Goal: Task Accomplishment & Management: Use online tool/utility

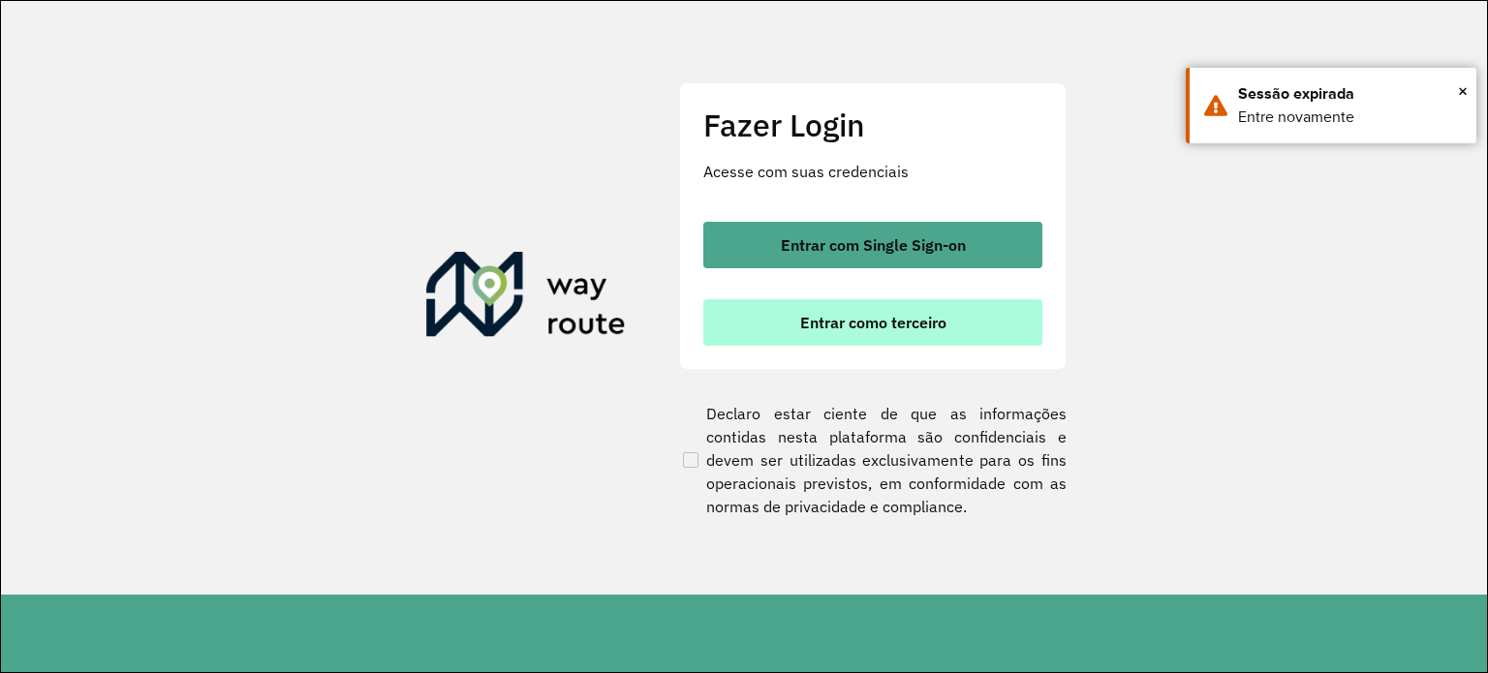
click at [968, 314] on button "Entrar como terceiro" at bounding box center [872, 322] width 339 height 46
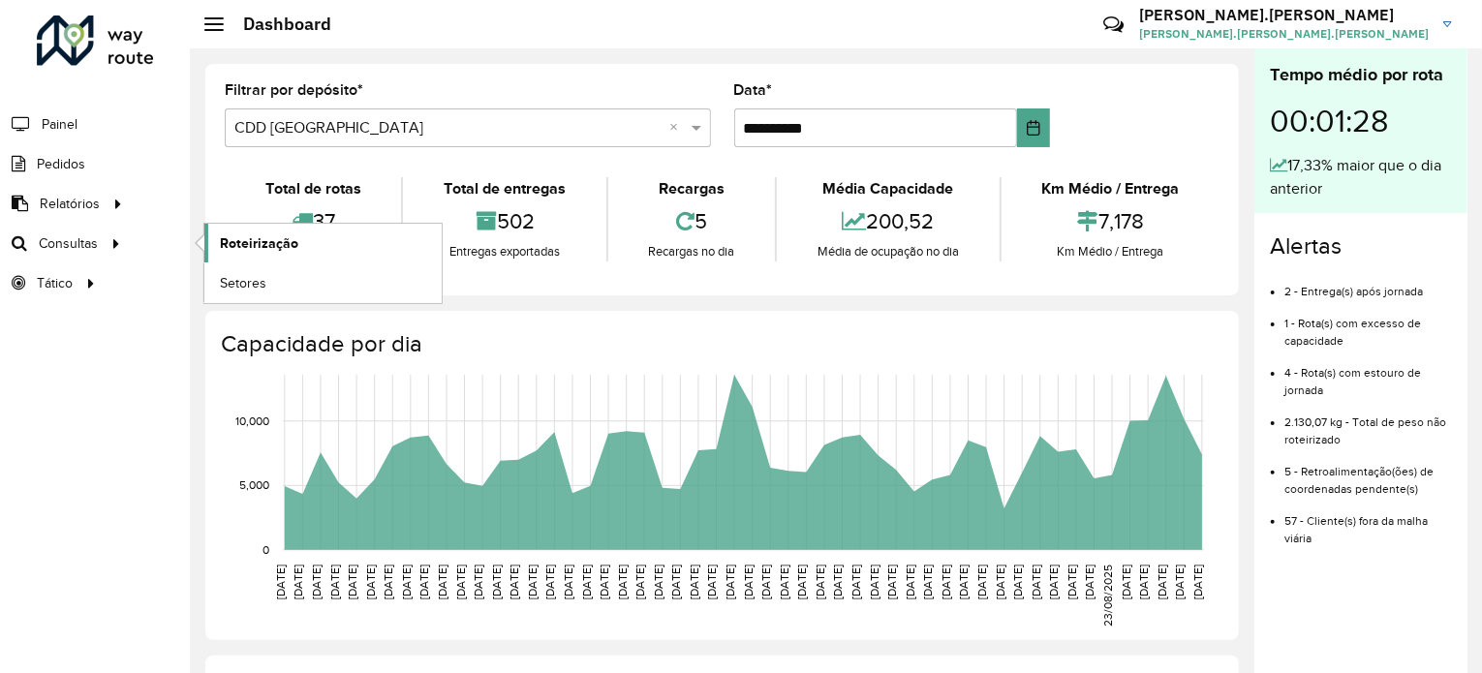
click at [246, 243] on span "Roteirização" at bounding box center [259, 243] width 78 height 20
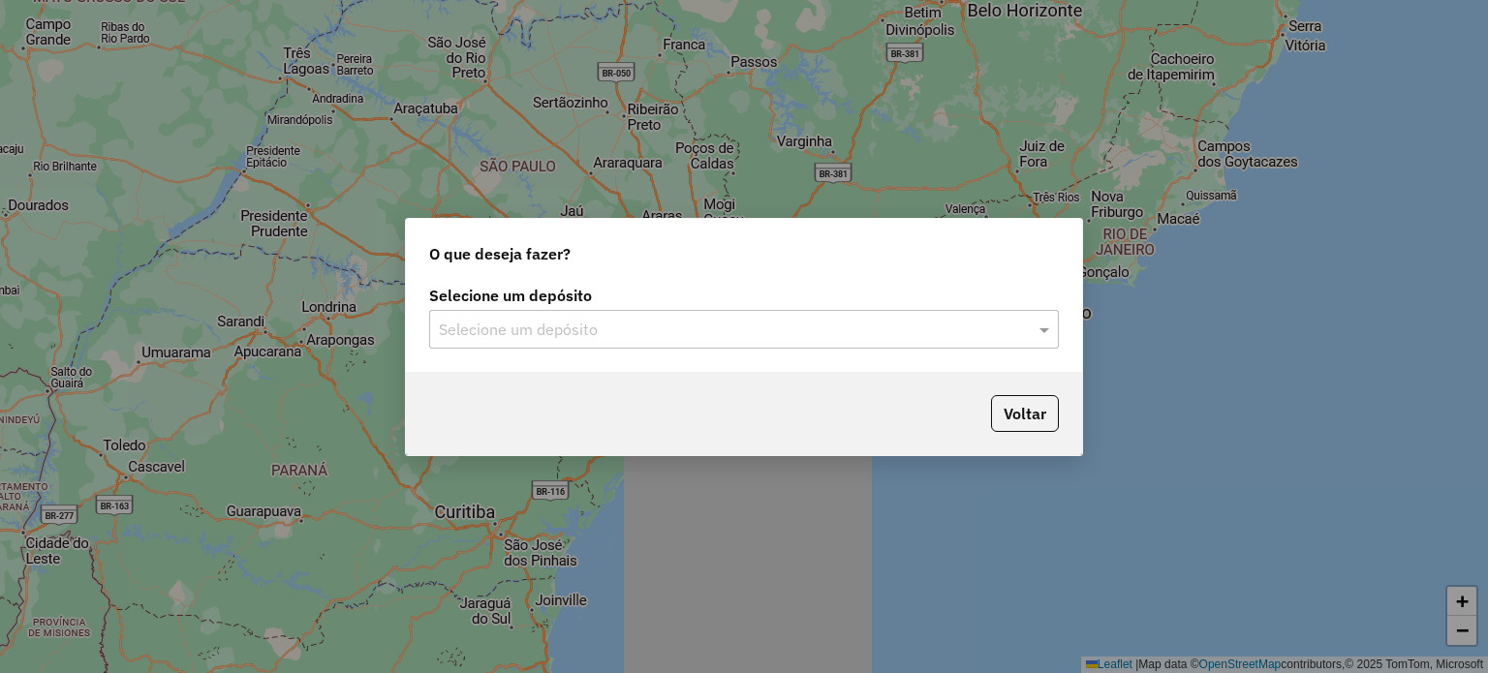
click at [559, 323] on input "text" at bounding box center [724, 330] width 571 height 23
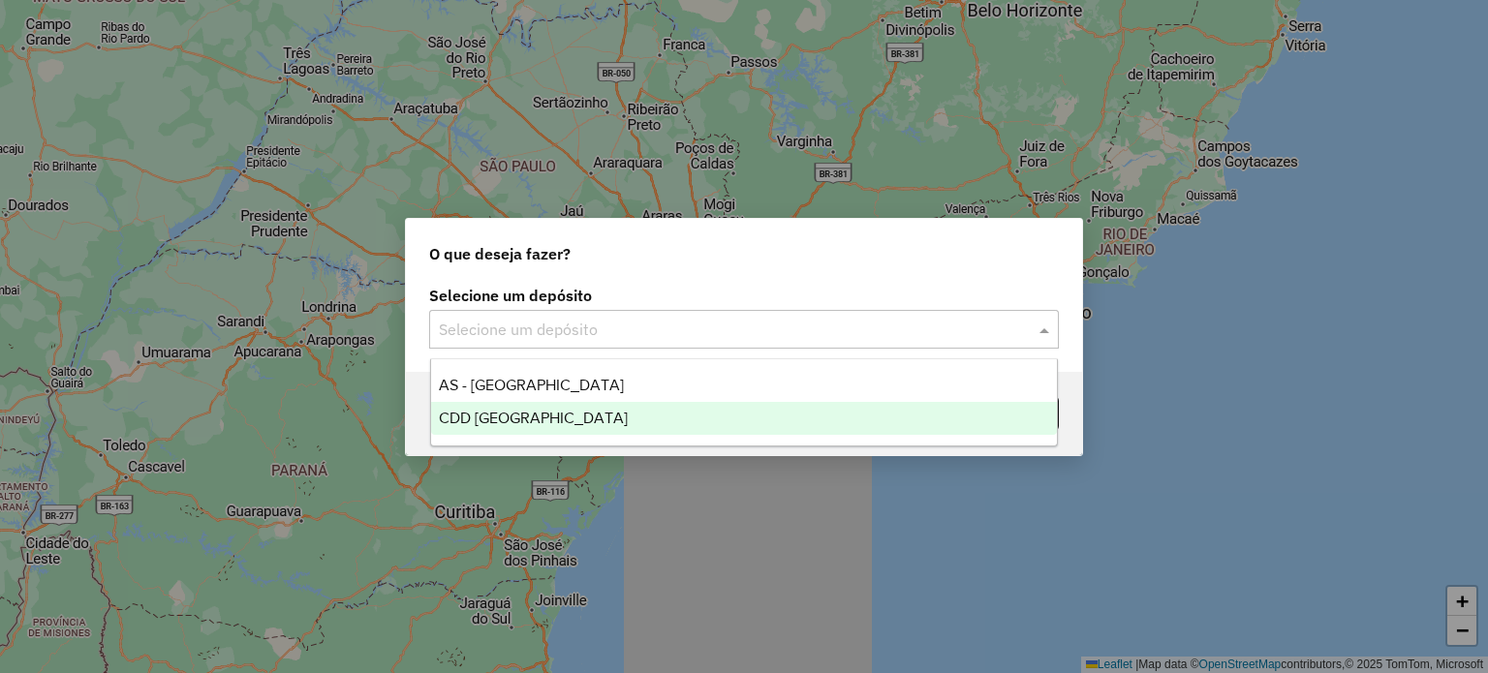
click at [569, 412] on div "CDD [GEOGRAPHIC_DATA]" at bounding box center [744, 418] width 627 height 33
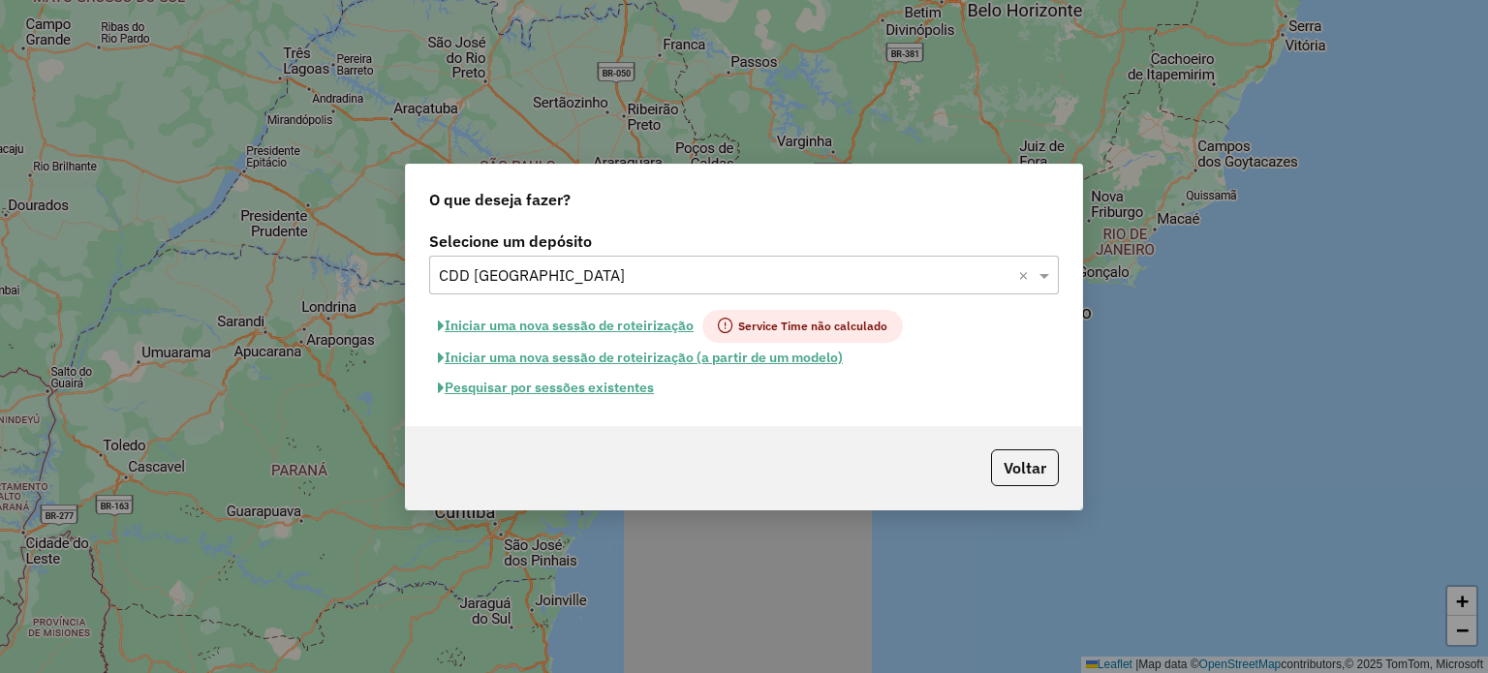
click at [559, 384] on button "Pesquisar por sessões existentes" at bounding box center [545, 388] width 233 height 30
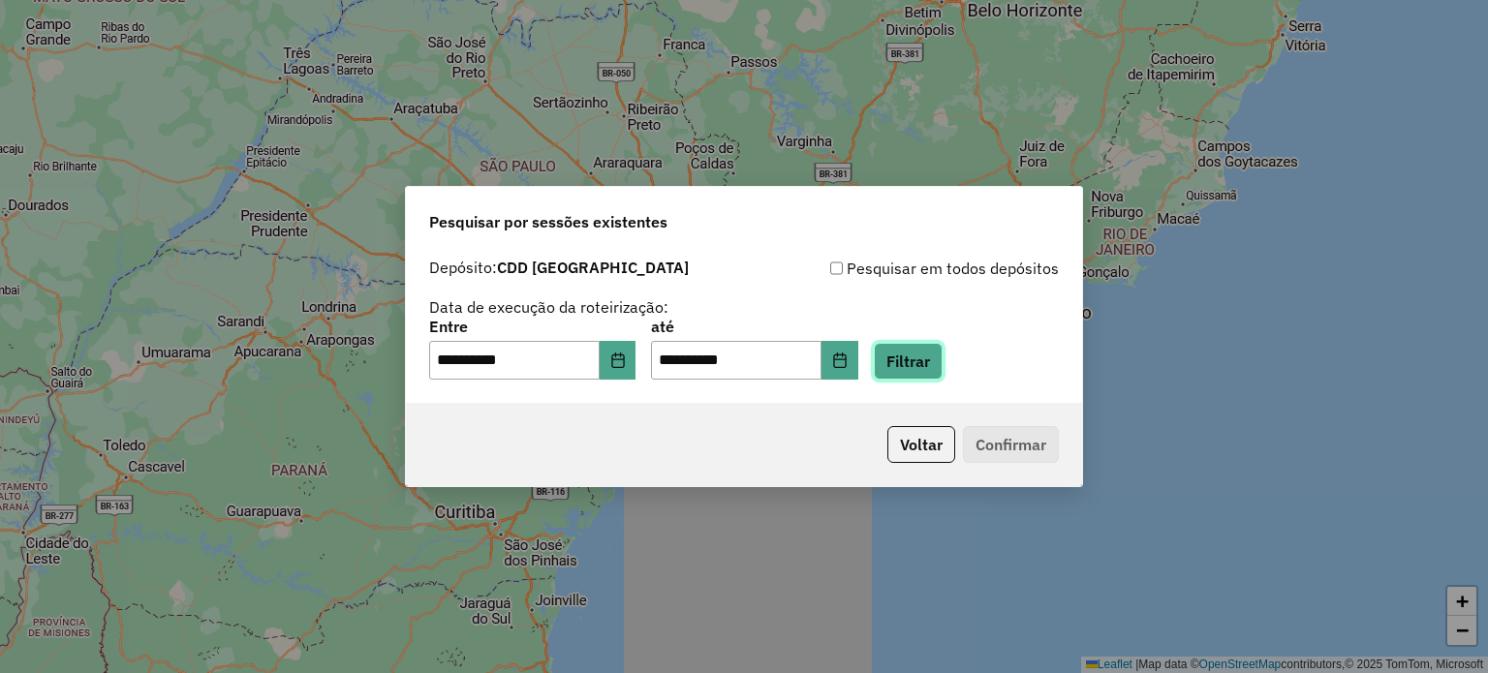
click at [923, 369] on button "Filtrar" at bounding box center [908, 361] width 69 height 37
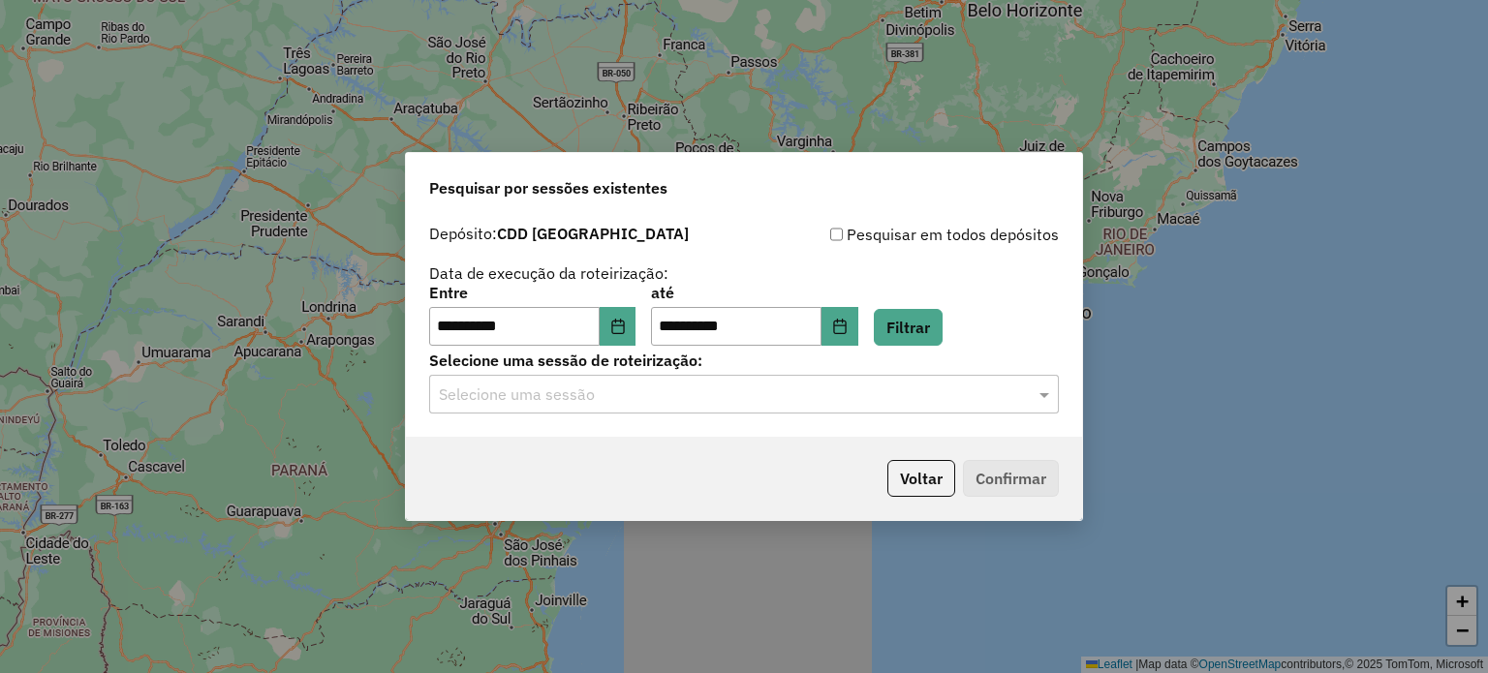
click at [593, 414] on div "**********" at bounding box center [744, 326] width 676 height 222
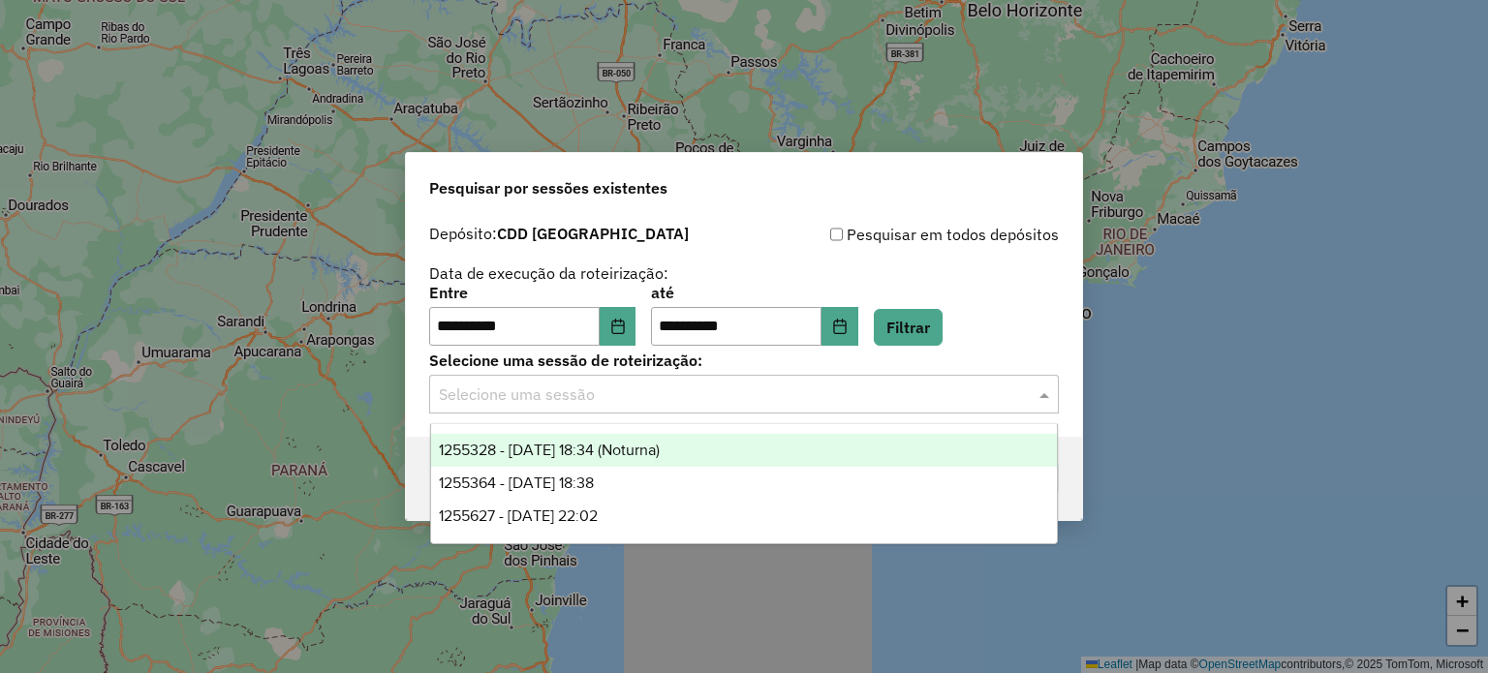
click at [594, 399] on input "text" at bounding box center [724, 395] width 571 height 23
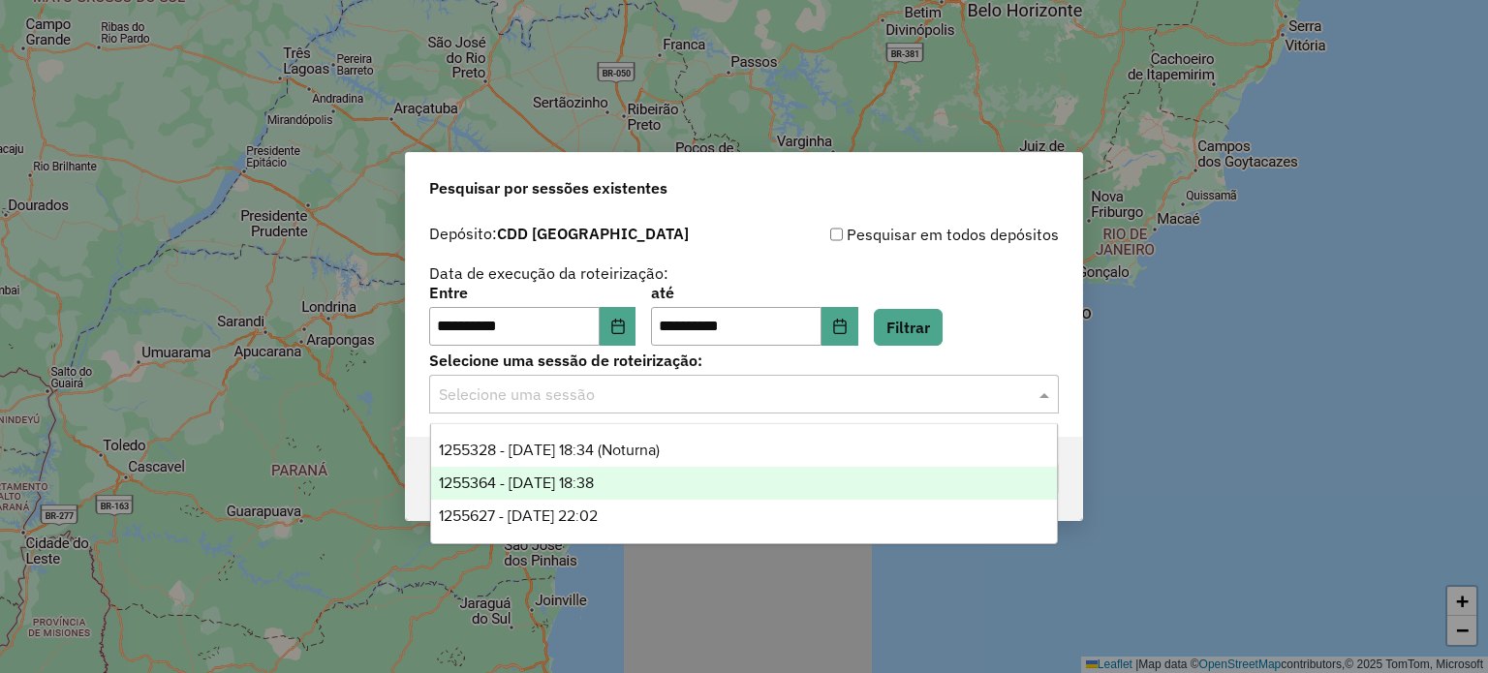
click at [594, 482] on span "1255364 - 29/08/2025 18:38" at bounding box center [516, 483] width 155 height 16
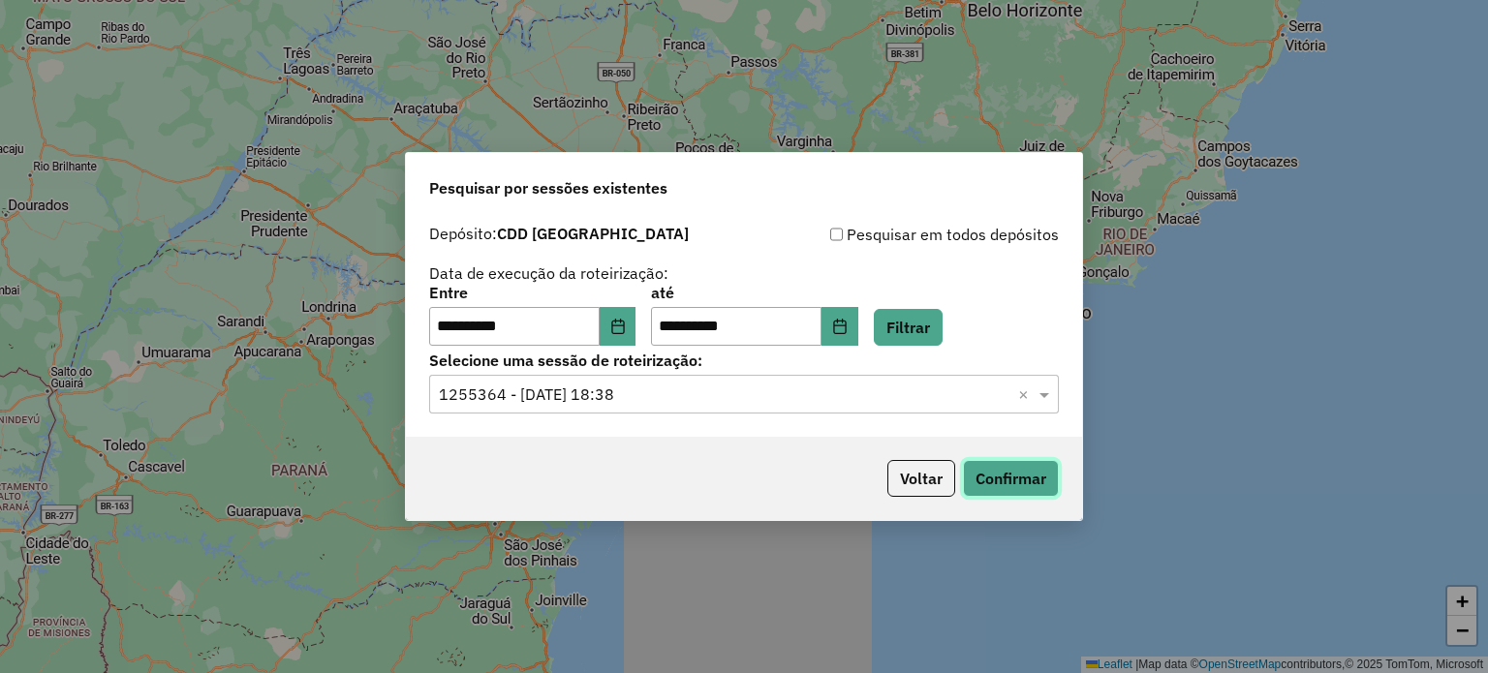
click at [994, 476] on button "Confirmar" at bounding box center [1011, 478] width 96 height 37
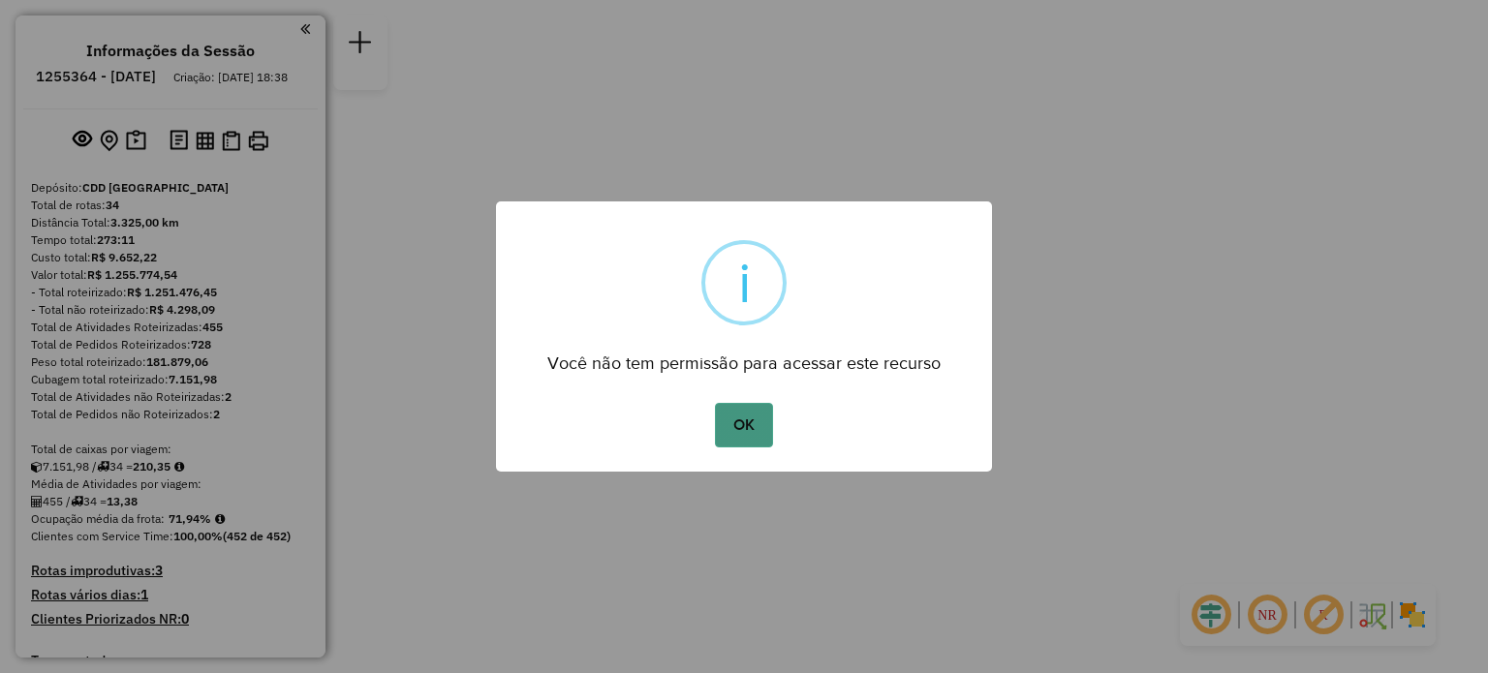
click at [750, 428] on button "OK" at bounding box center [743, 425] width 57 height 45
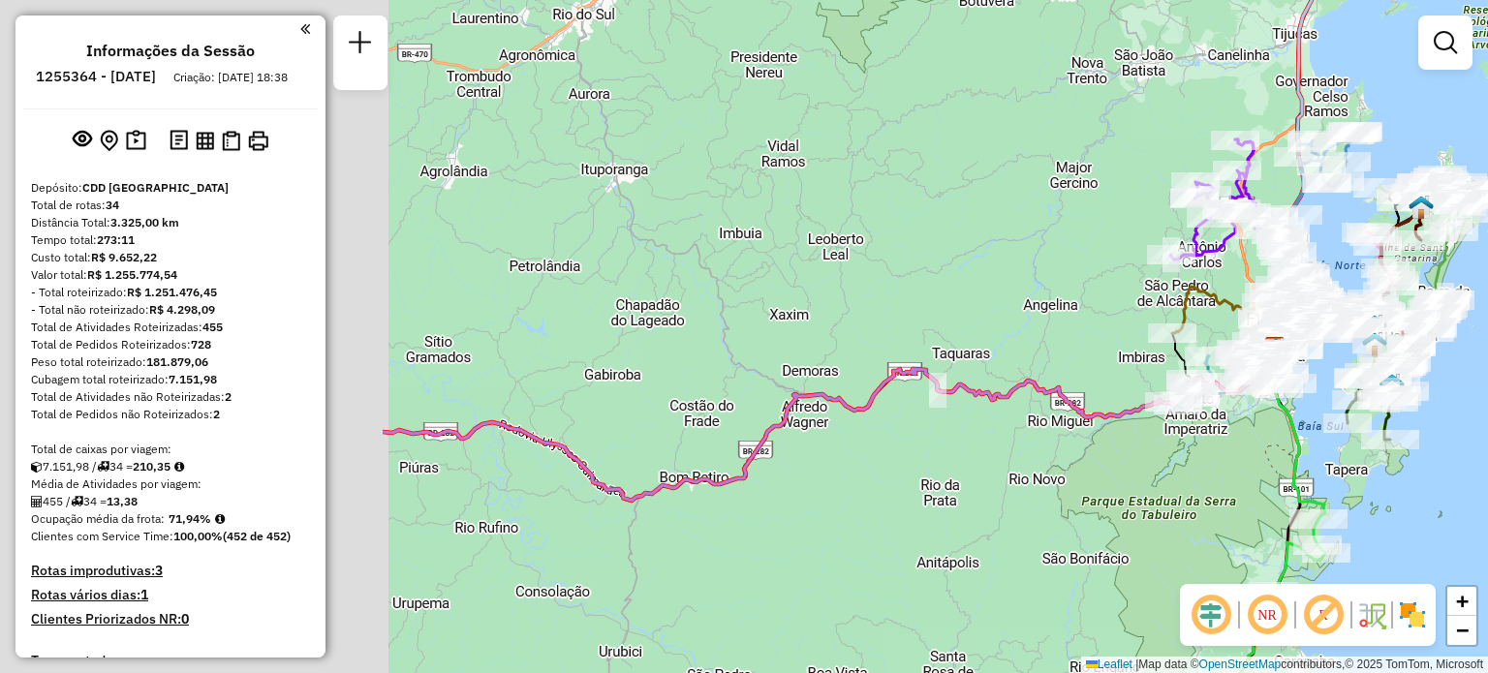
drag, startPoint x: 562, startPoint y: 288, endPoint x: 994, endPoint y: 338, distance: 434.9
click at [1073, 301] on div "Janela de atendimento Grade de atendimento Capacidade Transportadoras Veículos …" at bounding box center [744, 336] width 1488 height 673
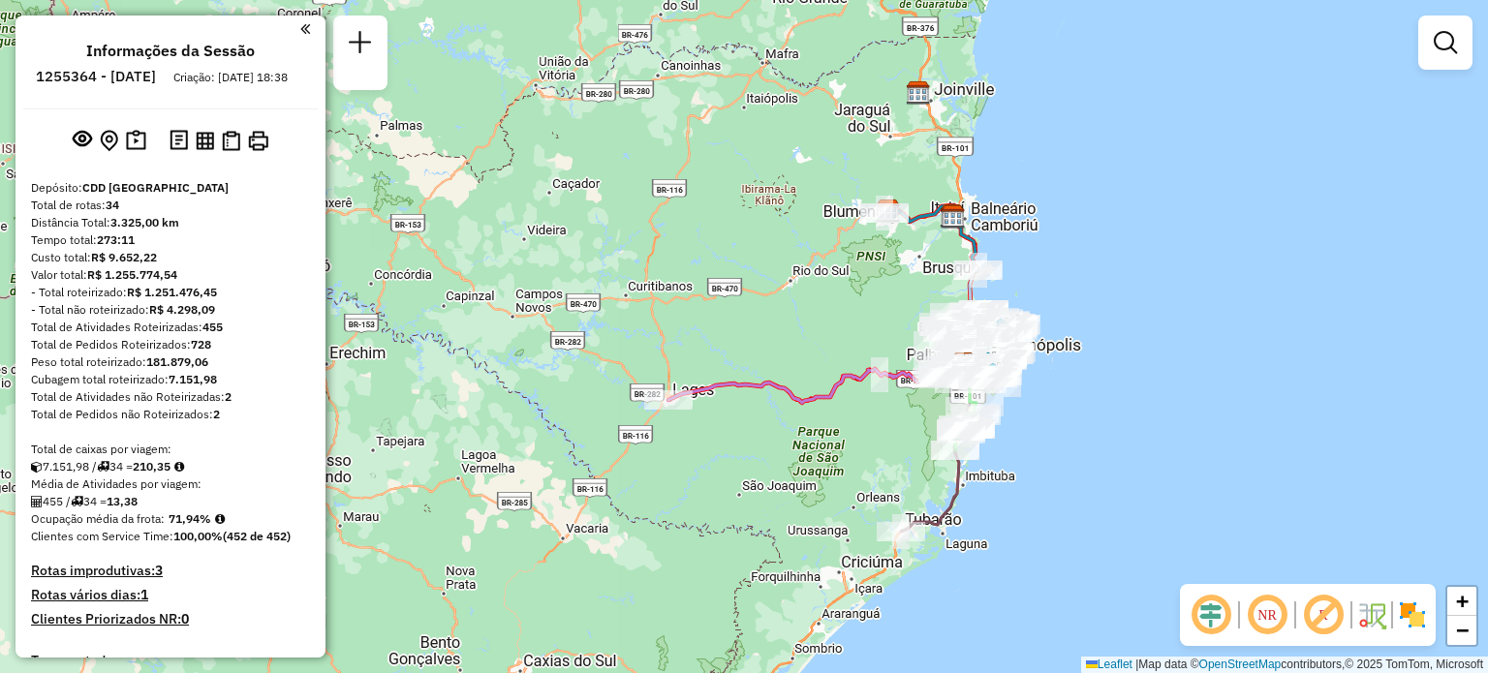
drag, startPoint x: 722, startPoint y: 330, endPoint x: 604, endPoint y: 360, distance: 121.0
click at [604, 360] on div "Janela de atendimento Grade de atendimento Capacidade Transportadoras Veículos …" at bounding box center [744, 336] width 1488 height 673
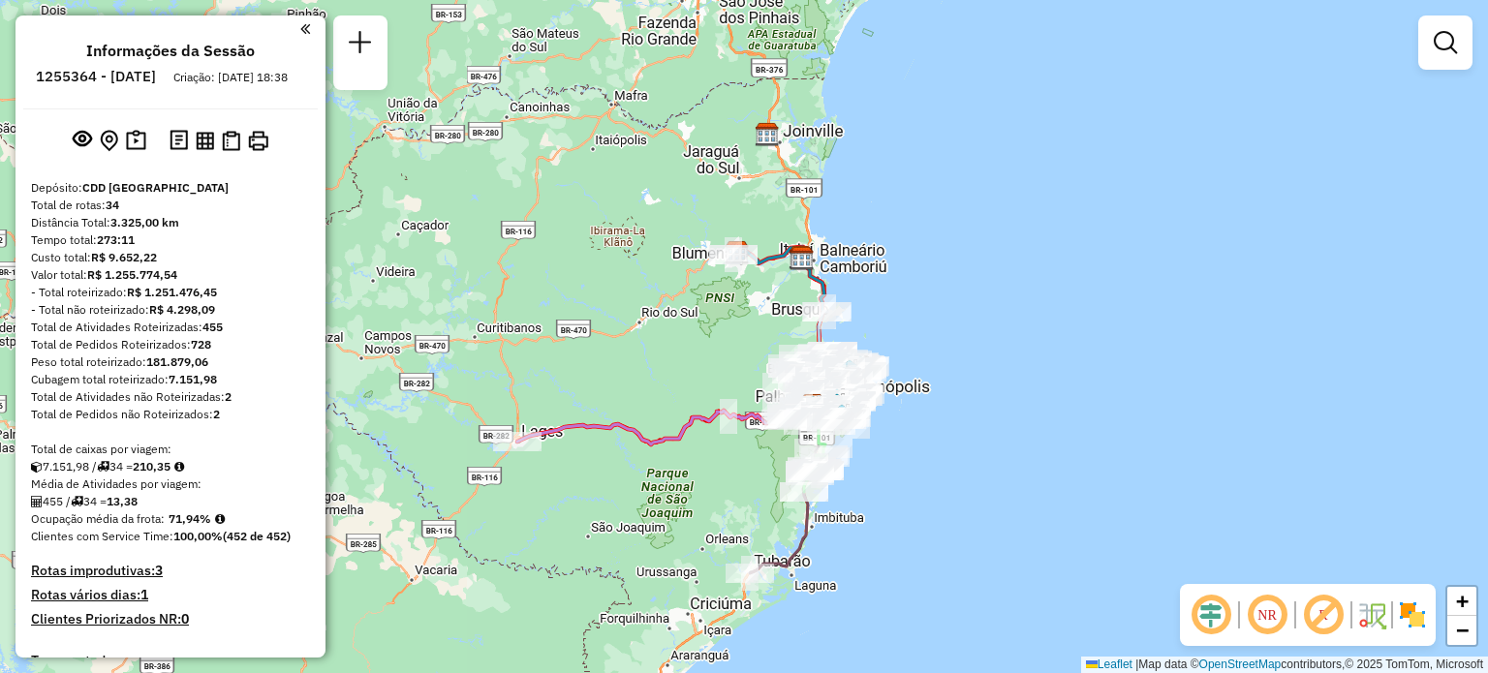
click at [1263, 613] on em at bounding box center [1267, 615] width 46 height 46
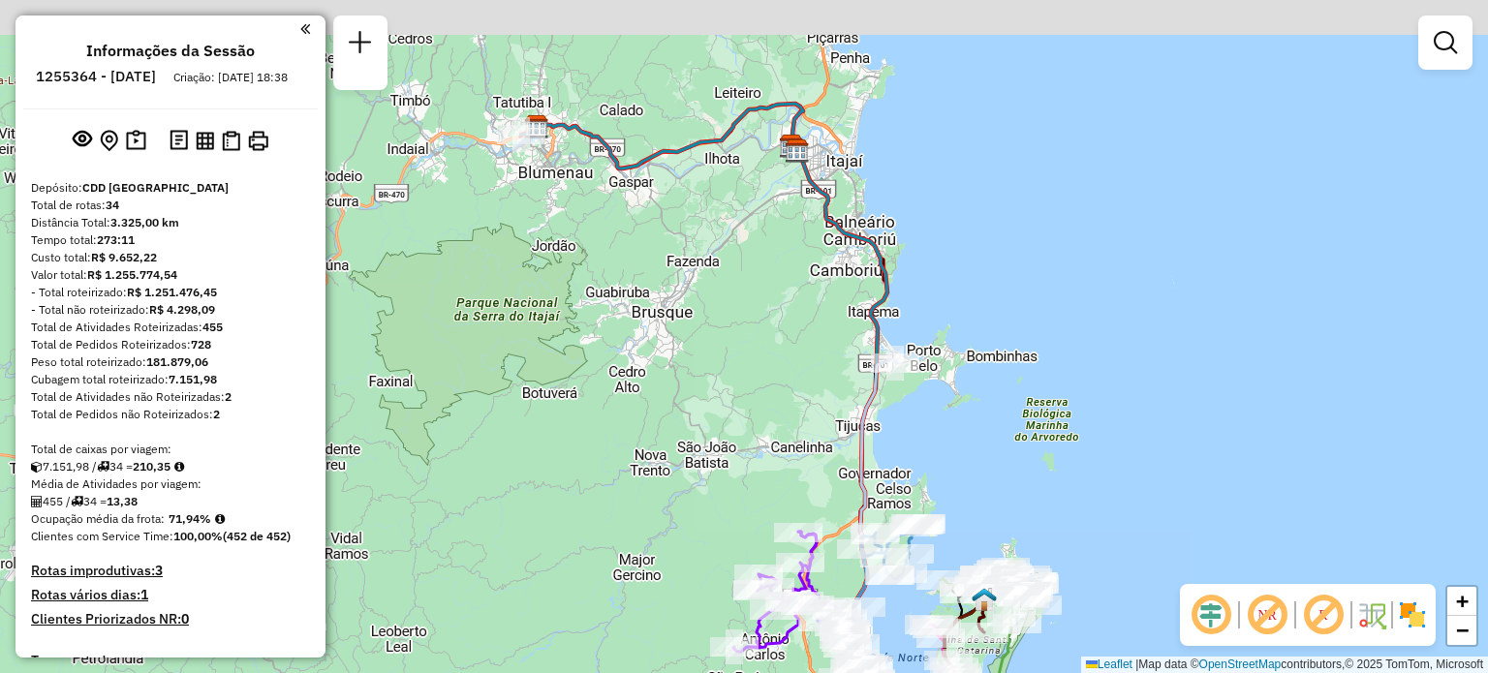
drag, startPoint x: 694, startPoint y: 224, endPoint x: 728, endPoint y: 273, distance: 59.9
click at [728, 273] on div "Janela de atendimento Grade de atendimento Capacidade Transportadoras Veículos …" at bounding box center [744, 336] width 1488 height 673
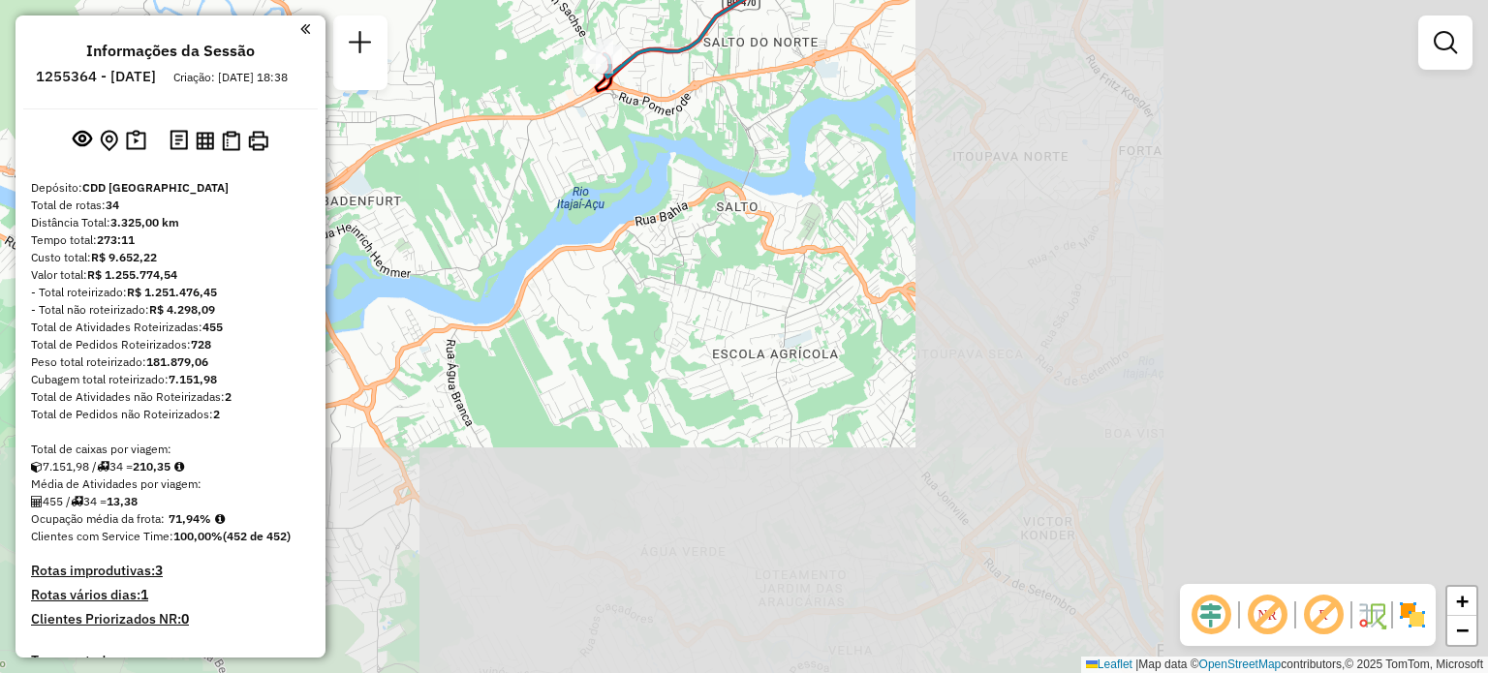
drag, startPoint x: 710, startPoint y: 215, endPoint x: 690, endPoint y: 209, distance: 21.2
click at [676, 196] on div "Janela de atendimento Grade de atendimento Capacidade Transportadoras Veículos …" at bounding box center [744, 336] width 1488 height 673
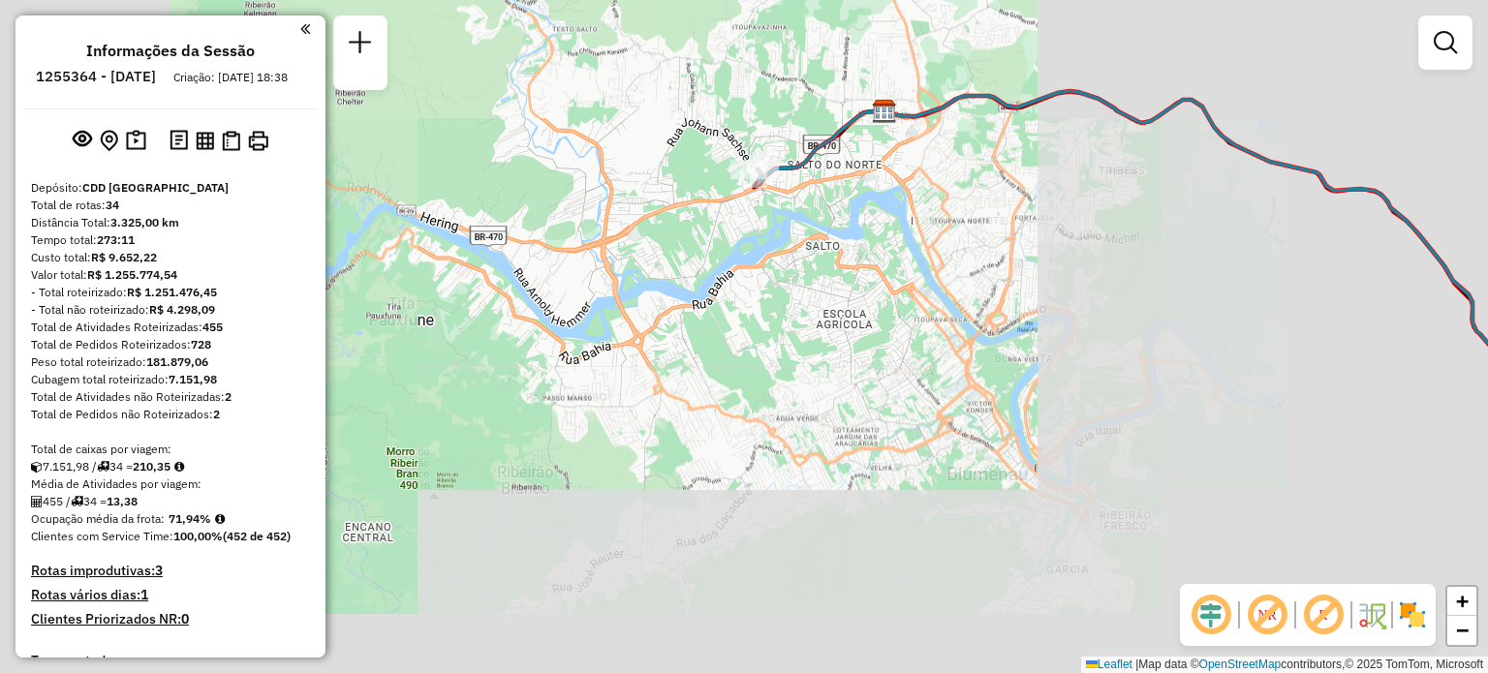
drag, startPoint x: 1100, startPoint y: 363, endPoint x: 828, endPoint y: 130, distance: 358.5
click at [848, 143] on div "Janela de atendimento Grade de atendimento Capacidade Transportadoras Veículos …" at bounding box center [744, 336] width 1488 height 673
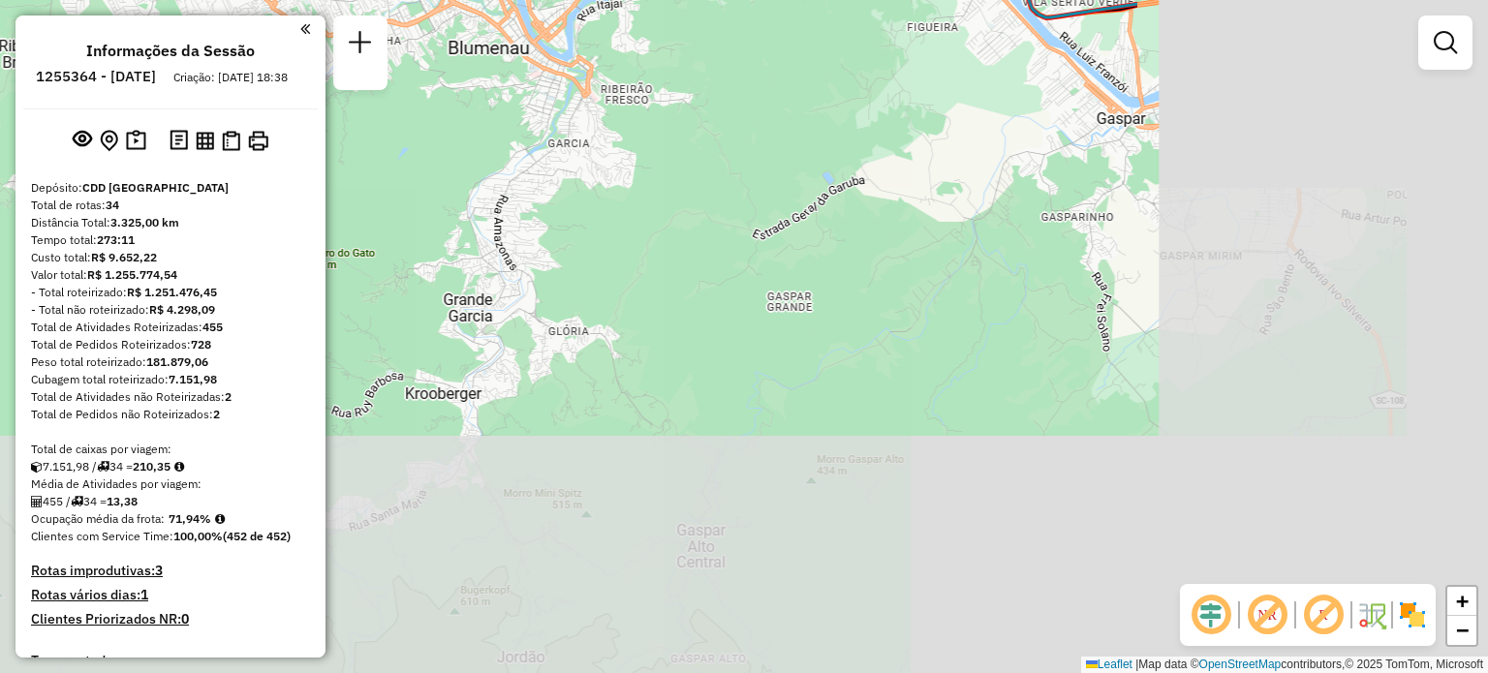
drag, startPoint x: 1077, startPoint y: 305, endPoint x: 765, endPoint y: 267, distance: 314.1
click at [786, 268] on div "Janela de atendimento Grade de atendimento Capacidade Transportadoras Veículos …" at bounding box center [744, 336] width 1488 height 673
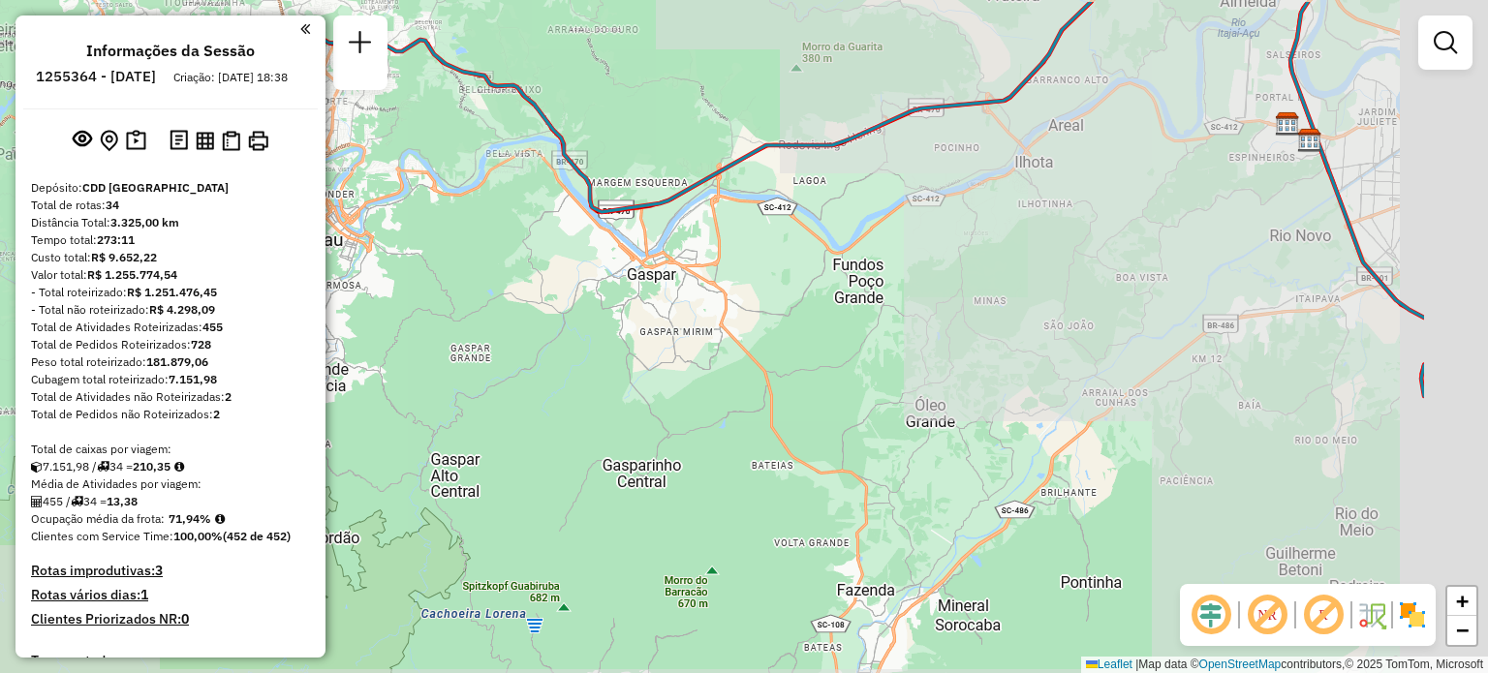
drag, startPoint x: 961, startPoint y: 382, endPoint x: 864, endPoint y: 418, distance: 103.6
click at [865, 418] on div "Janela de atendimento Grade de atendimento Capacidade Transportadoras Veículos …" at bounding box center [744, 336] width 1488 height 673
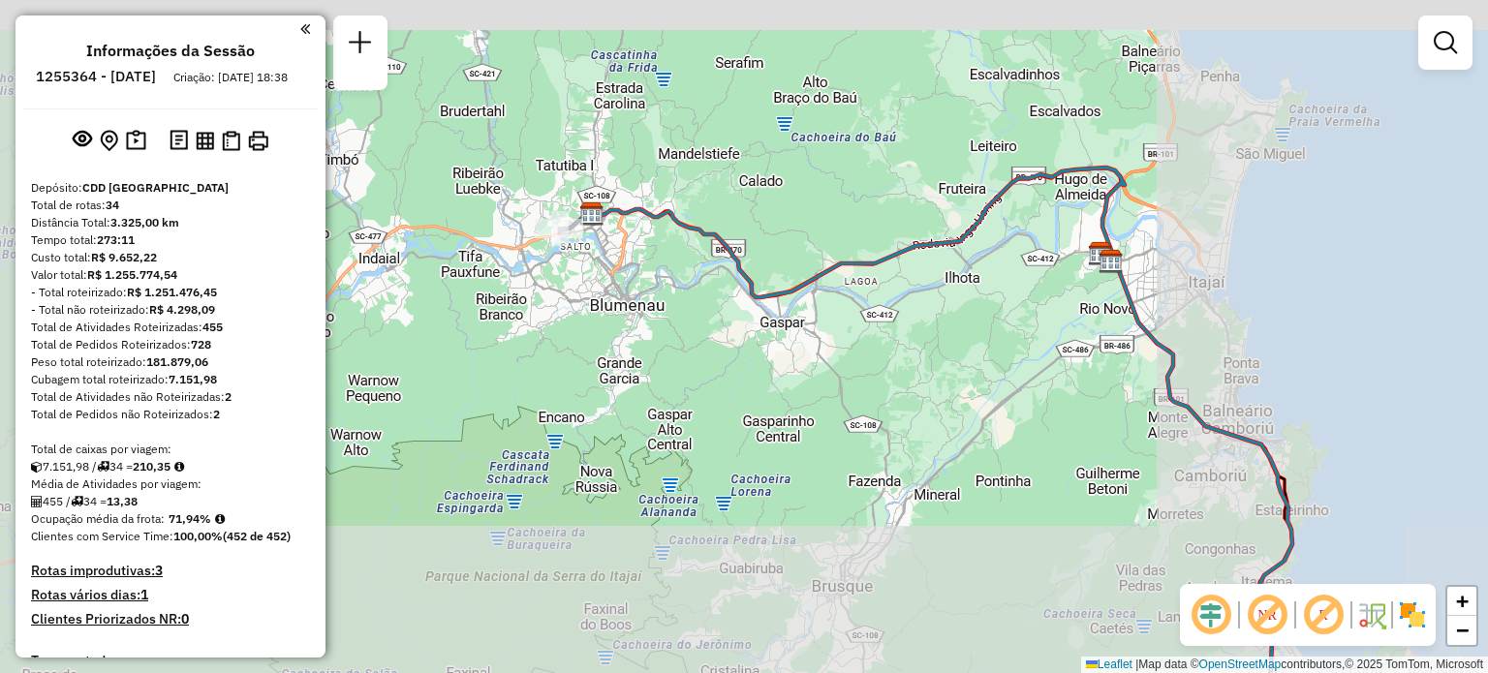
drag, startPoint x: 1127, startPoint y: 386, endPoint x: 881, endPoint y: 172, distance: 326.1
click at [887, 179] on div "Janela de atendimento Grade de atendimento Capacidade Transportadoras Veículos …" at bounding box center [744, 336] width 1488 height 673
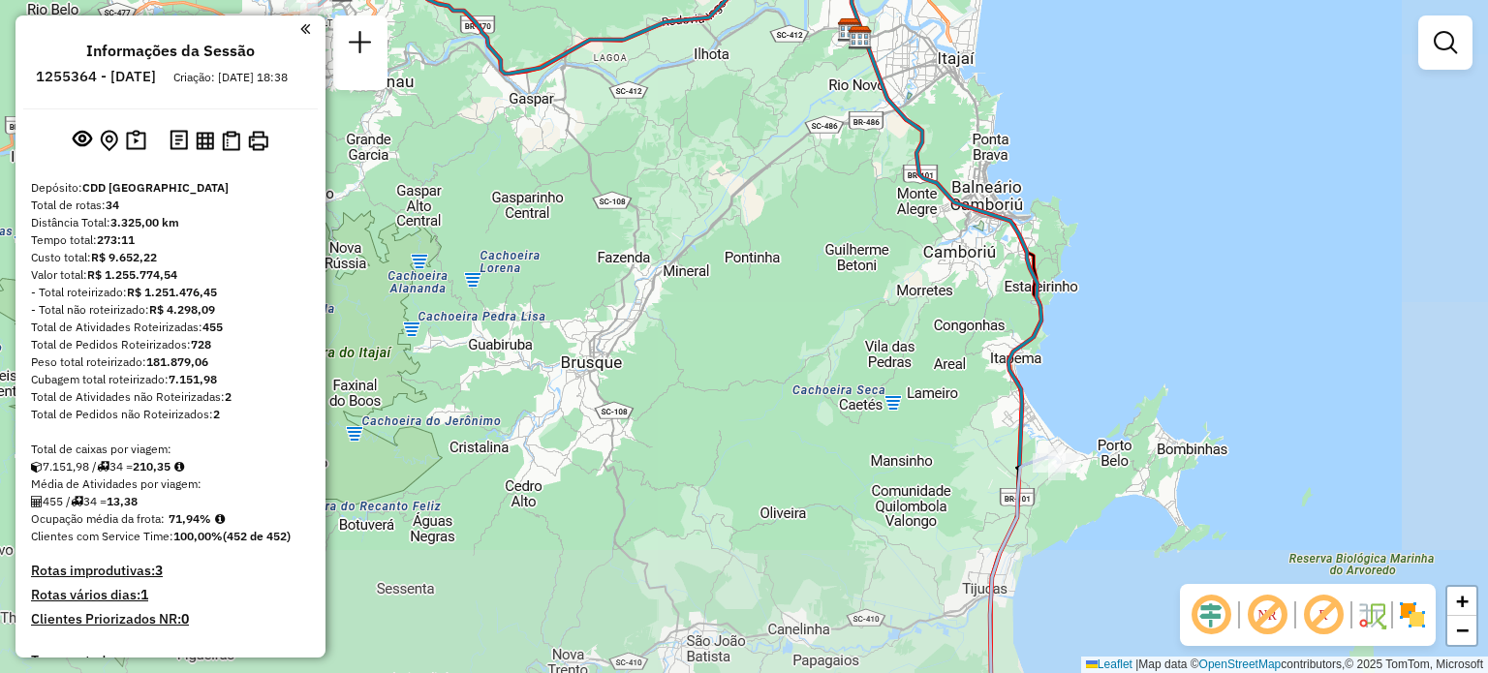
drag, startPoint x: 1019, startPoint y: 409, endPoint x: 972, endPoint y: 208, distance: 205.8
click at [976, 218] on icon at bounding box center [675, 342] width 732 height 797
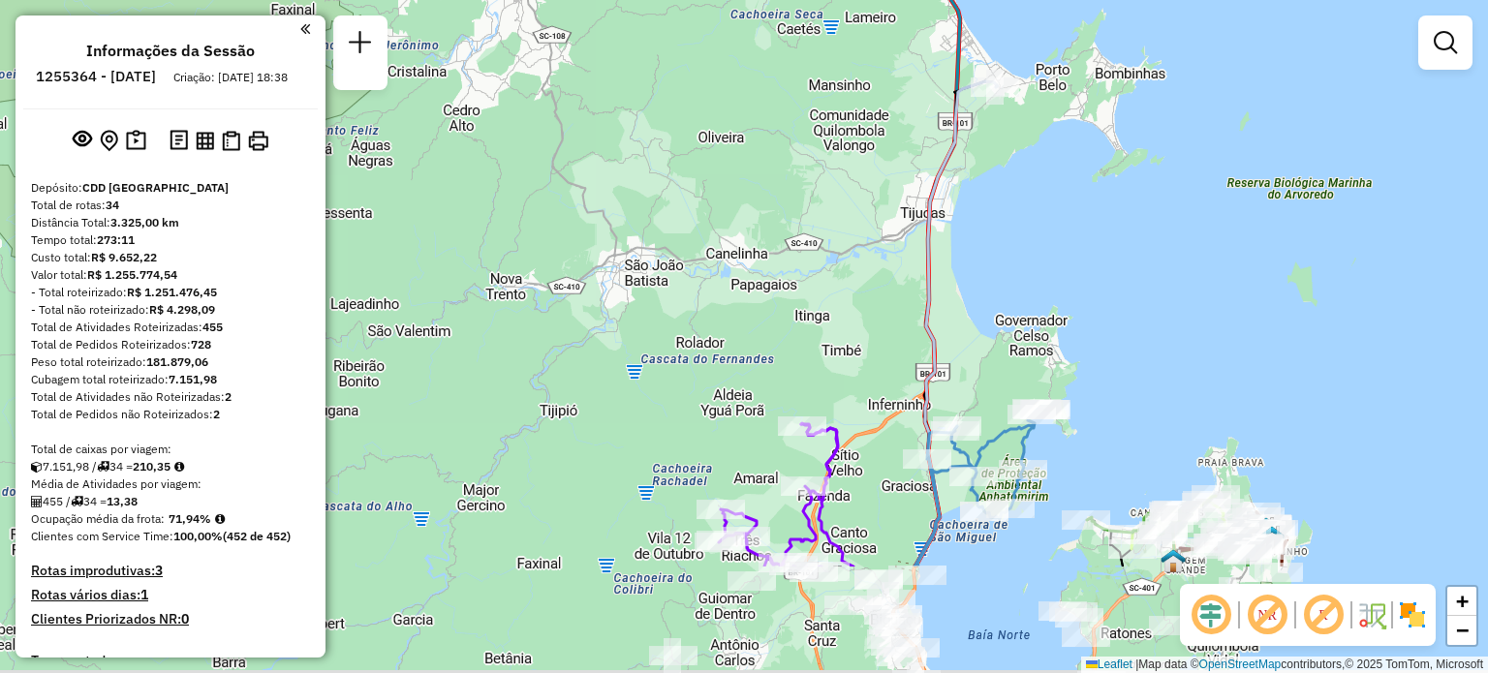
drag, startPoint x: 985, startPoint y: 275, endPoint x: 982, endPoint y: 235, distance: 39.8
click at [974, 202] on div "Janela de atendimento Grade de atendimento Capacidade Transportadoras Veículos …" at bounding box center [744, 336] width 1488 height 673
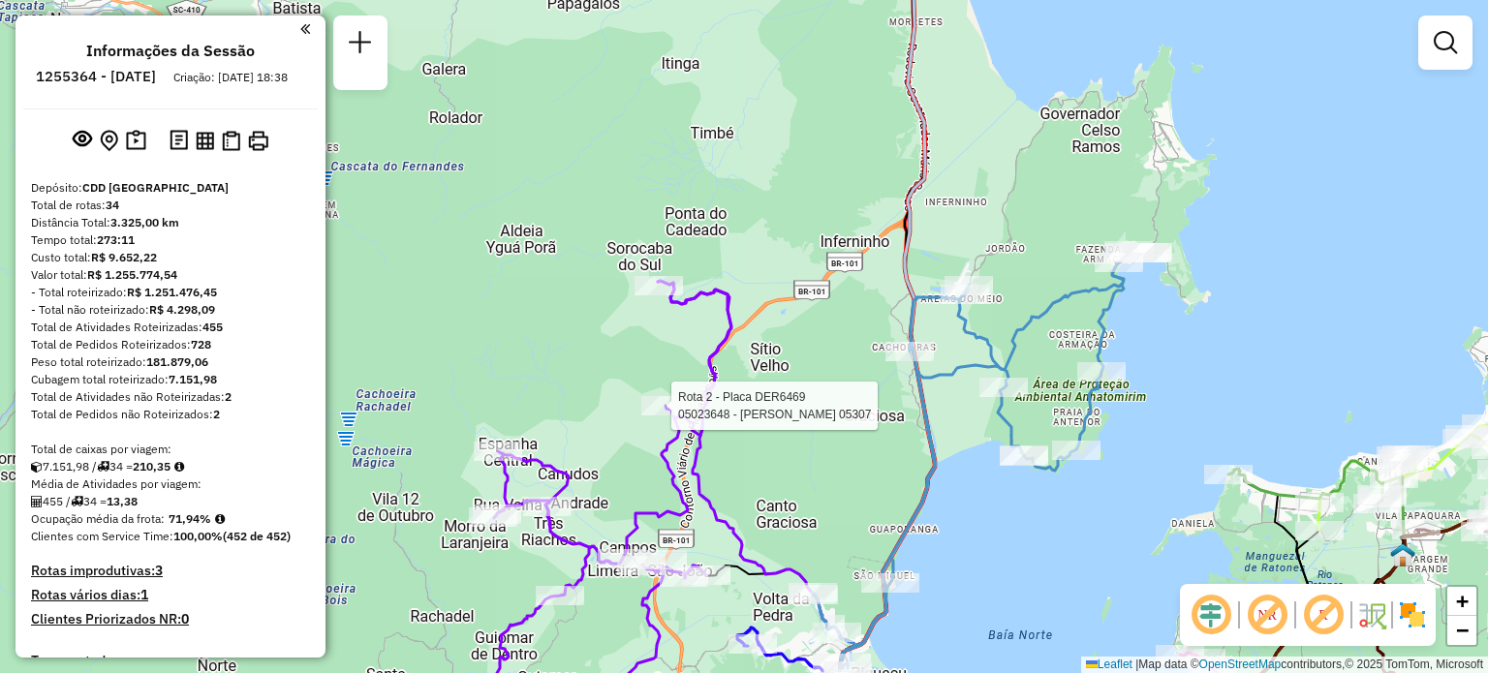
select select "**********"
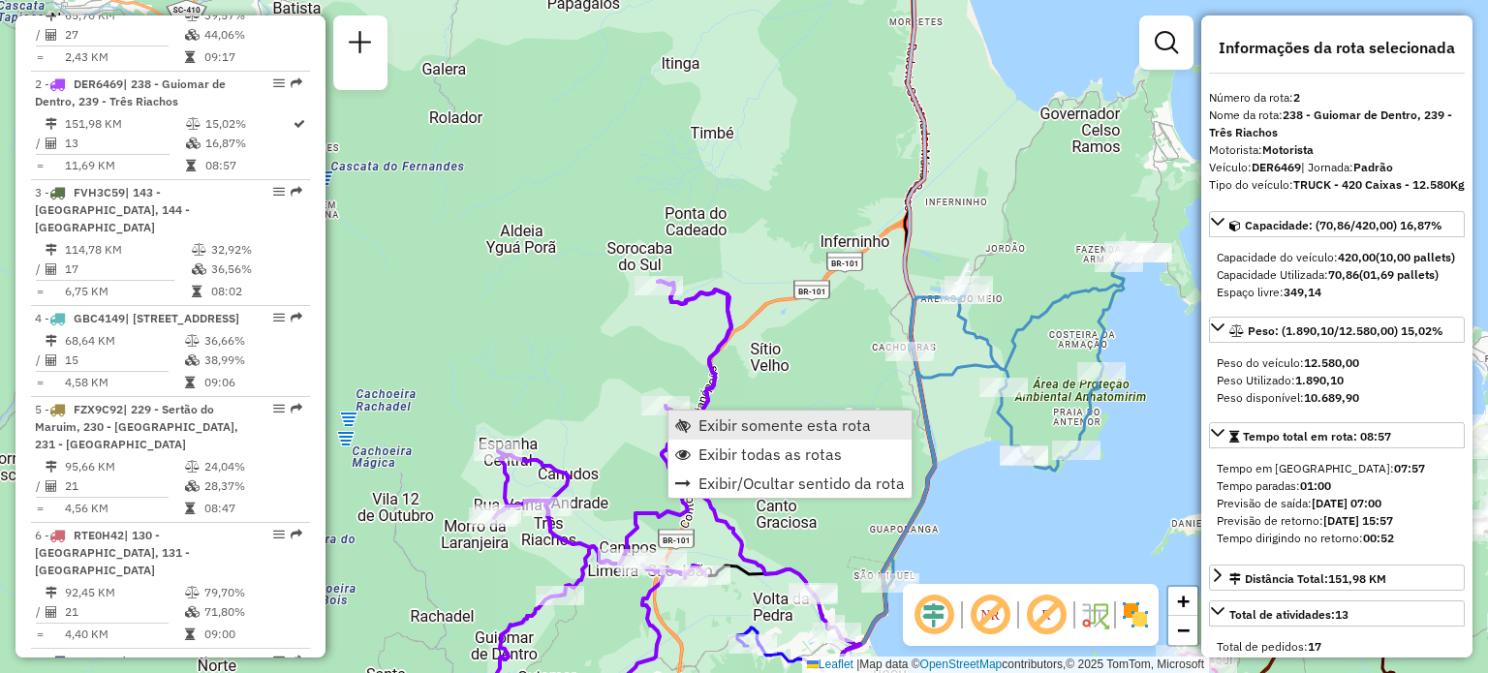
click at [706, 418] on span "Exibir somente esta rota" at bounding box center [784, 424] width 172 height 15
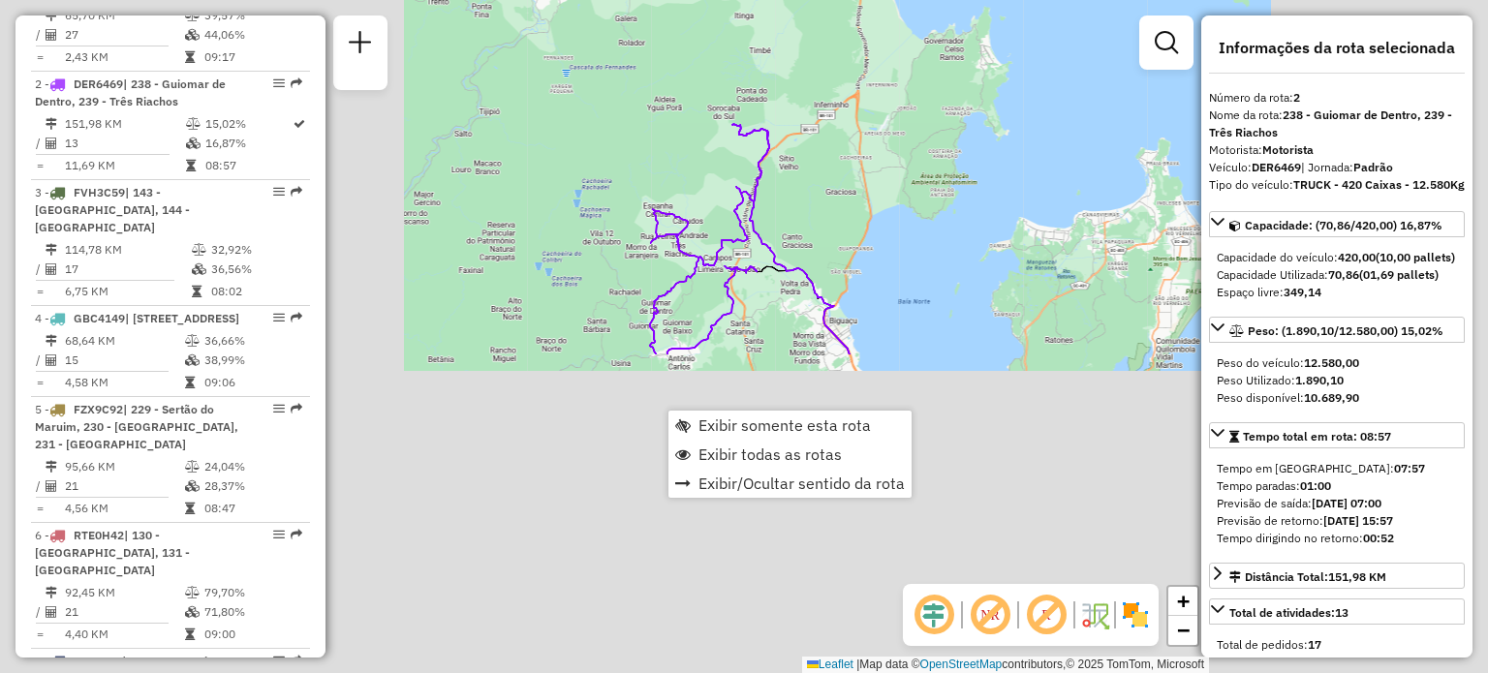
scroll to position [883, 0]
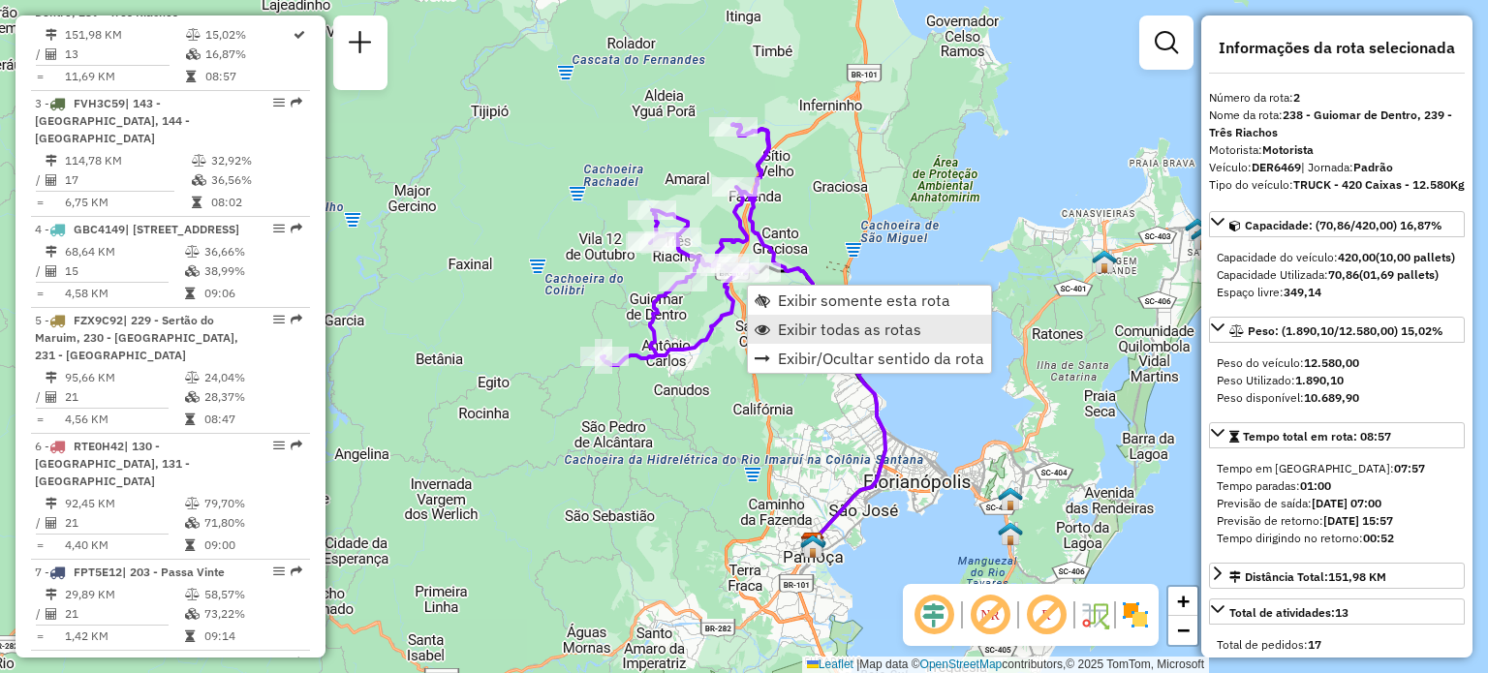
click at [786, 322] on span "Exibir todas as rotas" at bounding box center [849, 329] width 143 height 15
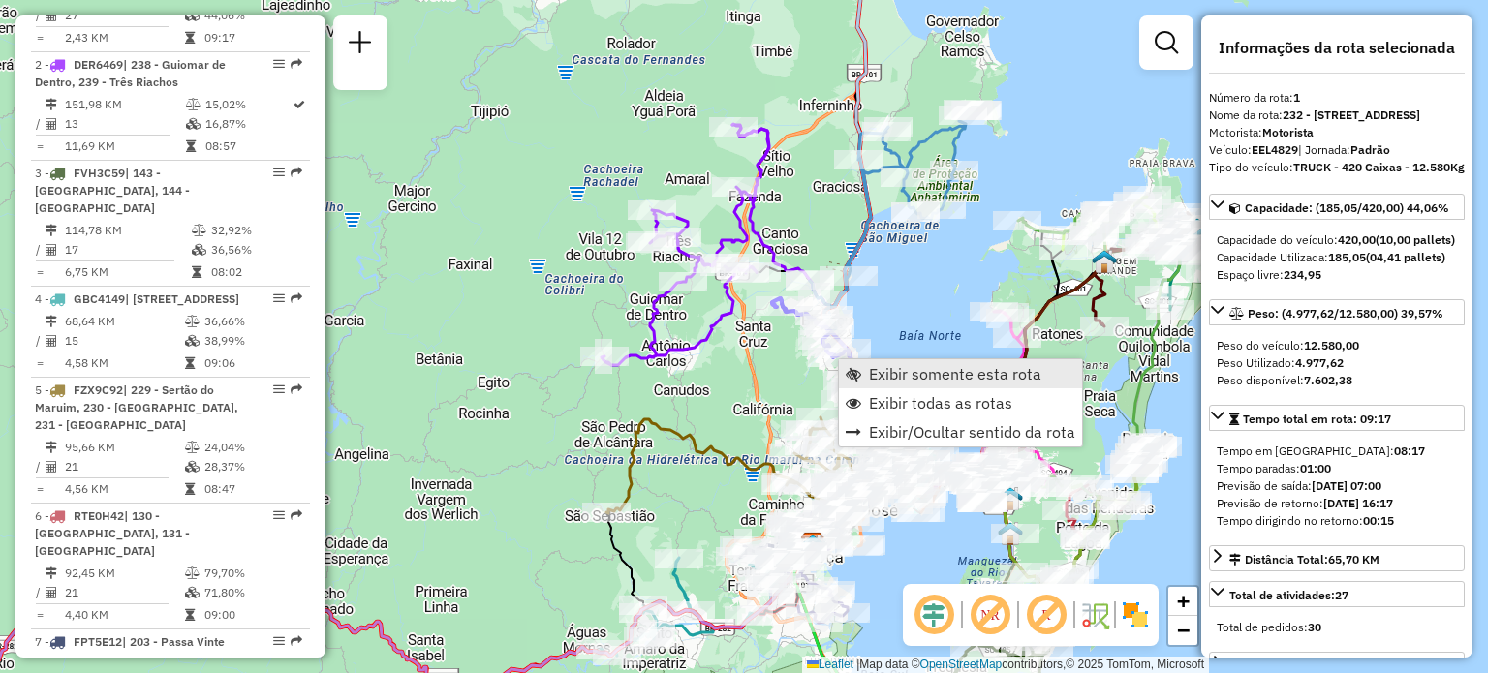
scroll to position [777, 0]
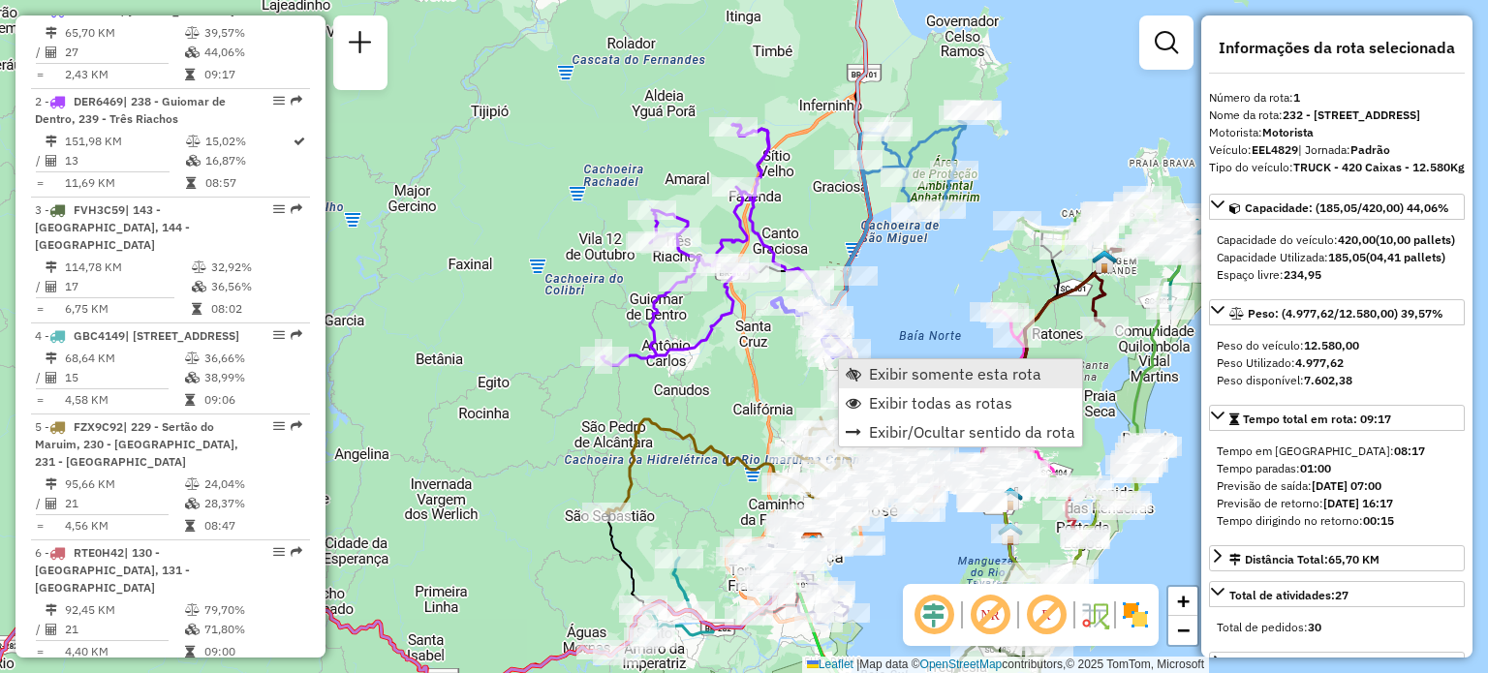
click at [864, 366] on link "Exibir somente esta rota" at bounding box center [960, 373] width 243 height 29
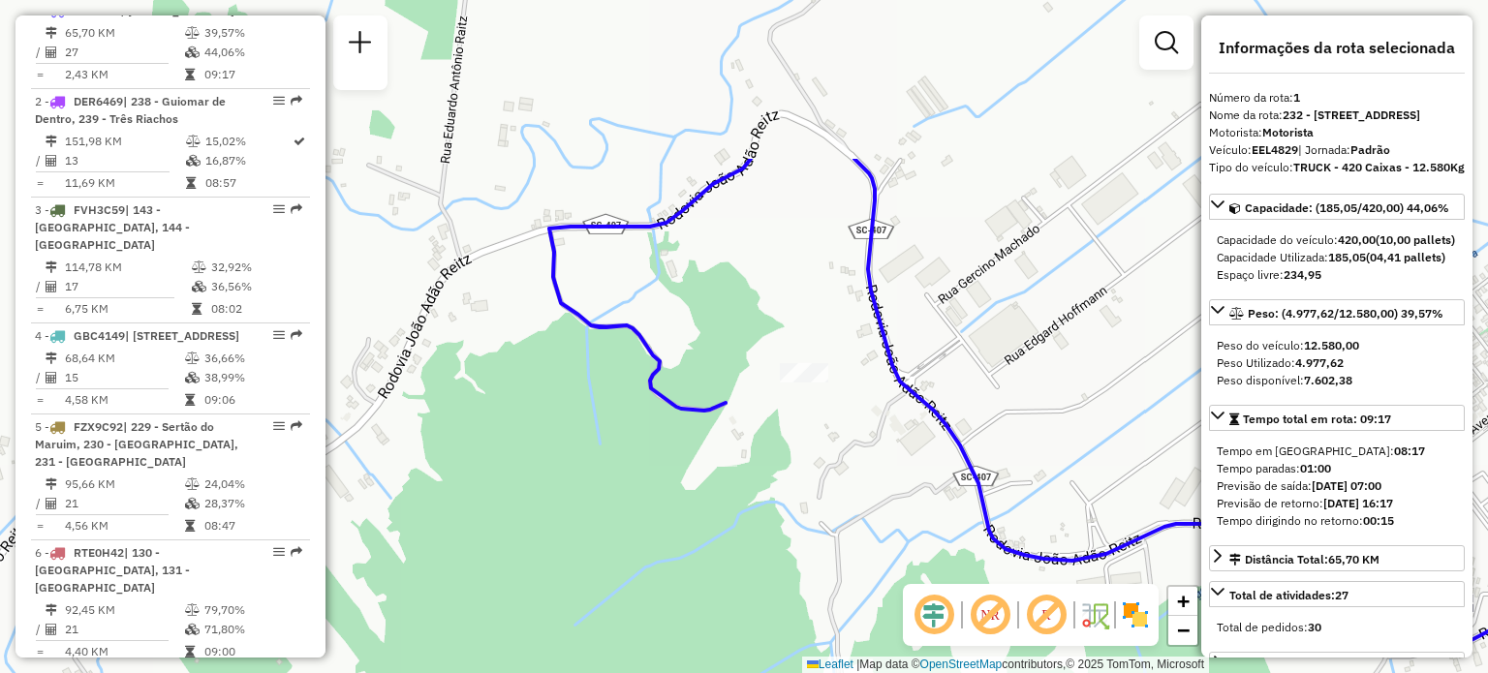
drag, startPoint x: 690, startPoint y: 100, endPoint x: 807, endPoint y: 325, distance: 254.3
click at [807, 325] on div "Janela de atendimento Grade de atendimento Capacidade Transportadoras Veículos …" at bounding box center [744, 336] width 1488 height 673
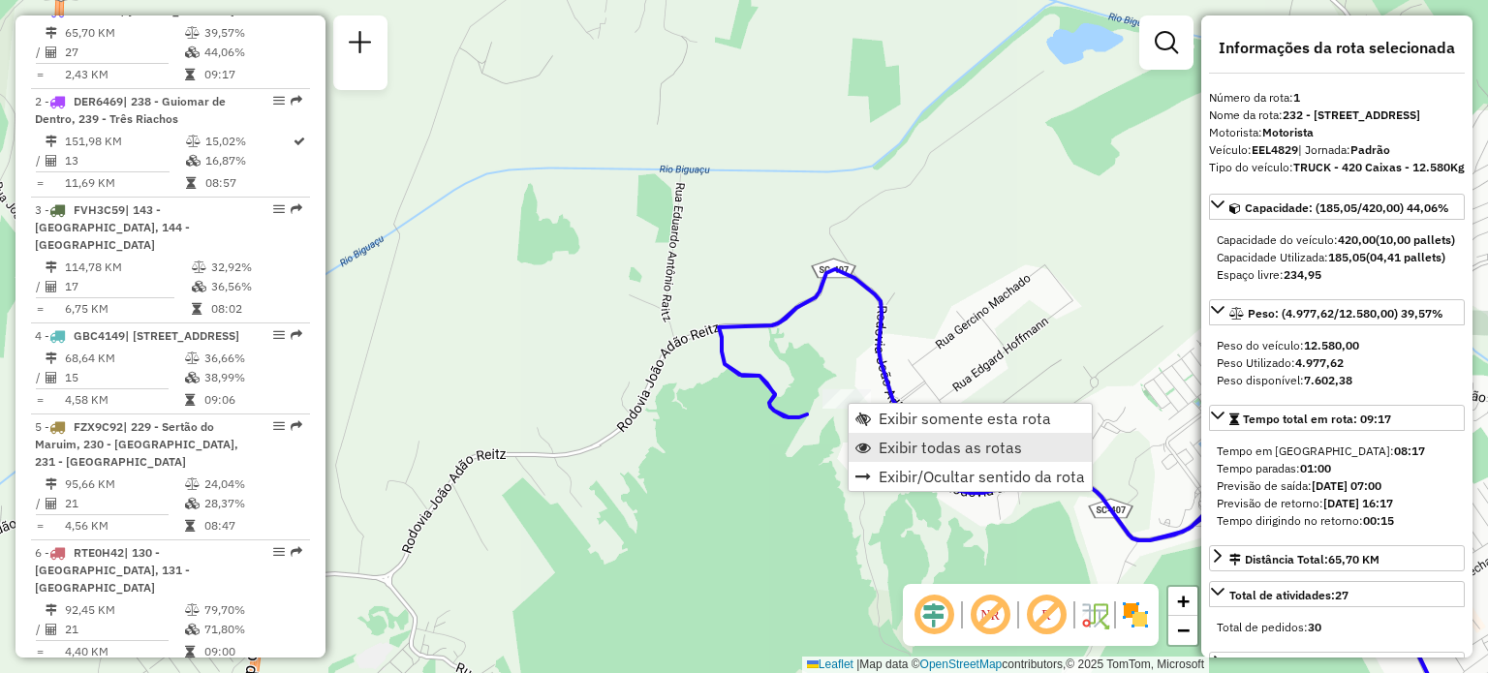
drag, startPoint x: 934, startPoint y: 448, endPoint x: 981, endPoint y: 420, distance: 55.1
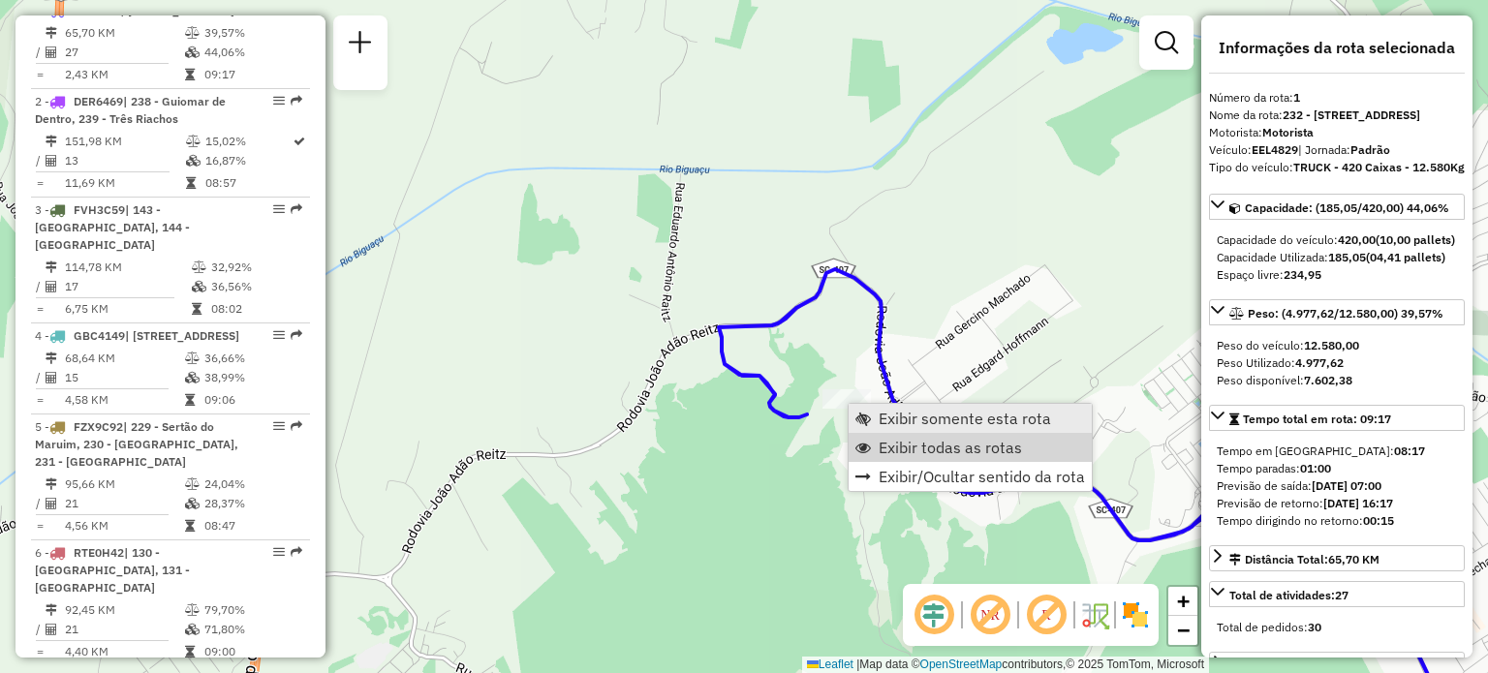
click at [934, 452] on span "Exibir todas as rotas" at bounding box center [949, 447] width 143 height 15
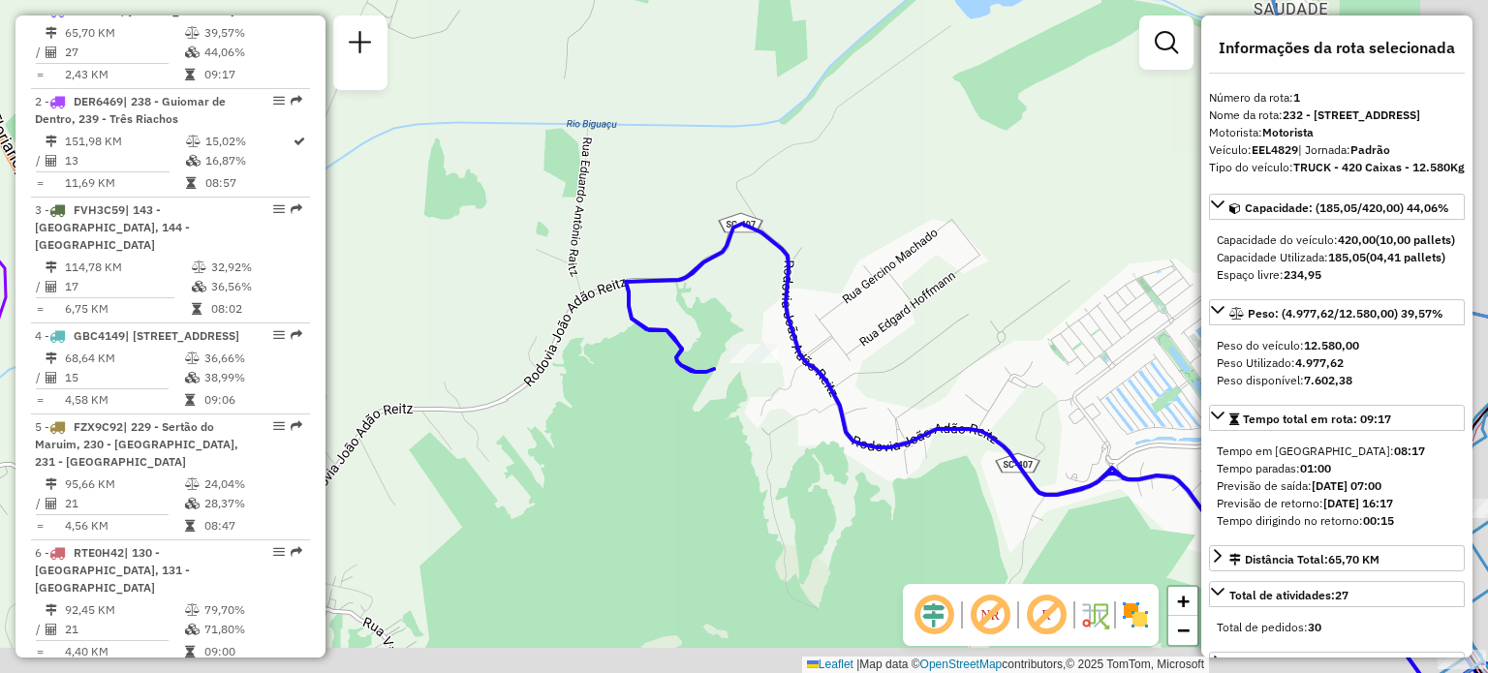
drag, startPoint x: 950, startPoint y: 365, endPoint x: 536, endPoint y: 216, distance: 440.5
click at [538, 216] on div "Janela de atendimento Grade de atendimento Capacidade Transportadoras Veículos …" at bounding box center [744, 336] width 1488 height 673
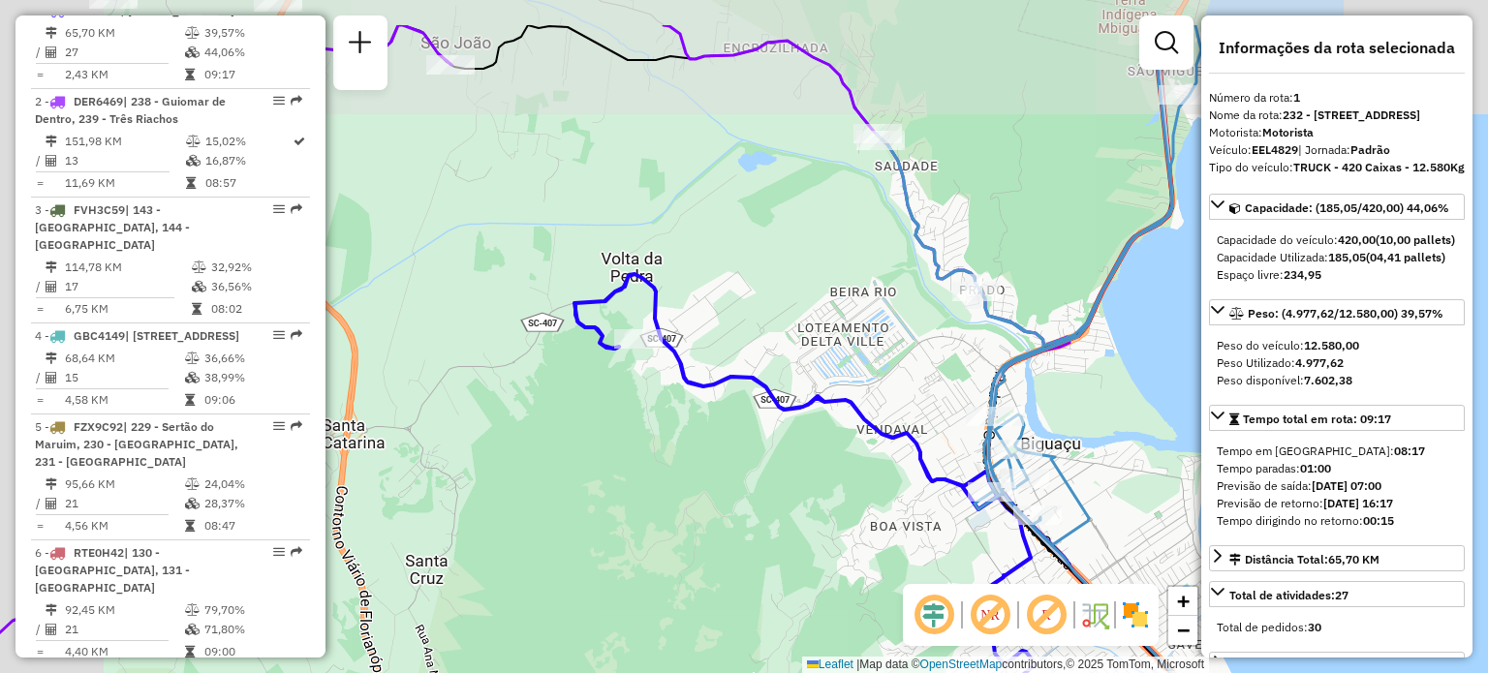
click at [965, 458] on div "Janela de atendimento Grade de atendimento Capacidade Transportadoras Veículos …" at bounding box center [744, 336] width 1488 height 673
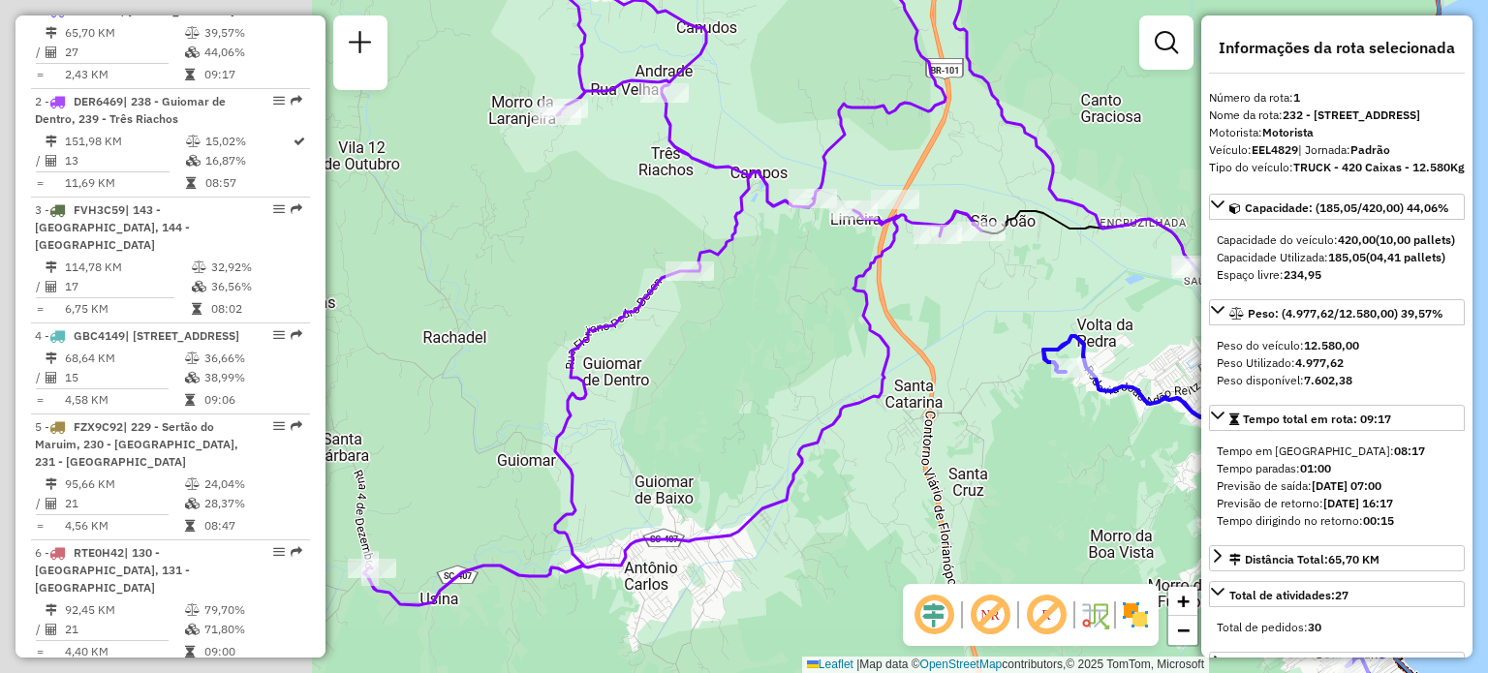
drag, startPoint x: 625, startPoint y: 395, endPoint x: 937, endPoint y: 397, distance: 312.8
click at [937, 397] on div "Janela de atendimento Grade de atendimento Capacidade Transportadoras Veículos …" at bounding box center [744, 336] width 1488 height 673
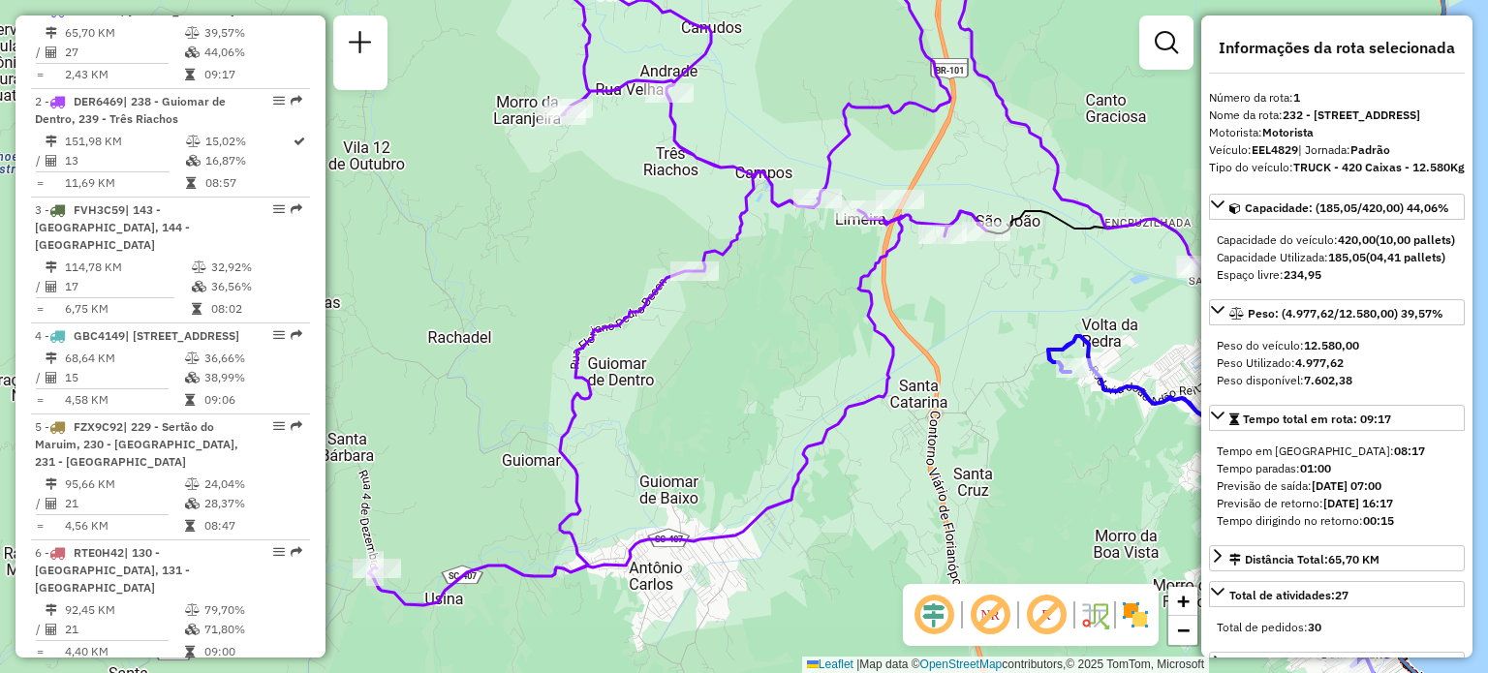
drag, startPoint x: 536, startPoint y: 566, endPoint x: 674, endPoint y: 526, distance: 144.1
click at [674, 526] on icon at bounding box center [677, 269] width 618 height 672
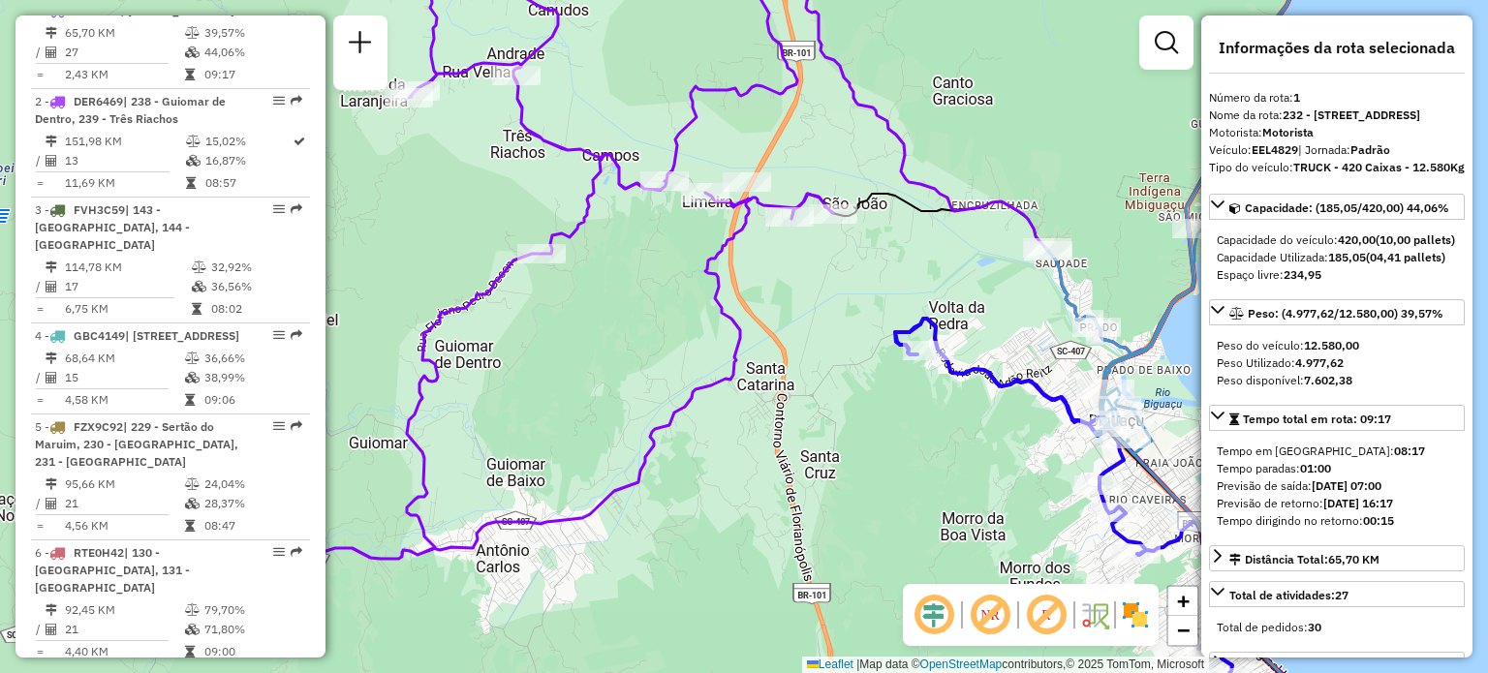
drag, startPoint x: 1015, startPoint y: 393, endPoint x: 697, endPoint y: 377, distance: 318.1
click at [704, 381] on div "Janela de atendimento Grade de atendimento Capacidade Transportadoras Veículos …" at bounding box center [744, 336] width 1488 height 673
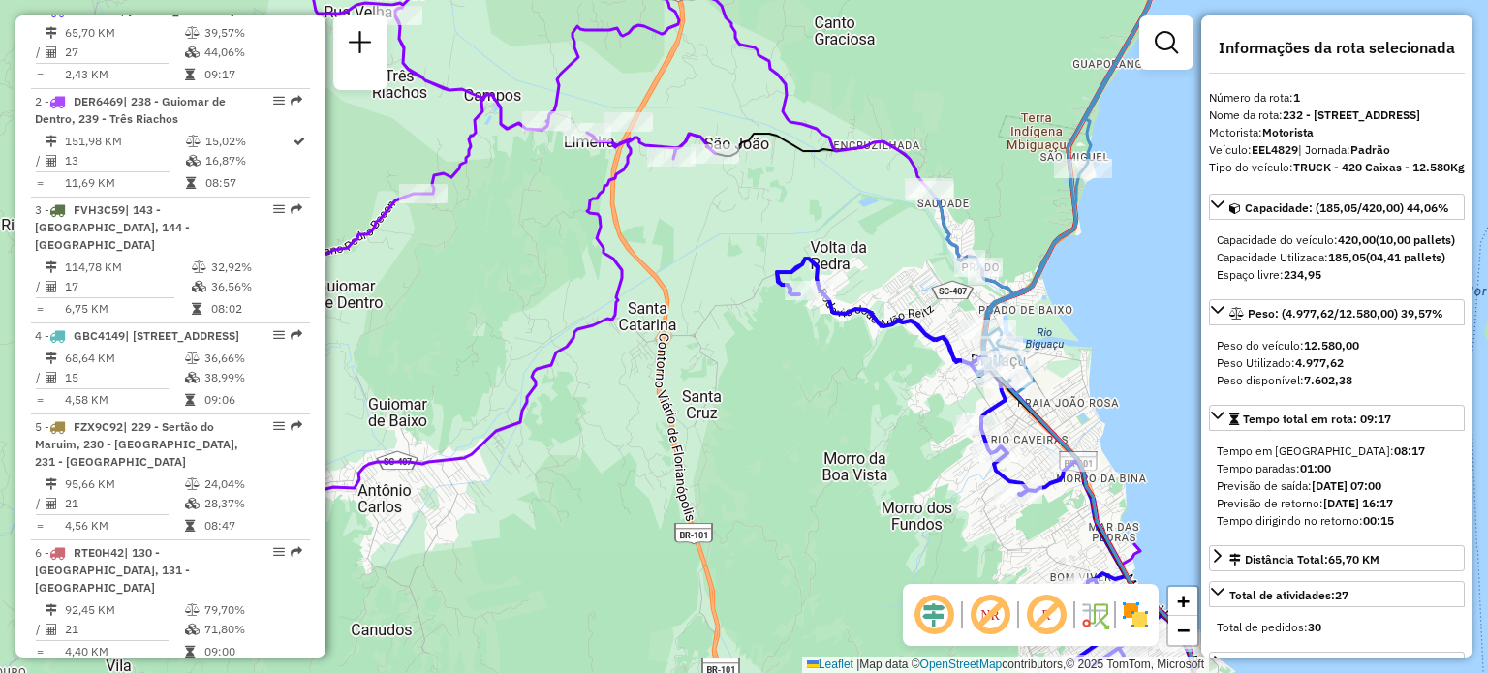
drag, startPoint x: 932, startPoint y: 429, endPoint x: 860, endPoint y: 393, distance: 80.1
click at [881, 404] on div "Janela de atendimento Grade de atendimento Capacidade Transportadoras Veículos …" at bounding box center [744, 336] width 1488 height 673
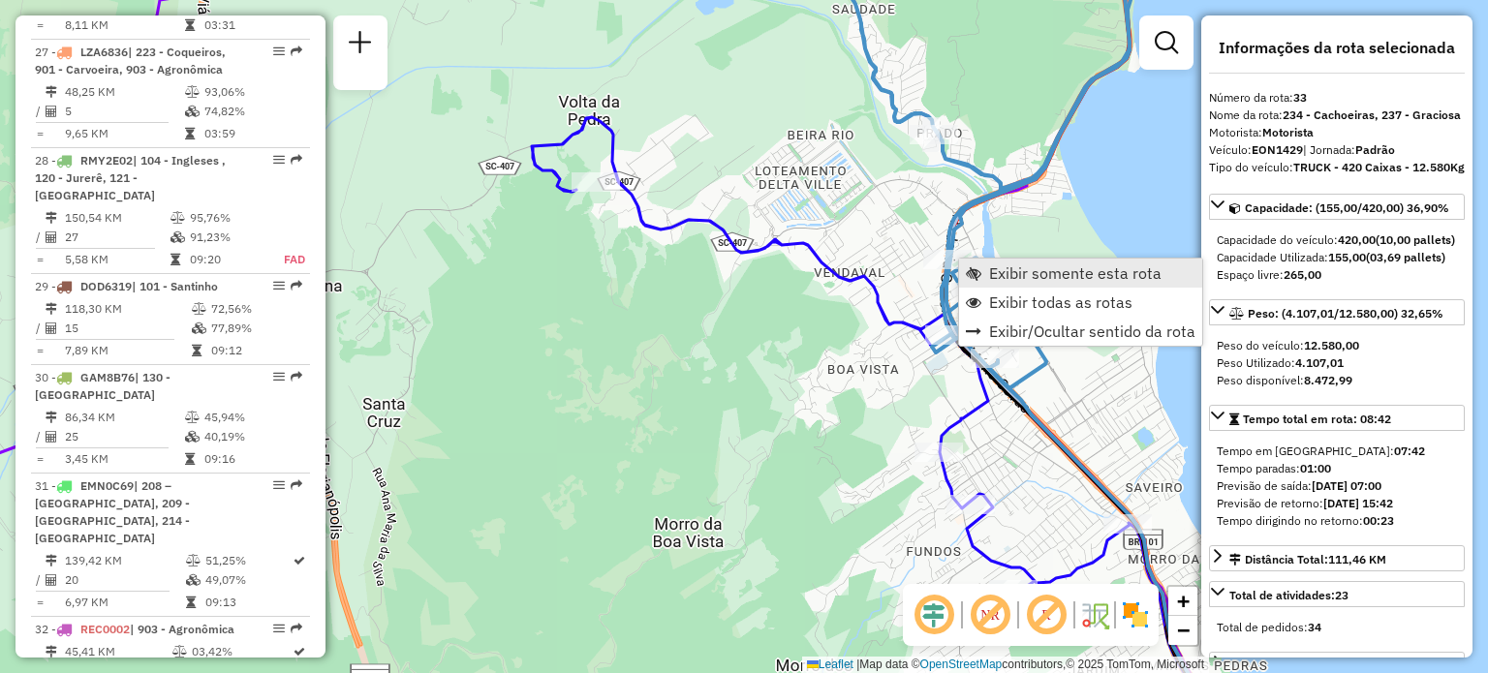
scroll to position [4139, 0]
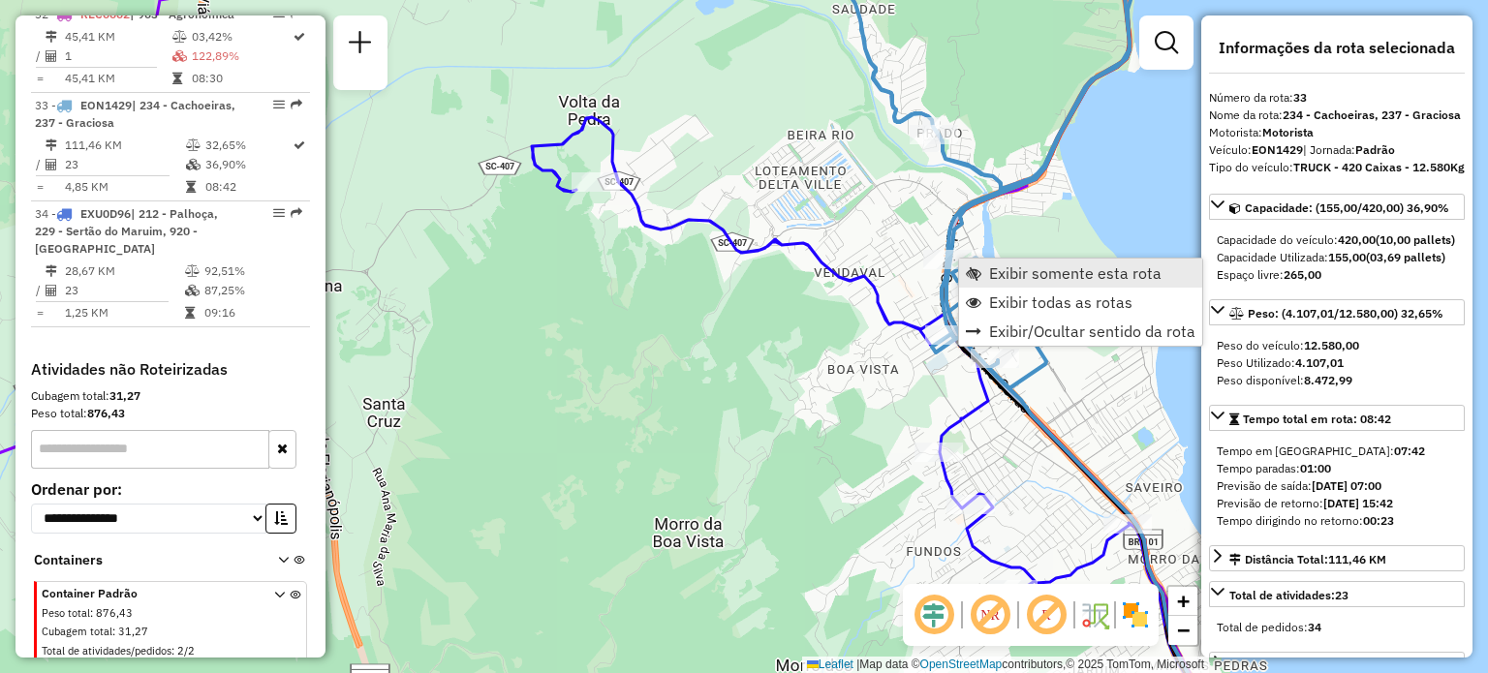
click at [980, 274] on span "Exibir somente esta rota" at bounding box center [973, 272] width 15 height 15
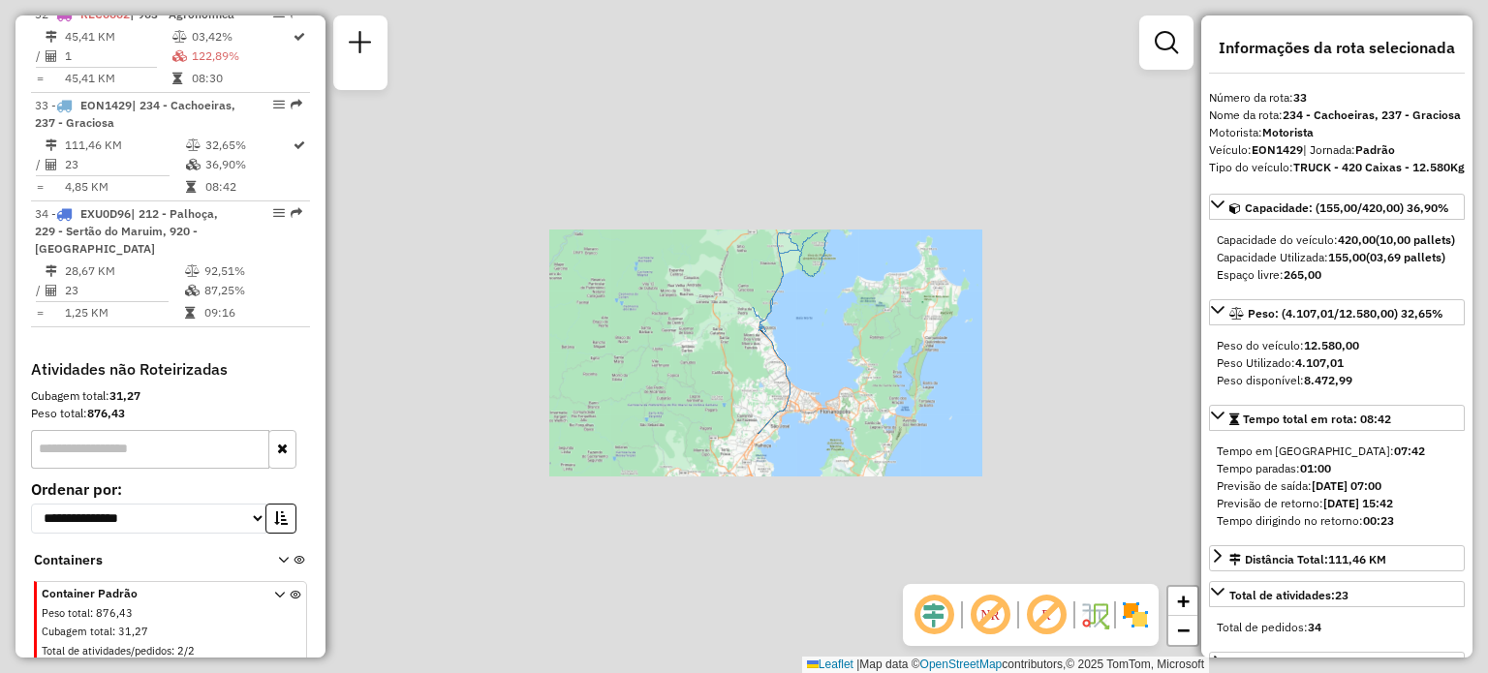
drag, startPoint x: 878, startPoint y: 294, endPoint x: 841, endPoint y: 429, distance: 139.8
click at [843, 429] on div "Rota 33 - Placa EON1429 05018352 - LANCHONETE AREFI Janela de atendimento Grade…" at bounding box center [744, 336] width 1488 height 673
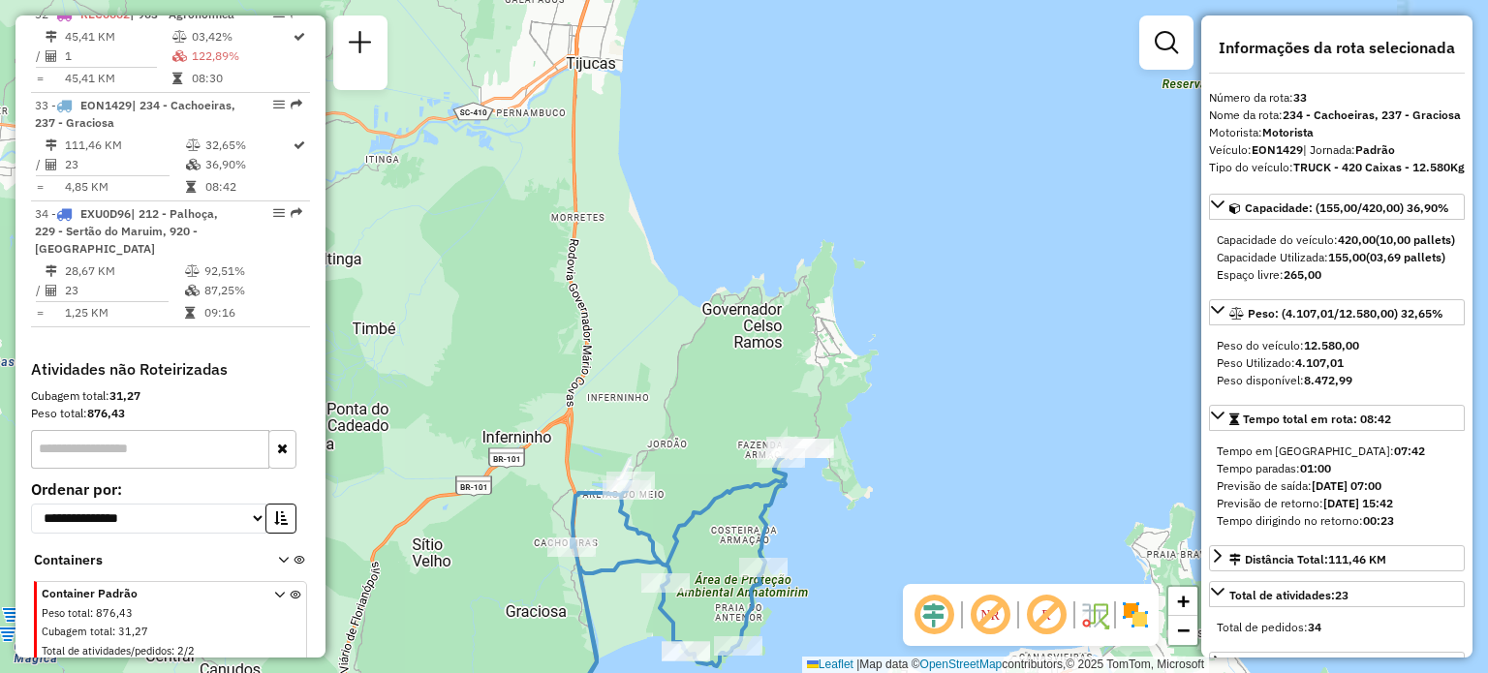
drag, startPoint x: 798, startPoint y: 363, endPoint x: 796, endPoint y: 313, distance: 50.4
click at [798, 314] on div "Janela de atendimento Grade de atendimento Capacidade Transportadoras Veículos …" at bounding box center [744, 336] width 1488 height 673
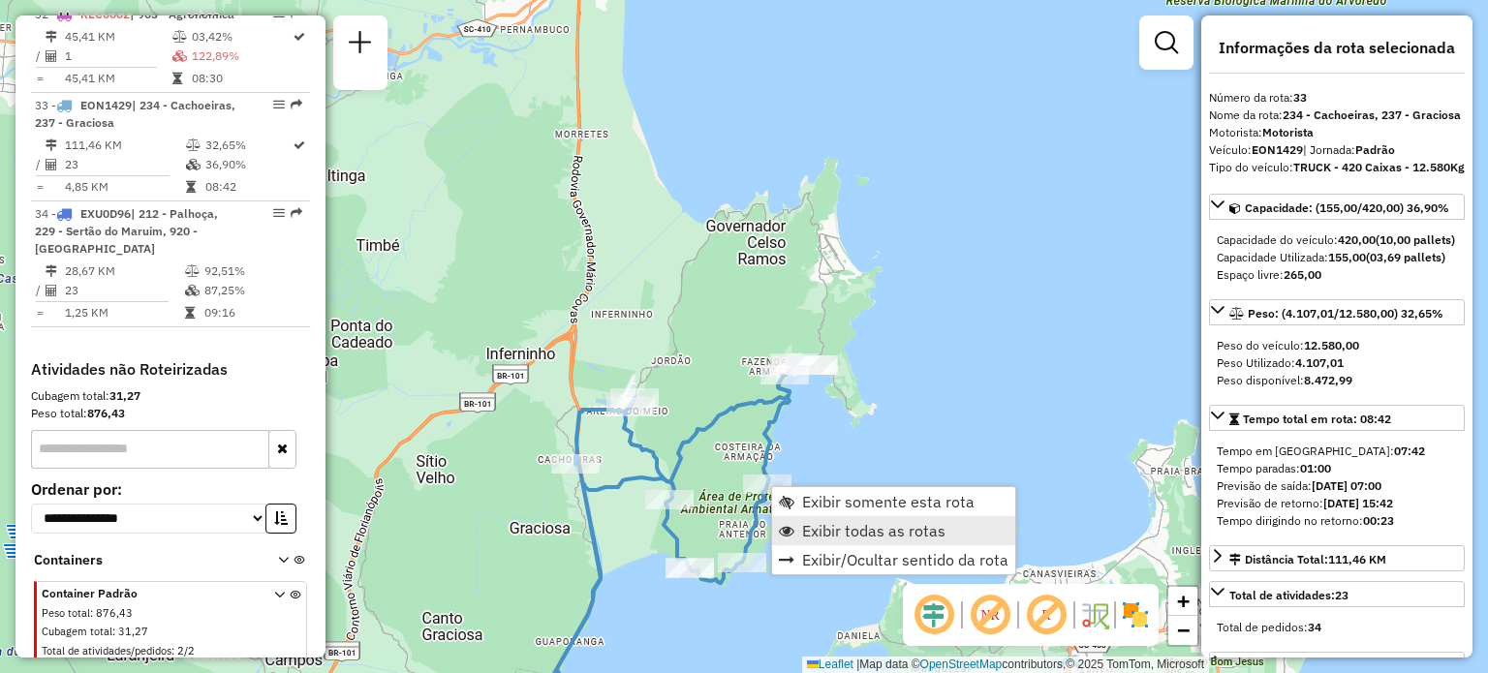
click at [835, 523] on span "Exibir todas as rotas" at bounding box center [873, 530] width 143 height 15
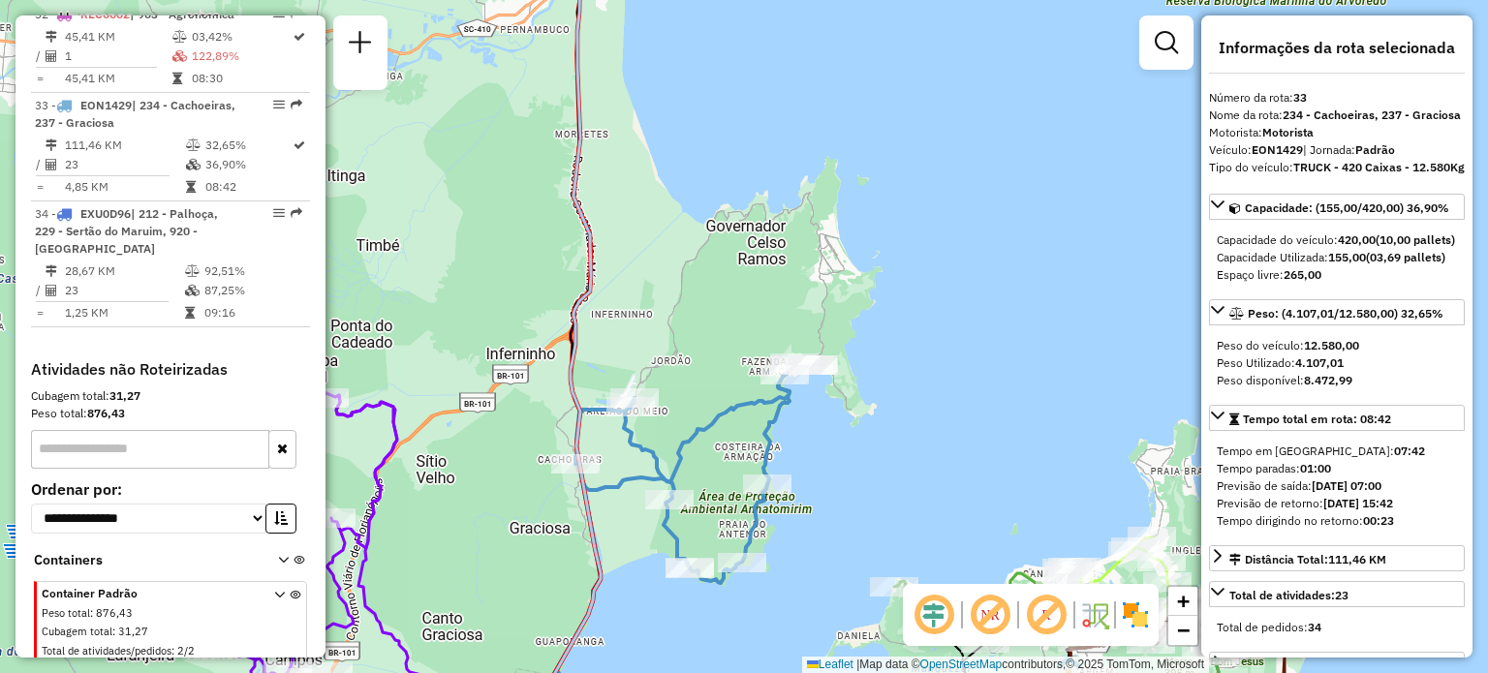
drag, startPoint x: 678, startPoint y: 231, endPoint x: 691, endPoint y: 158, distance: 74.8
click at [691, 165] on div "Janela de atendimento Grade de atendimento Capacidade Transportadoras Veículos …" at bounding box center [744, 336] width 1488 height 673
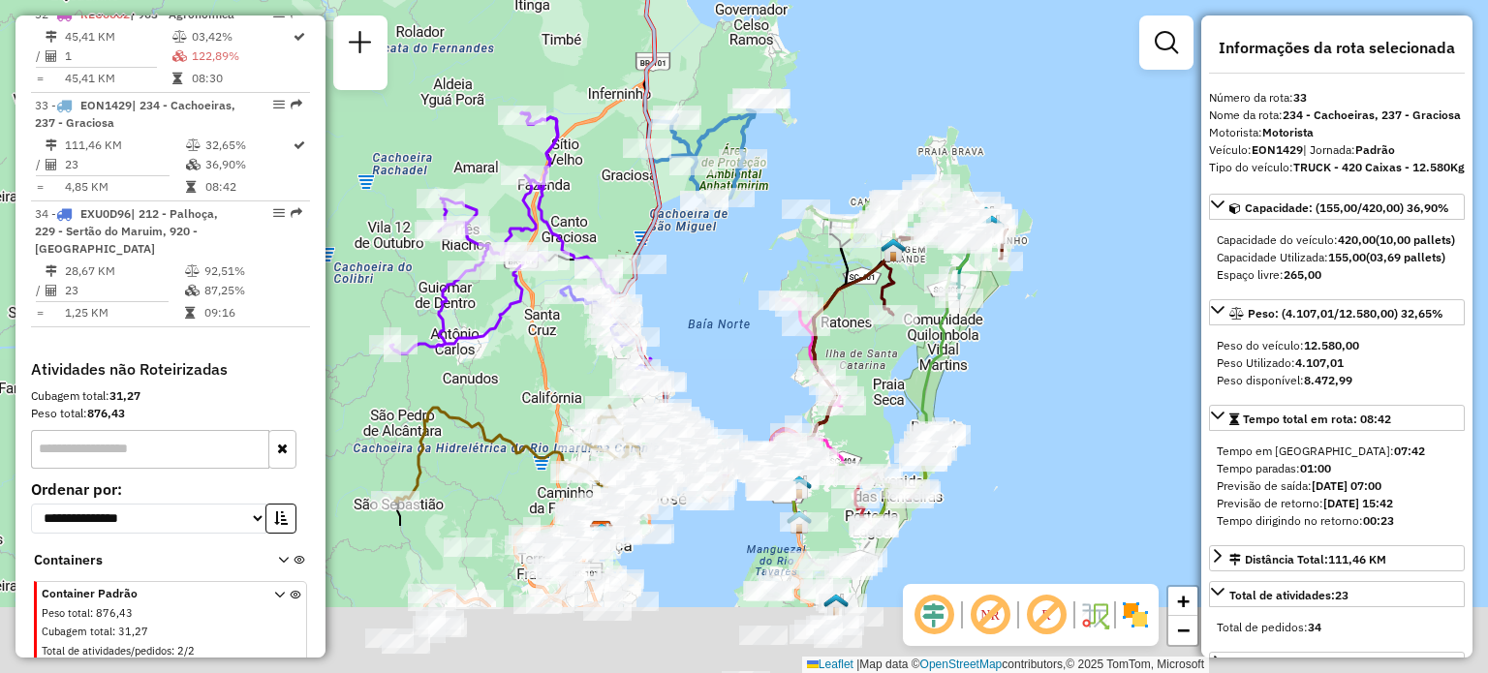
drag, startPoint x: 705, startPoint y: 488, endPoint x: 694, endPoint y: 230, distance: 258.8
click at [710, 214] on div "Janela de atendimento Grade de atendimento Capacidade Transportadoras Veículos …" at bounding box center [744, 336] width 1488 height 673
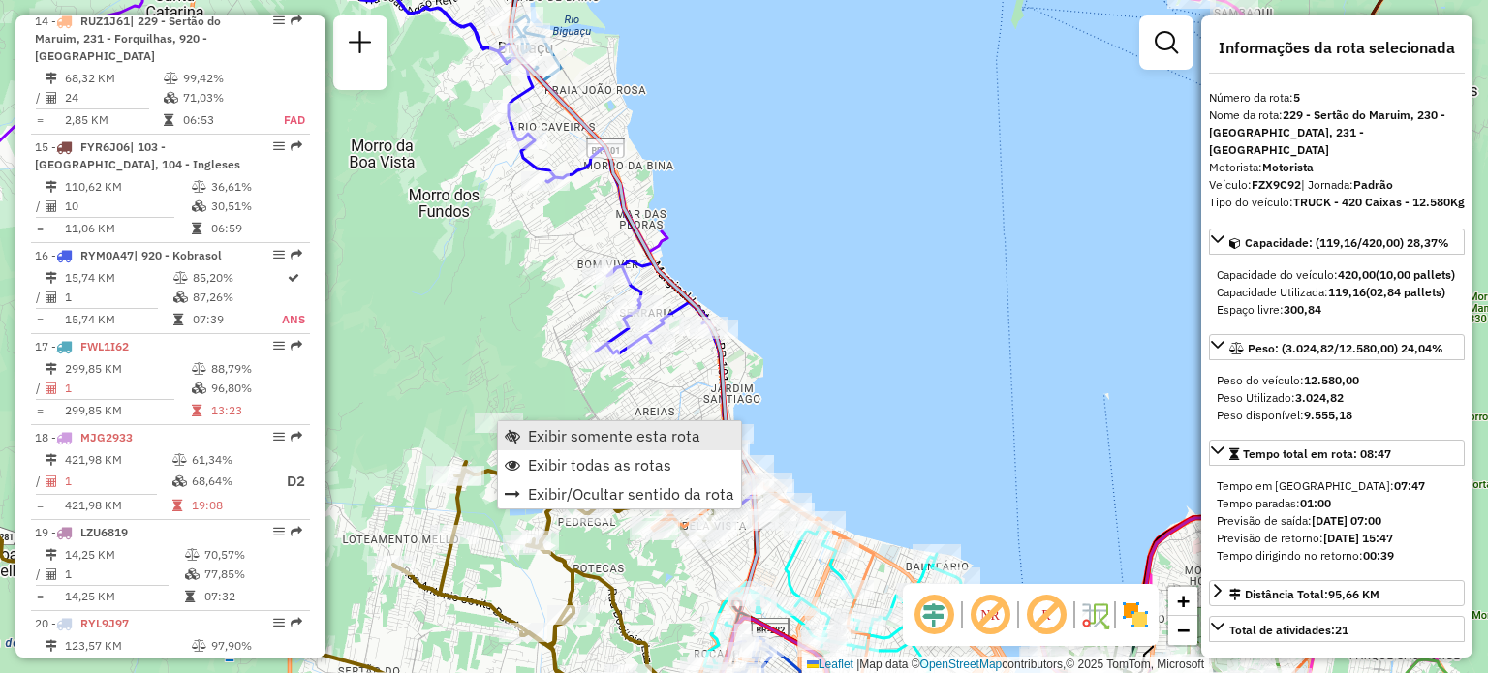
scroll to position [1227, 0]
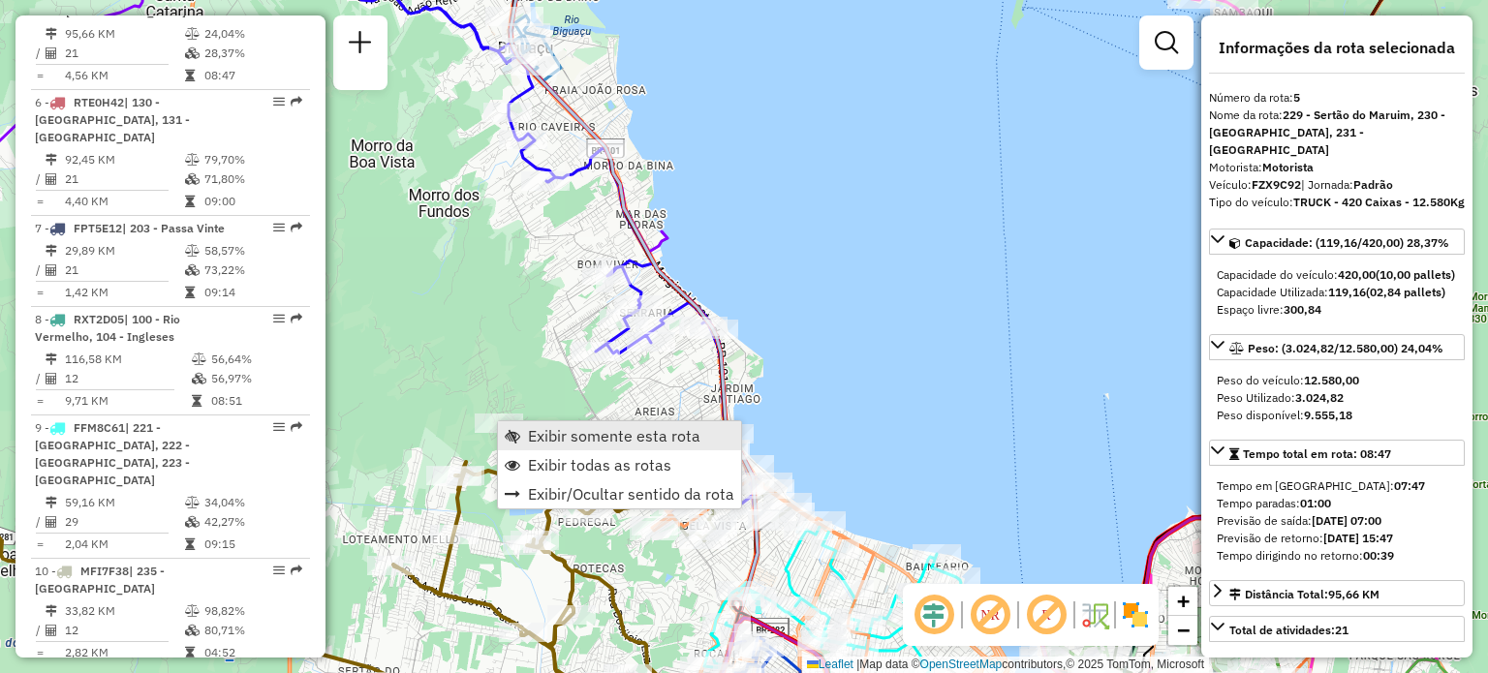
click at [538, 437] on span "Exibir somente esta rota" at bounding box center [614, 435] width 172 height 15
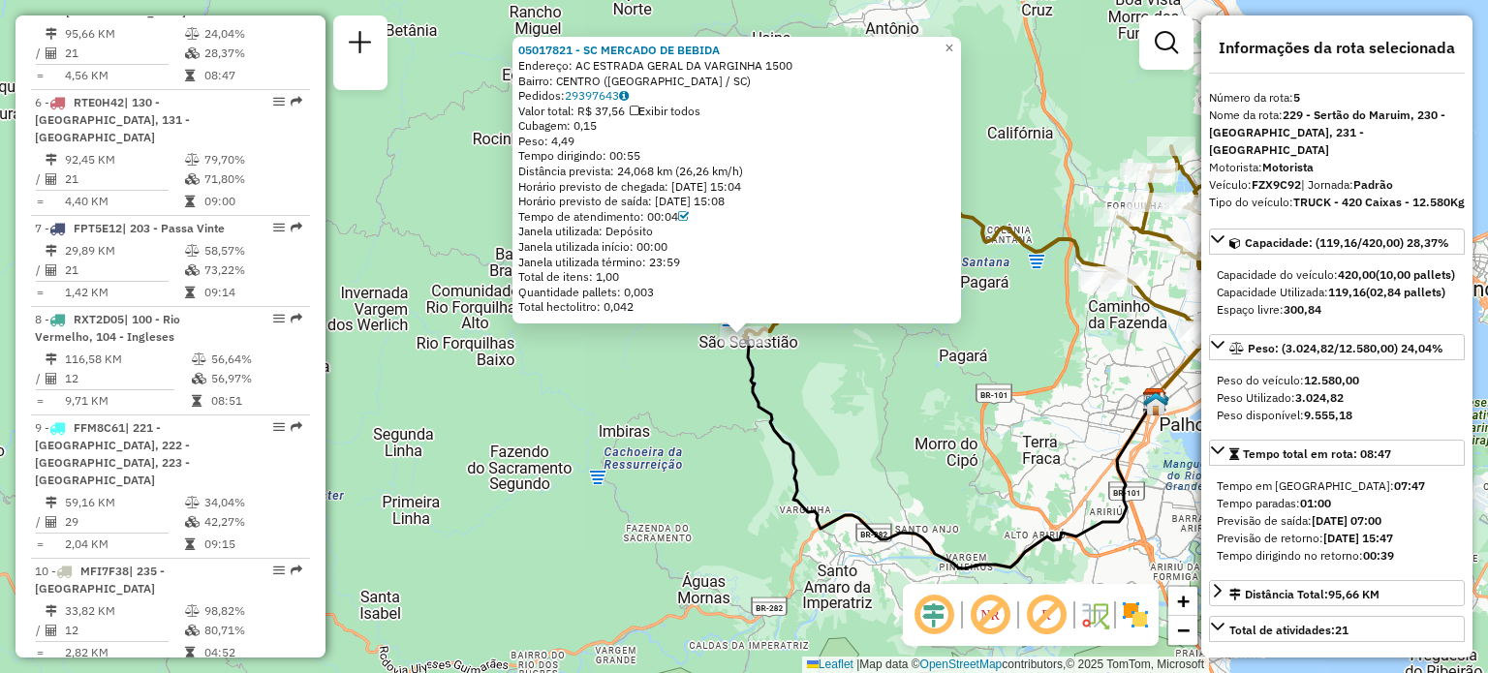
click at [696, 400] on div "05017821 - SC MERCADO DE BEBIDA Endereço: AC ESTRADA GERAL DA VARGINHA 1500 Bai…" at bounding box center [744, 336] width 1488 height 673
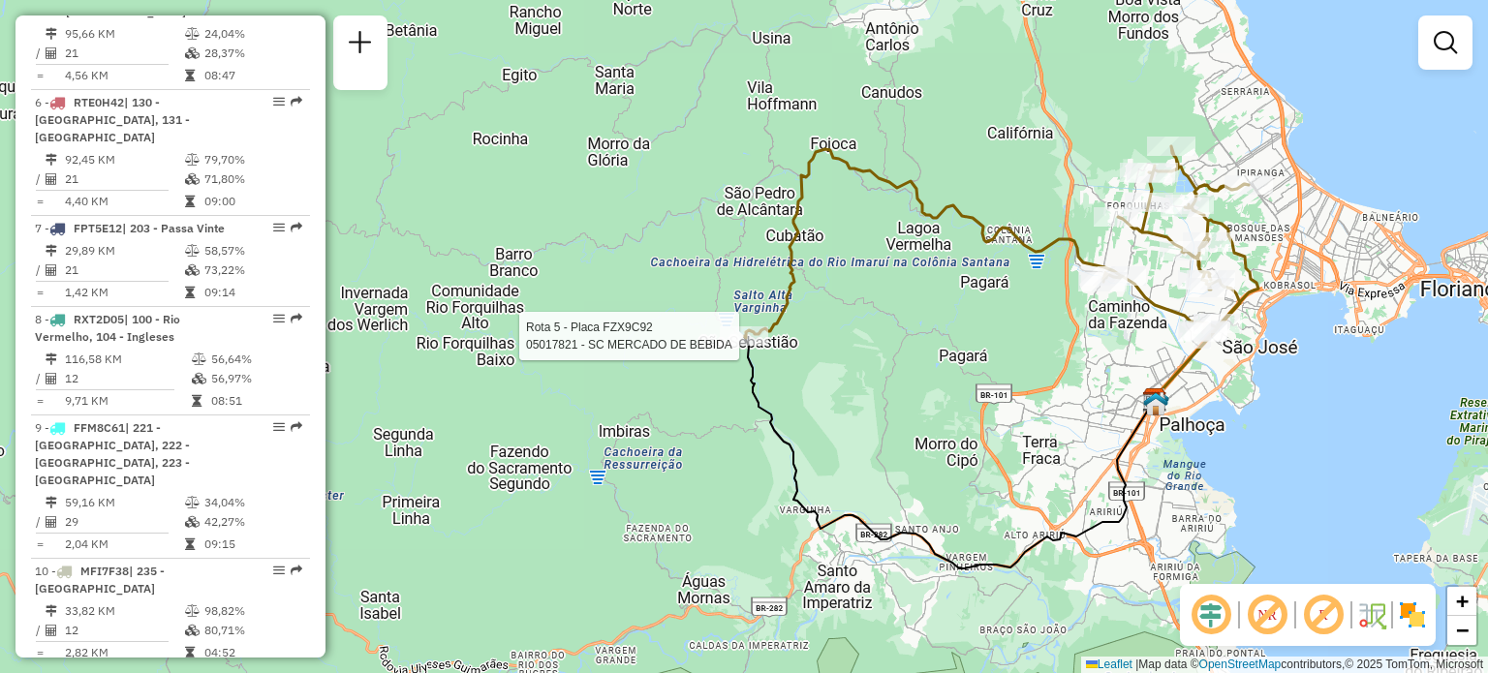
select select "**********"
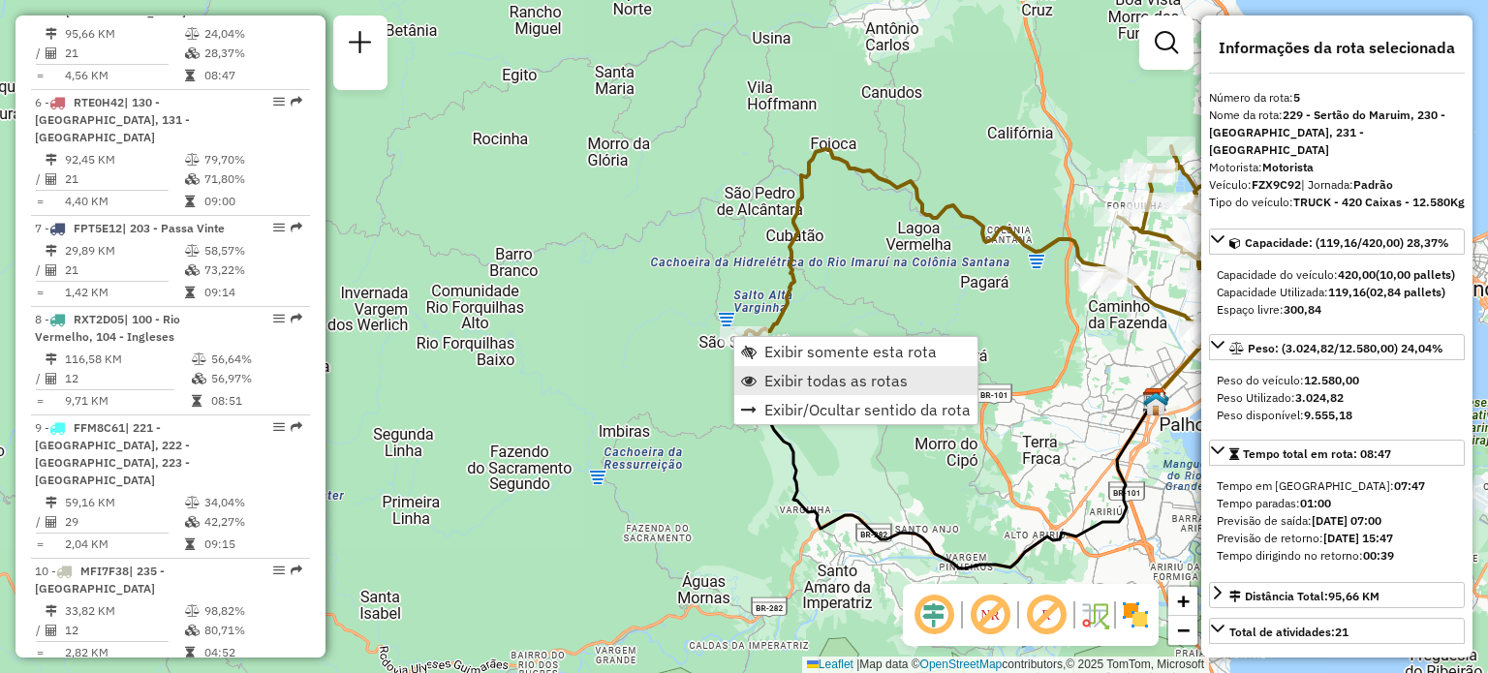
click at [791, 373] on span "Exibir todas as rotas" at bounding box center [835, 380] width 143 height 15
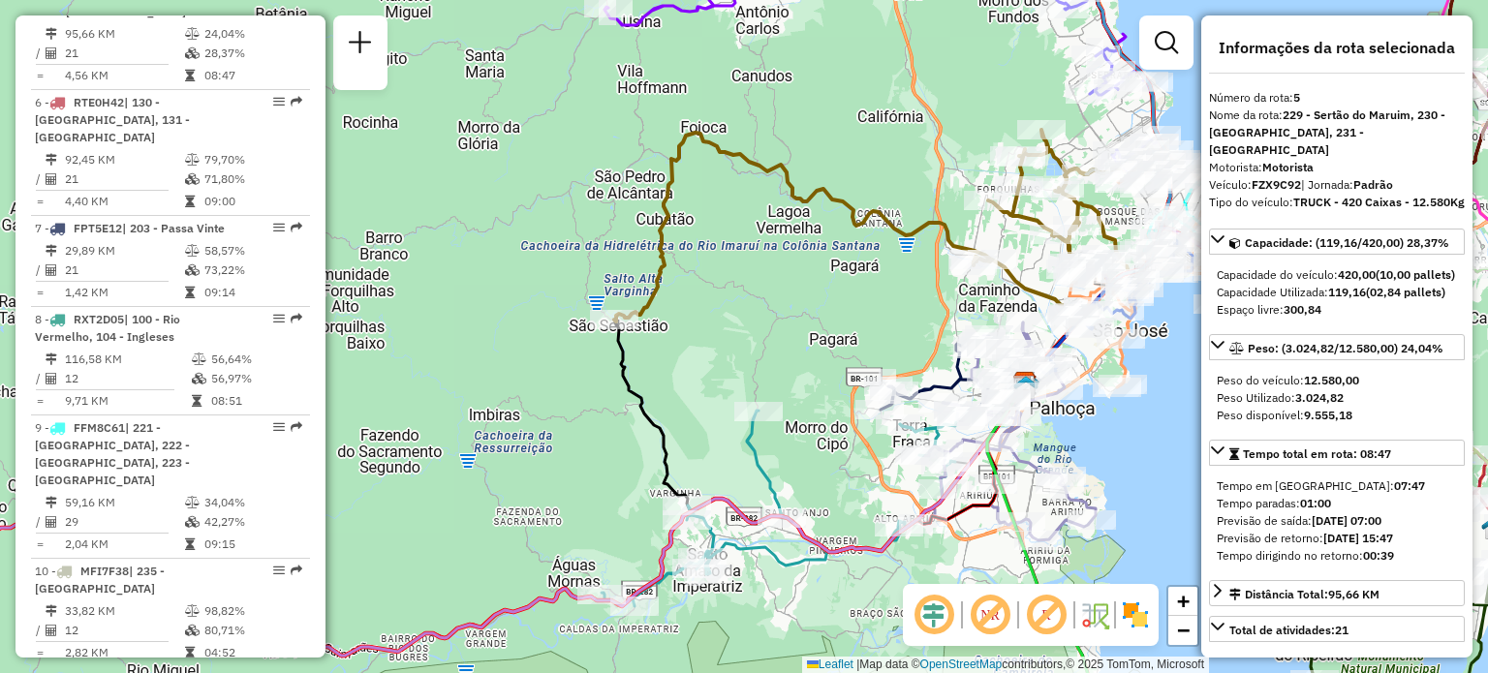
drag, startPoint x: 881, startPoint y: 328, endPoint x: 721, endPoint y: 334, distance: 160.9
click at [701, 328] on div "Janela de atendimento Grade de atendimento Capacidade Transportadoras Veículos …" at bounding box center [744, 336] width 1488 height 673
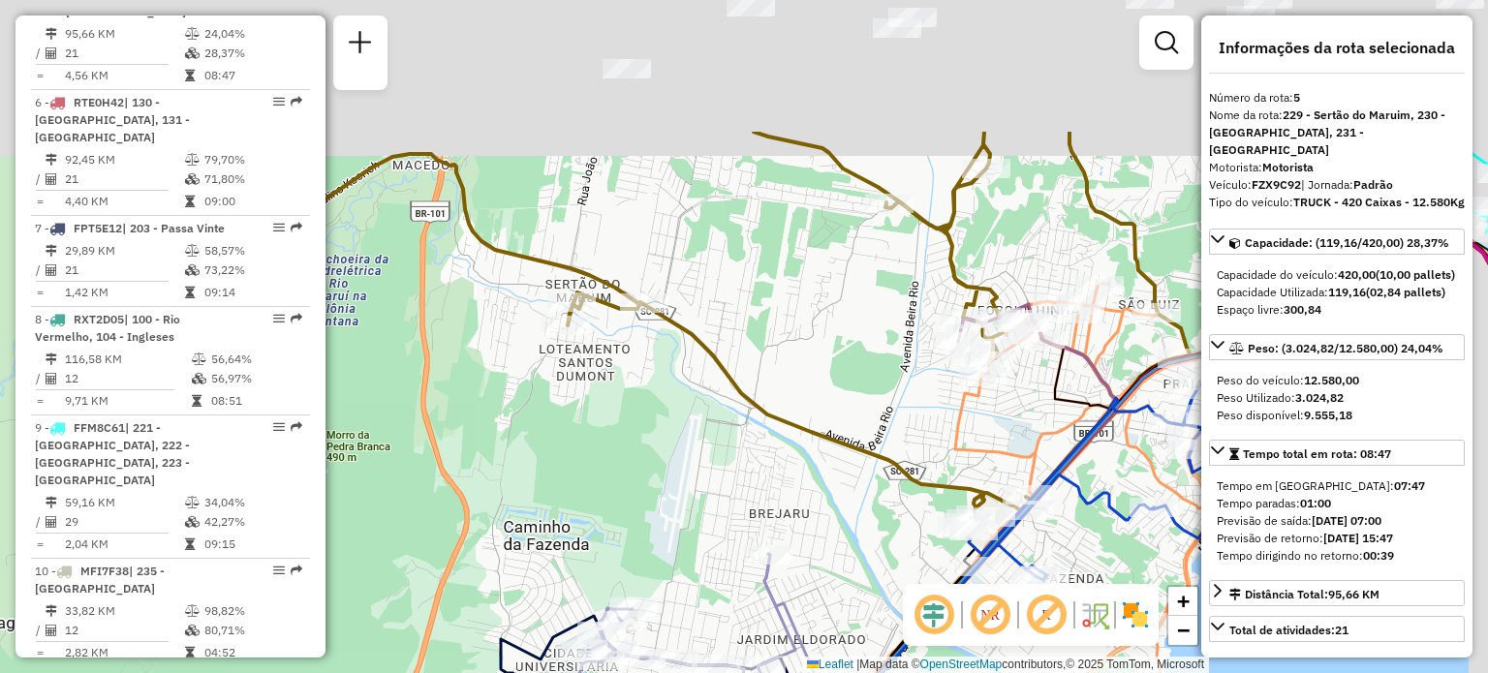
drag, startPoint x: 841, startPoint y: 264, endPoint x: 733, endPoint y: 447, distance: 212.3
click at [736, 446] on div "Janela de atendimento Grade de atendimento Capacidade Transportadoras Veículos …" at bounding box center [744, 336] width 1488 height 673
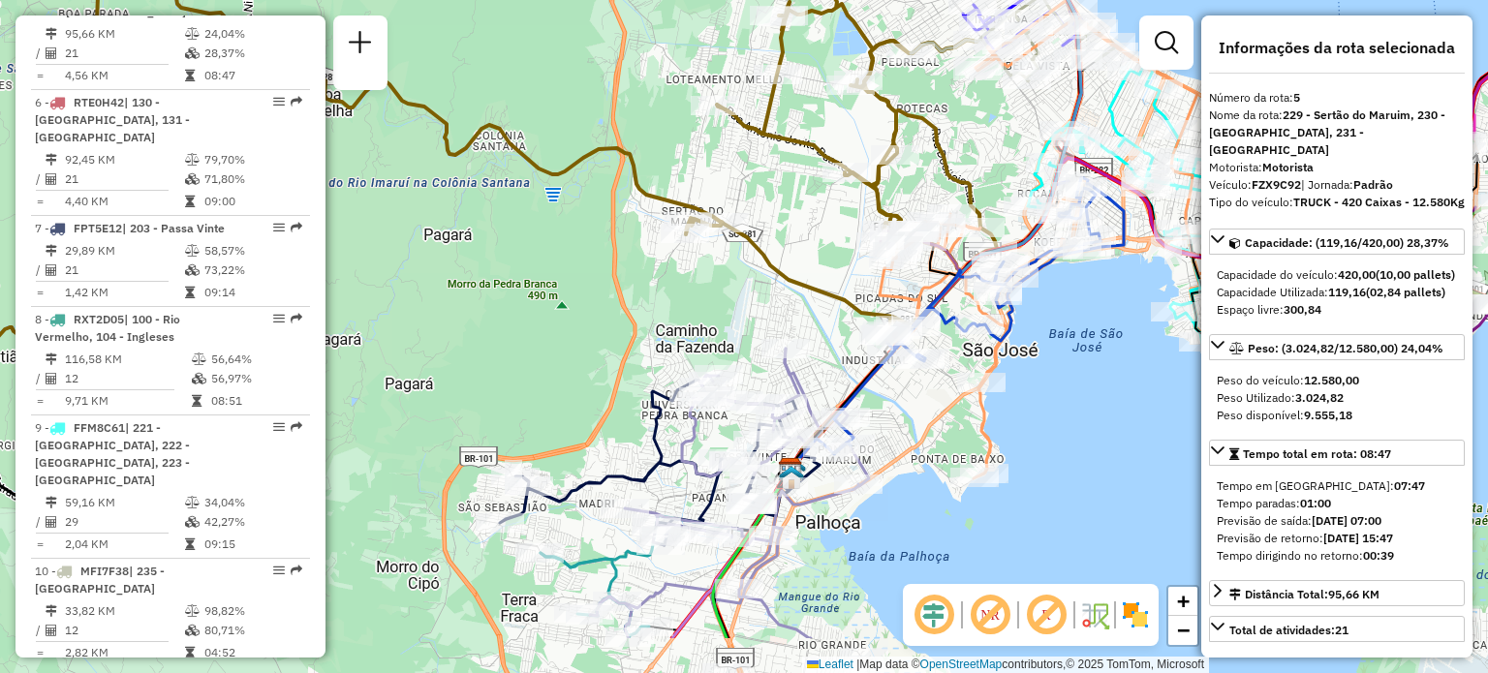
drag, startPoint x: 899, startPoint y: 507, endPoint x: 876, endPoint y: 387, distance: 121.4
click at [887, 367] on div "Janela de atendimento Grade de atendimento Capacidade Transportadoras Veículos …" at bounding box center [744, 336] width 1488 height 673
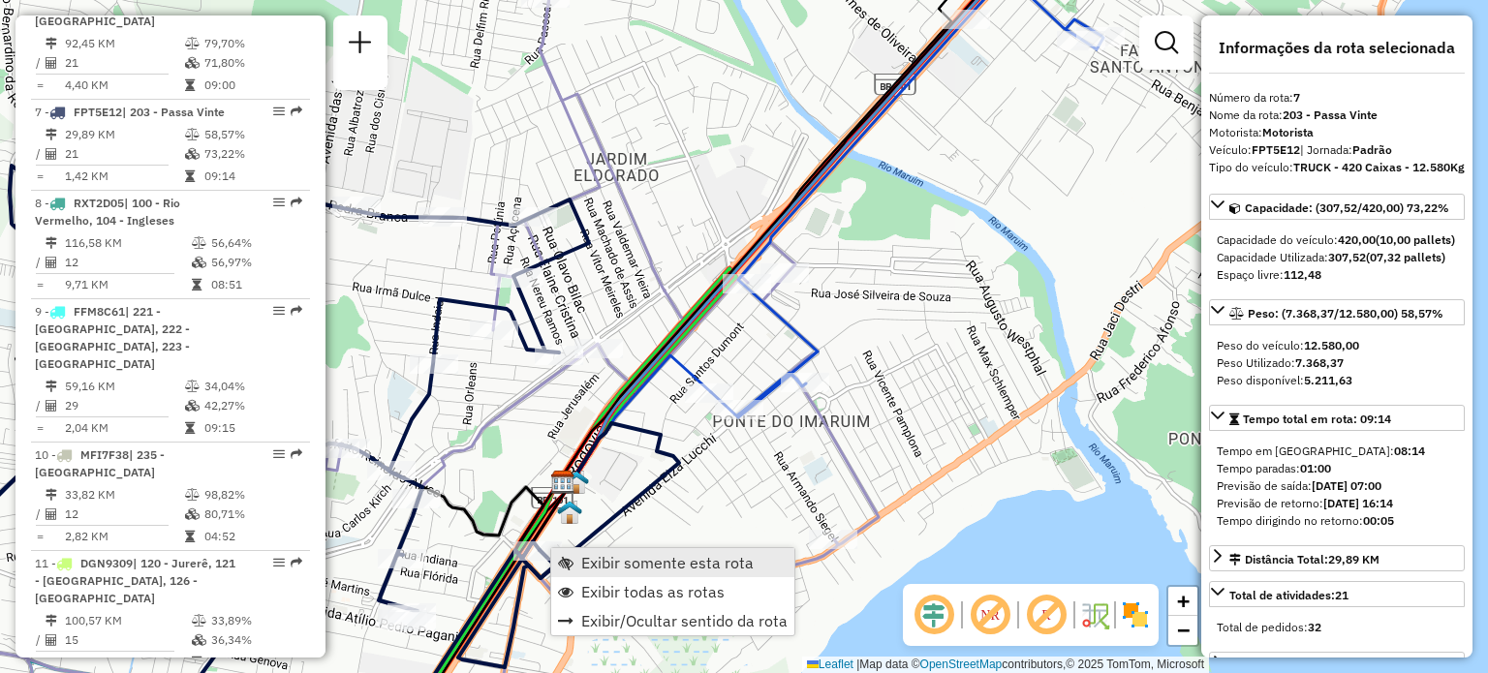
scroll to position [1460, 0]
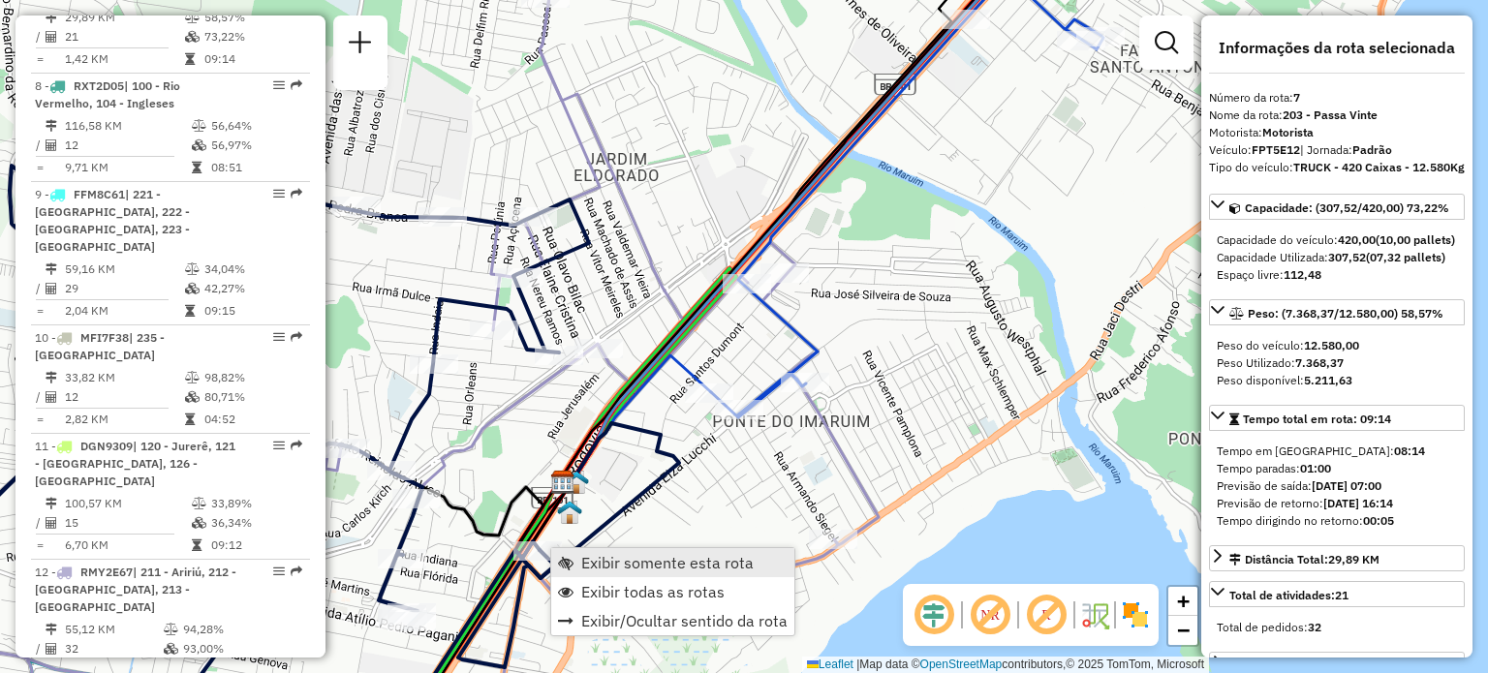
click at [597, 565] on span "Exibir somente esta rota" at bounding box center [667, 562] width 172 height 15
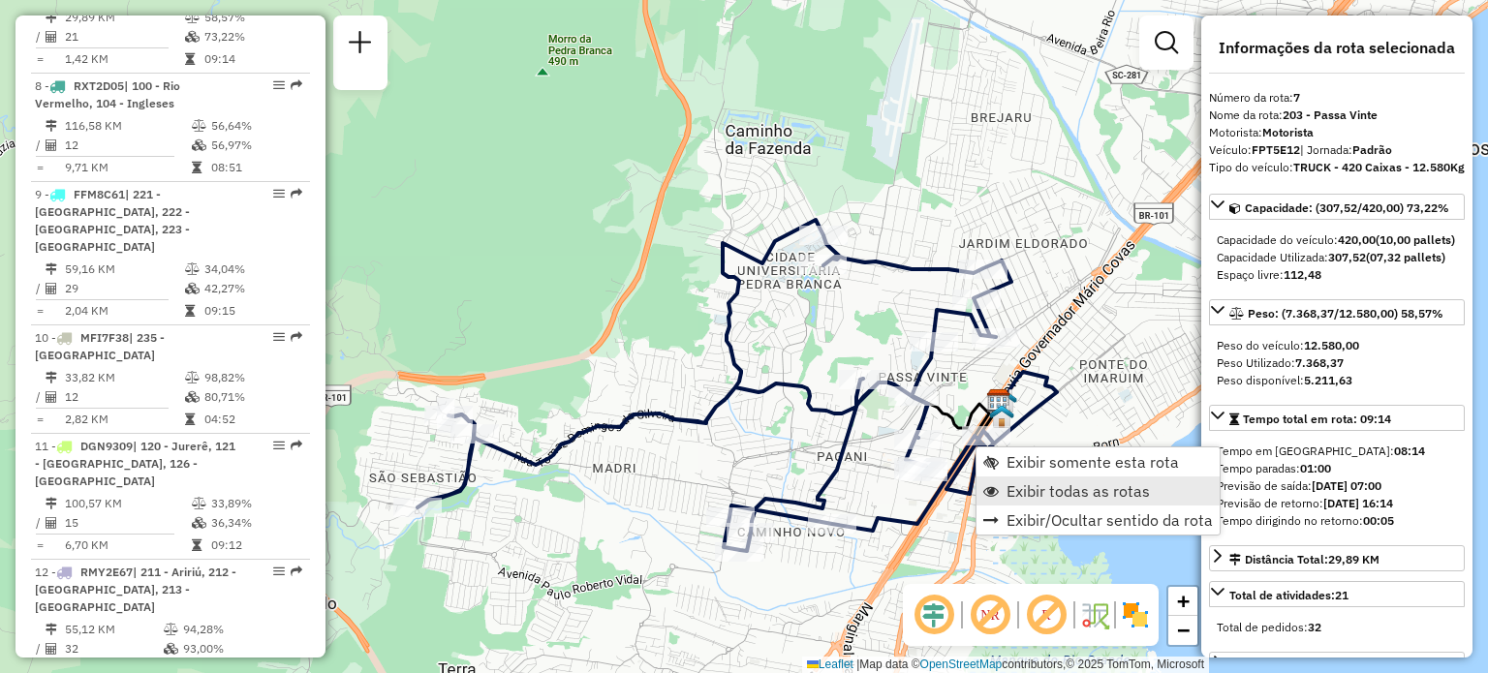
click at [1004, 483] on link "Exibir todas as rotas" at bounding box center [1097, 490] width 243 height 29
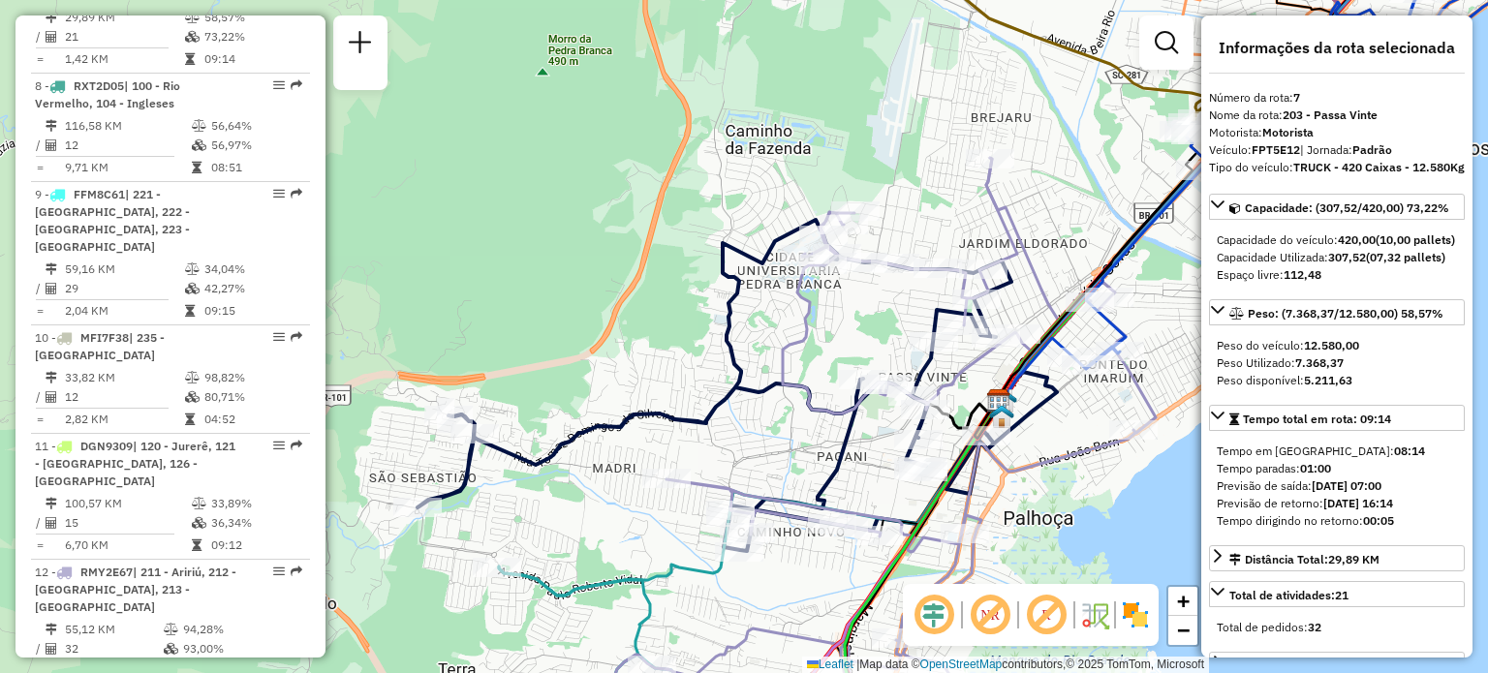
drag, startPoint x: 984, startPoint y: 383, endPoint x: 931, endPoint y: 386, distance: 53.4
click at [974, 386] on icon at bounding box center [1085, 285] width 223 height 308
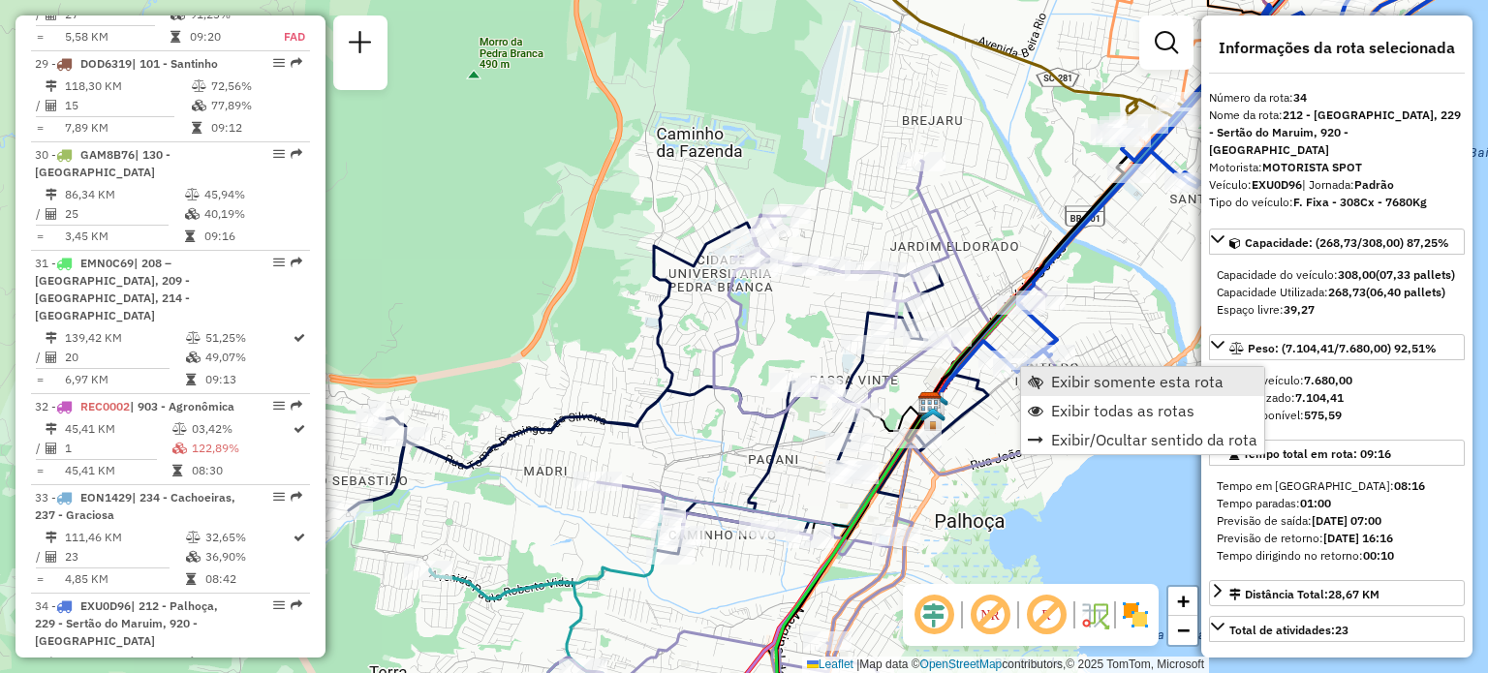
scroll to position [4139, 0]
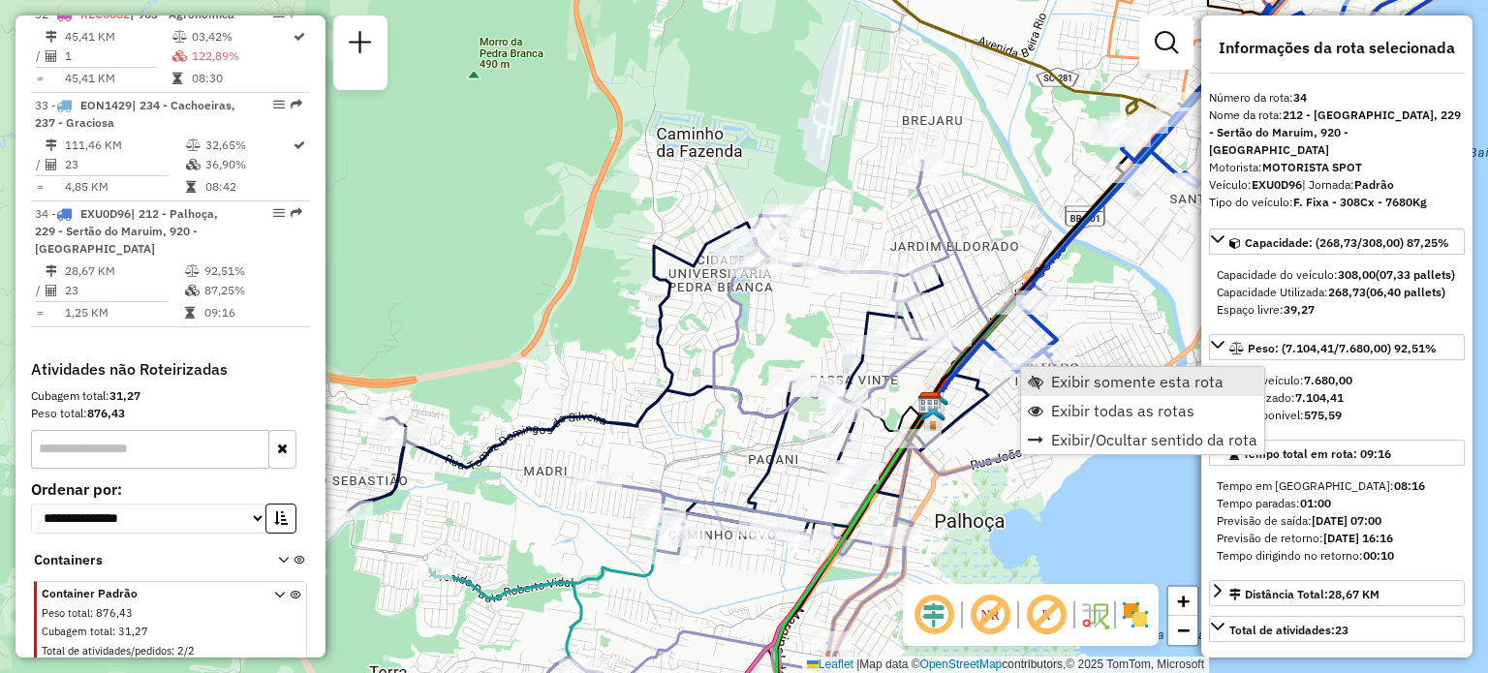
click at [1050, 378] on link "Exibir somente esta rota" at bounding box center [1142, 381] width 243 height 29
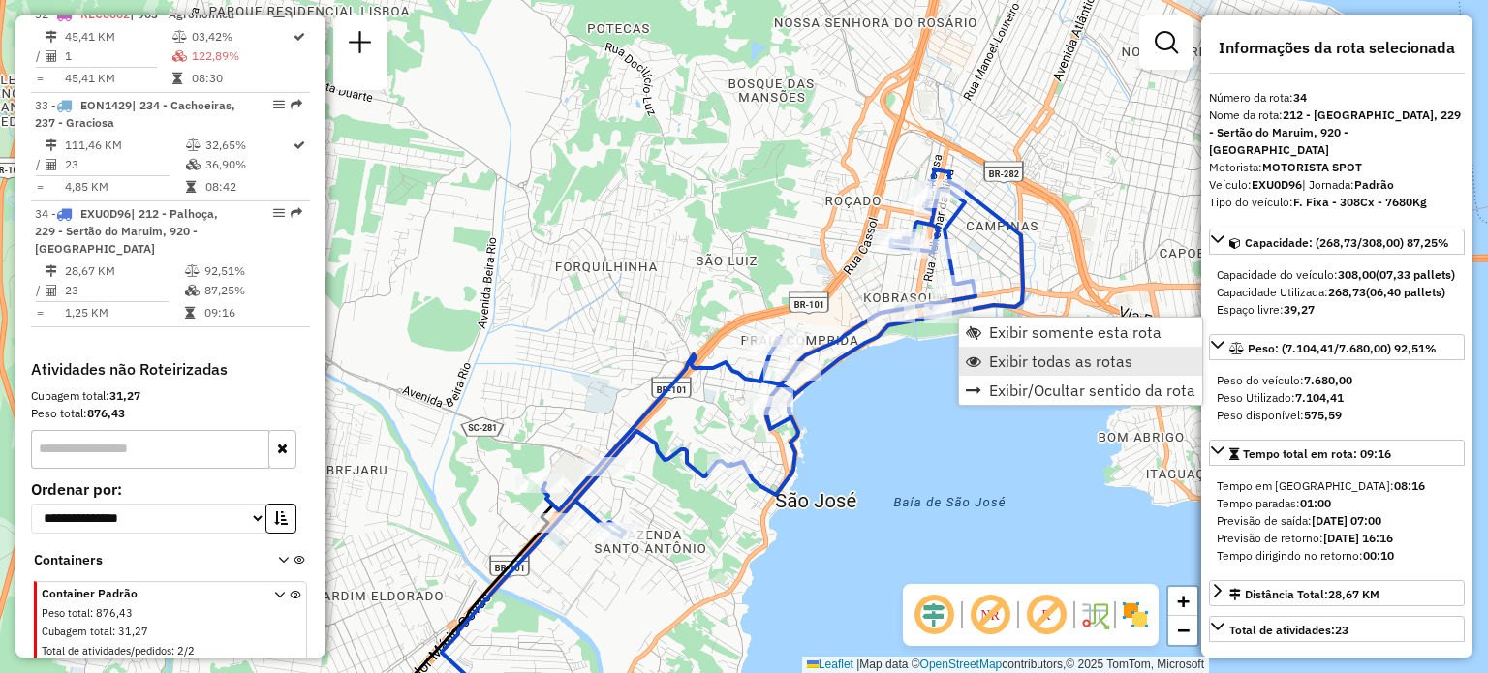
drag, startPoint x: 1012, startPoint y: 359, endPoint x: 1006, endPoint y: 369, distance: 11.3
click at [1009, 365] on span "Exibir todas as rotas" at bounding box center [1060, 360] width 143 height 15
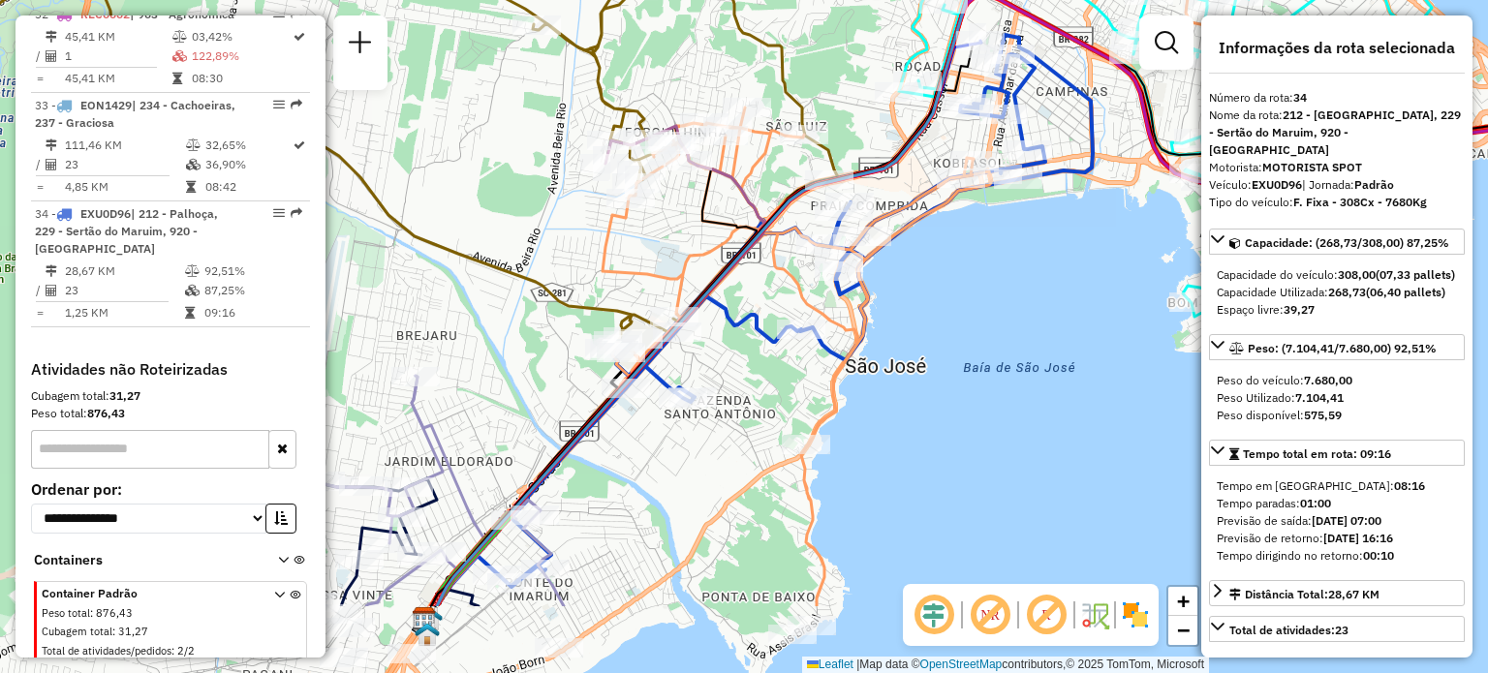
drag, startPoint x: 767, startPoint y: 533, endPoint x: 837, endPoint y: 398, distance: 151.6
click at [837, 398] on icon at bounding box center [964, 203] width 725 height 808
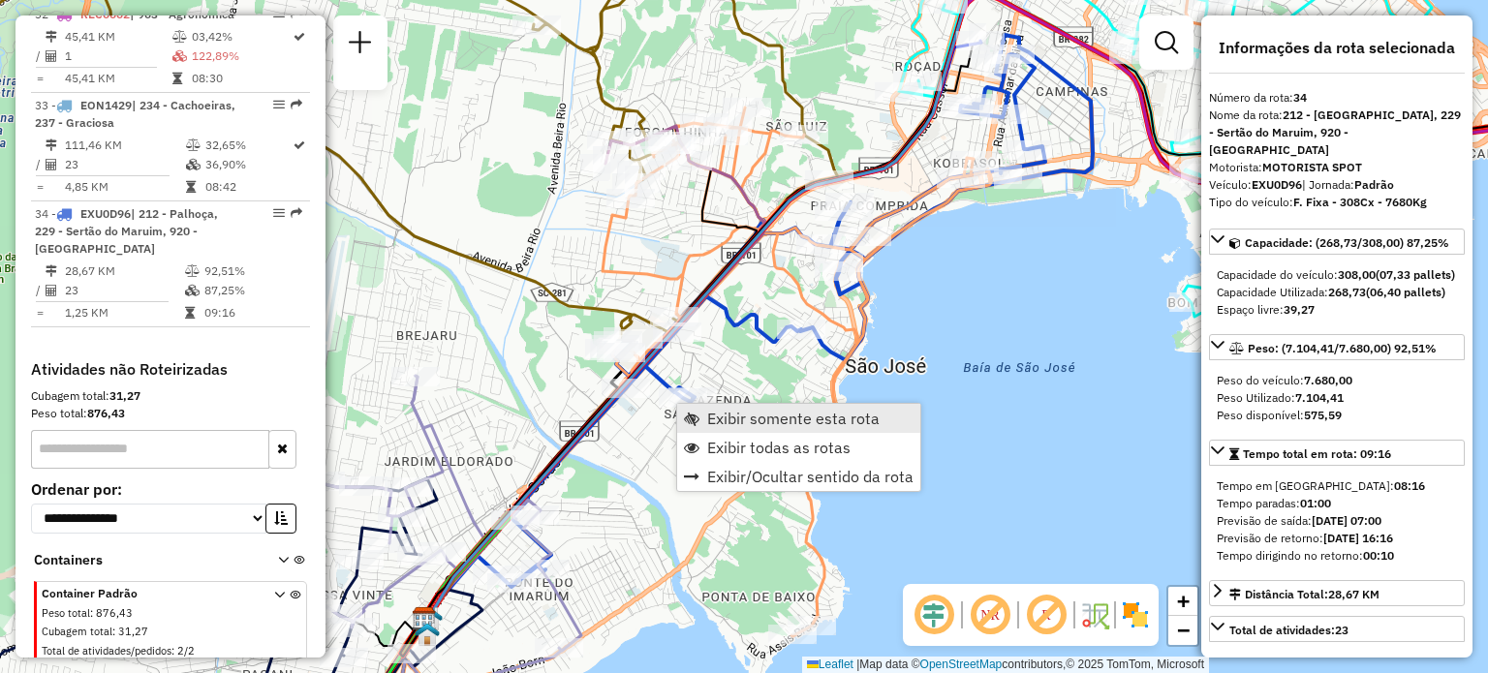
click at [751, 430] on link "Exibir somente esta rota" at bounding box center [798, 418] width 243 height 29
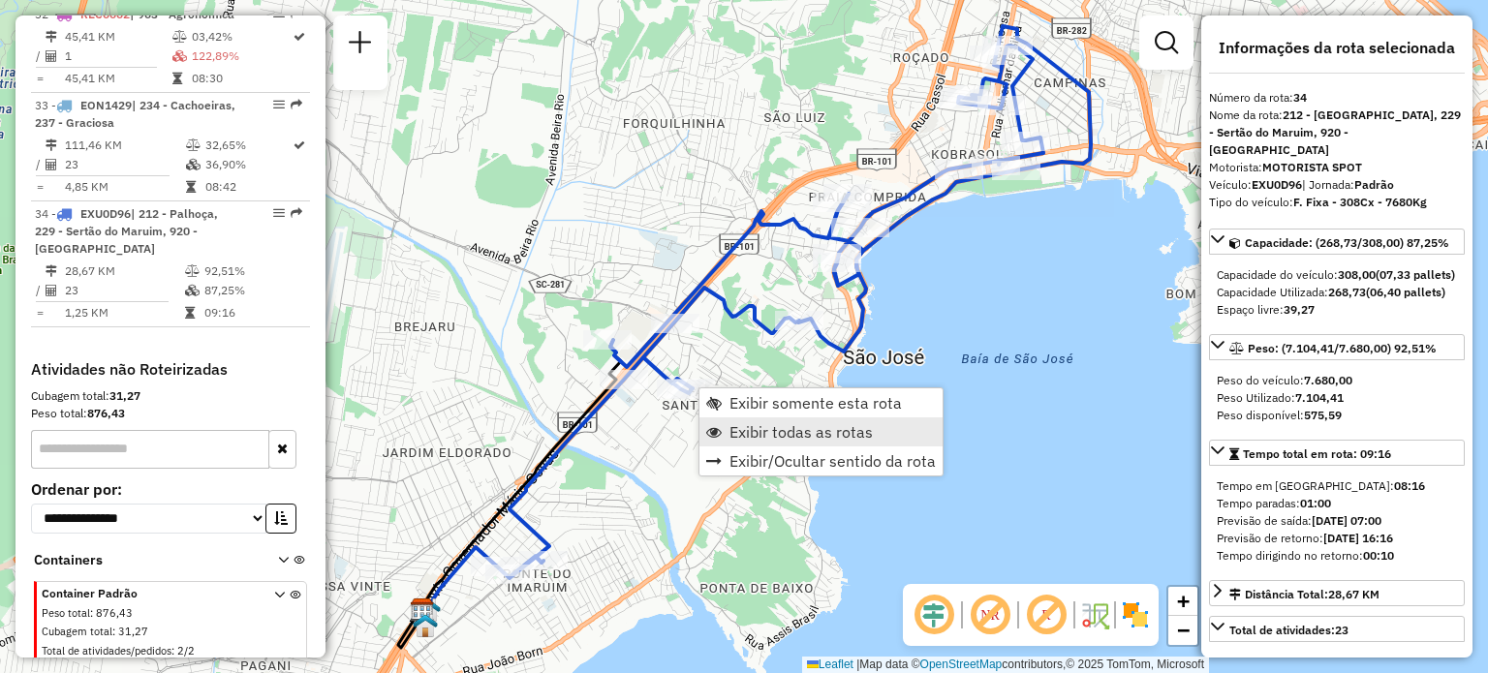
click at [735, 433] on span "Exibir todas as rotas" at bounding box center [800, 431] width 143 height 15
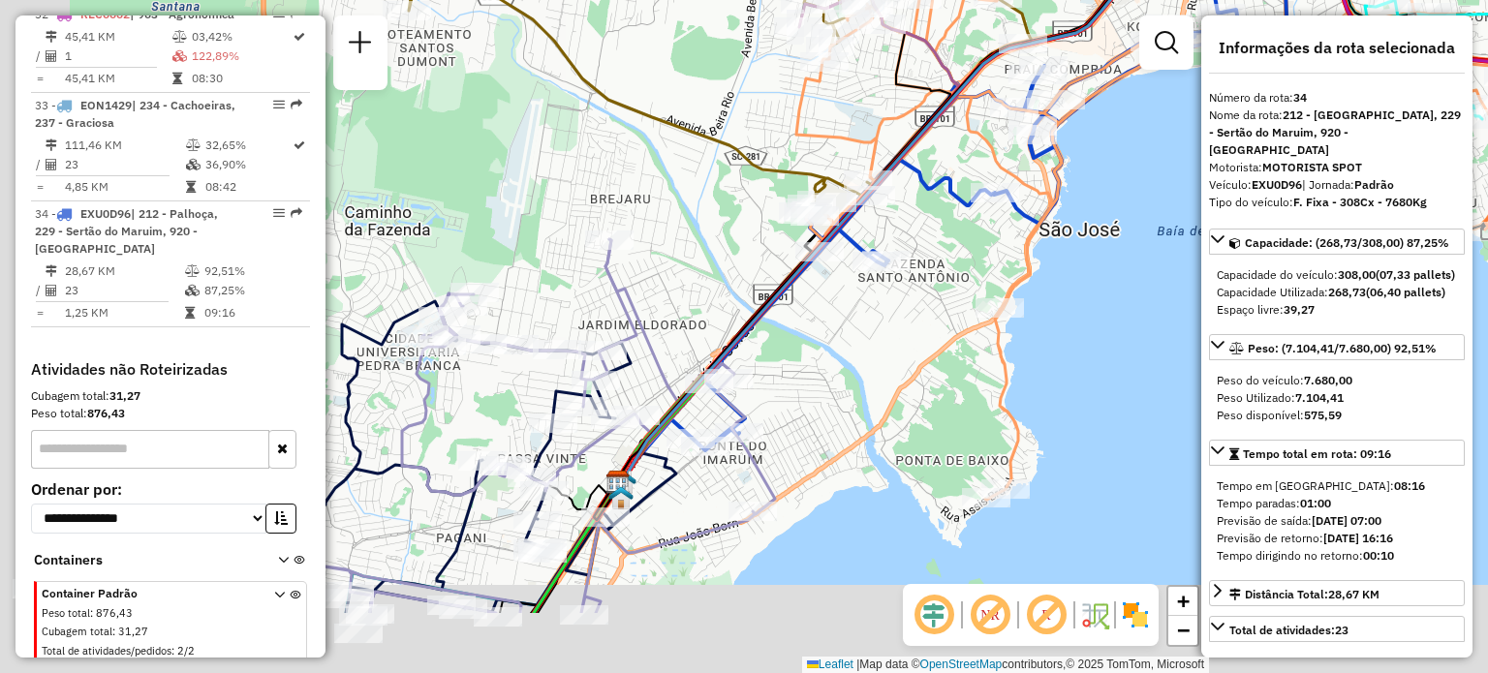
drag, startPoint x: 701, startPoint y: 479, endPoint x: 910, endPoint y: 329, distance: 257.5
click at [911, 332] on div "Janela de atendimento Grade de atendimento Capacidade Transportadoras Veículos …" at bounding box center [744, 336] width 1488 height 673
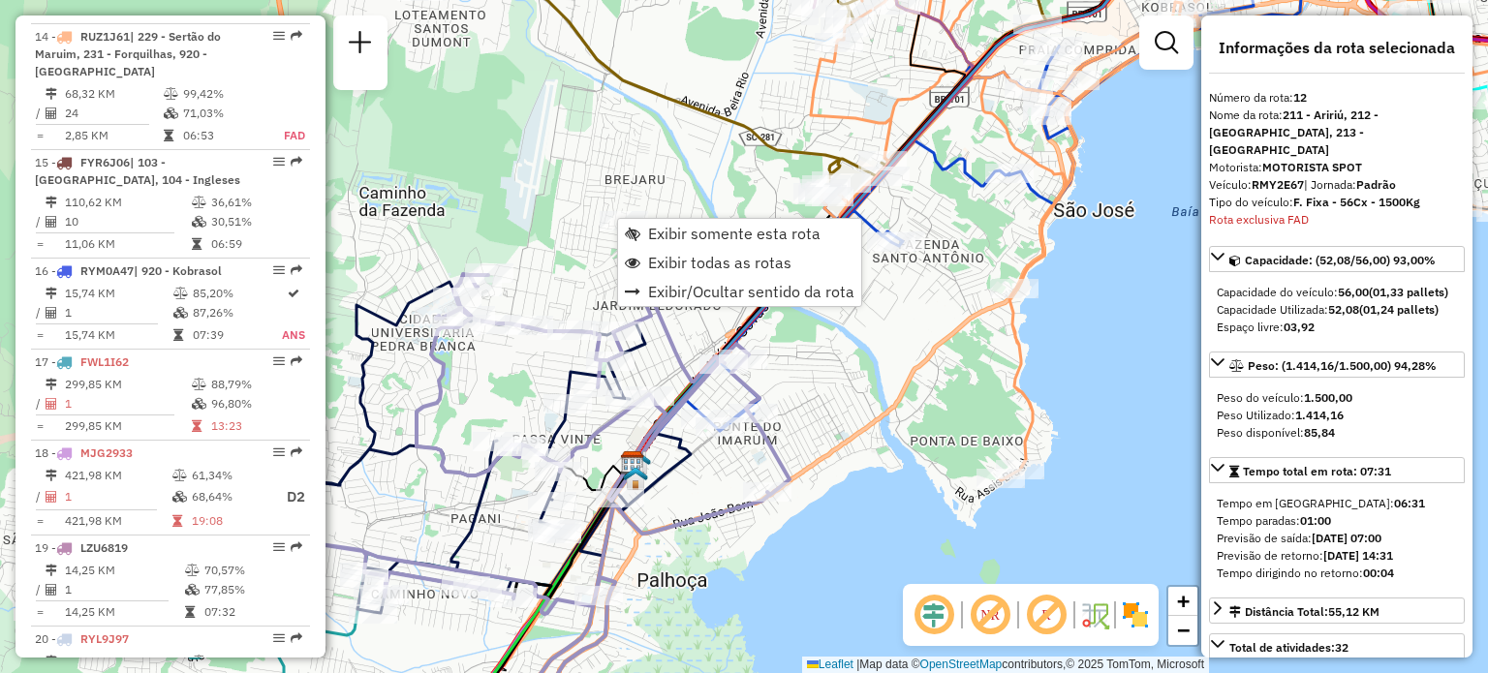
scroll to position [2018, 0]
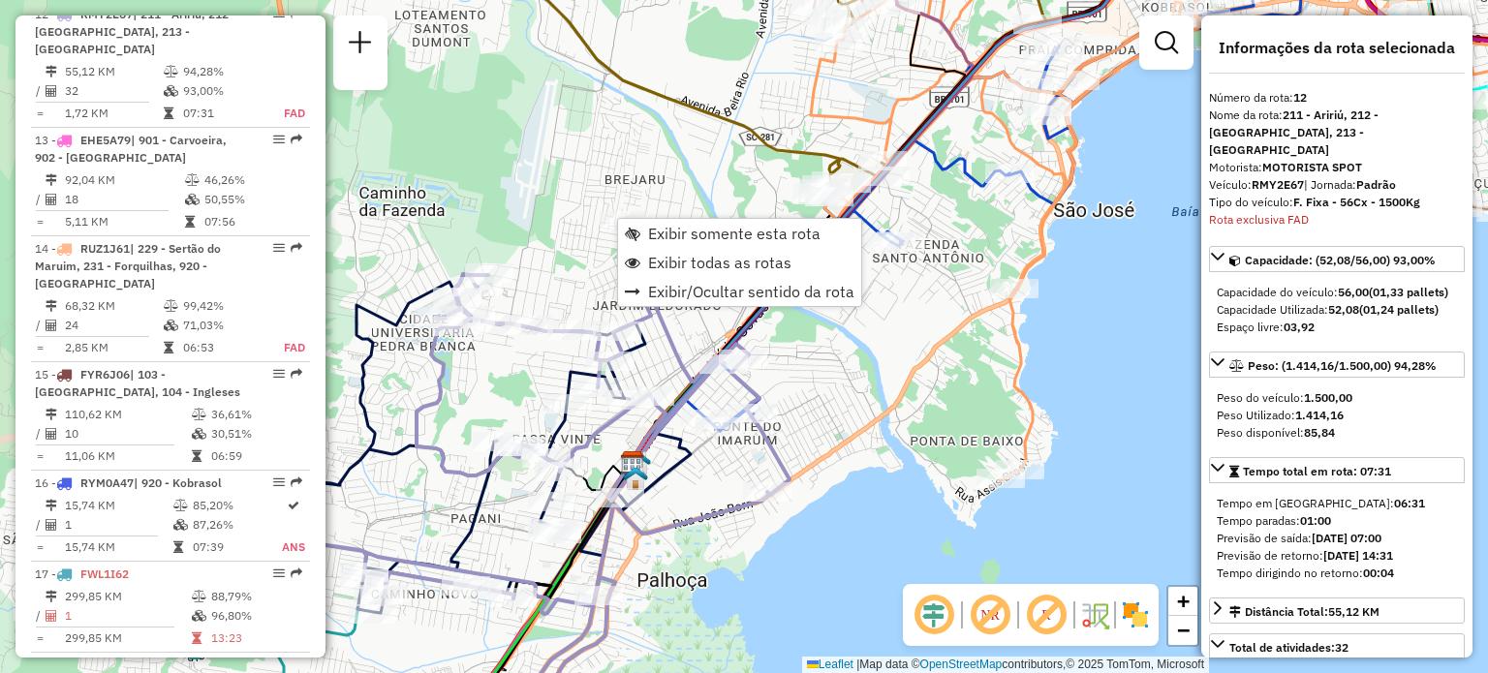
click at [572, 161] on div "Janela de atendimento Grade de atendimento Capacidade Transportadoras Veículos …" at bounding box center [744, 336] width 1488 height 673
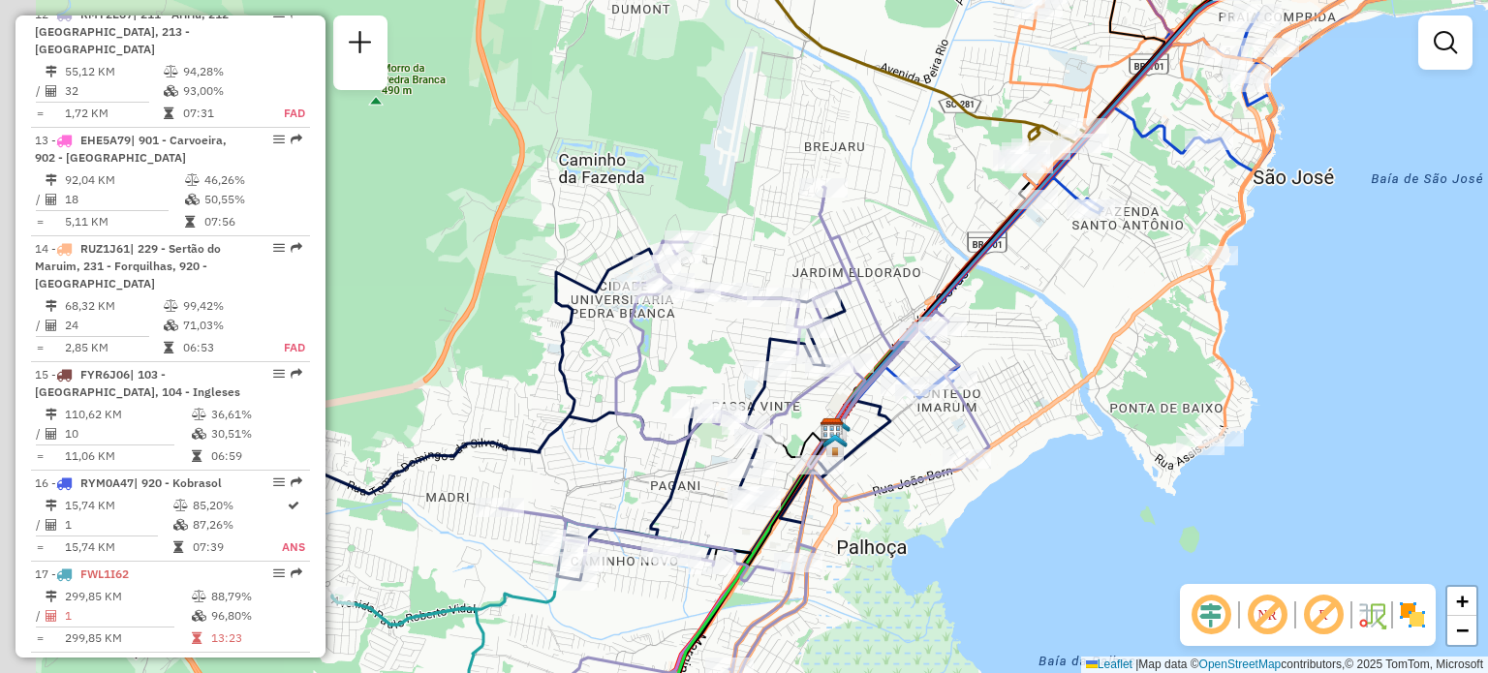
drag, startPoint x: 558, startPoint y: 228, endPoint x: 968, endPoint y: 177, distance: 412.8
click at [936, 184] on div "Janela de atendimento Grade de atendimento Capacidade Transportadoras Veículos …" at bounding box center [744, 336] width 1488 height 673
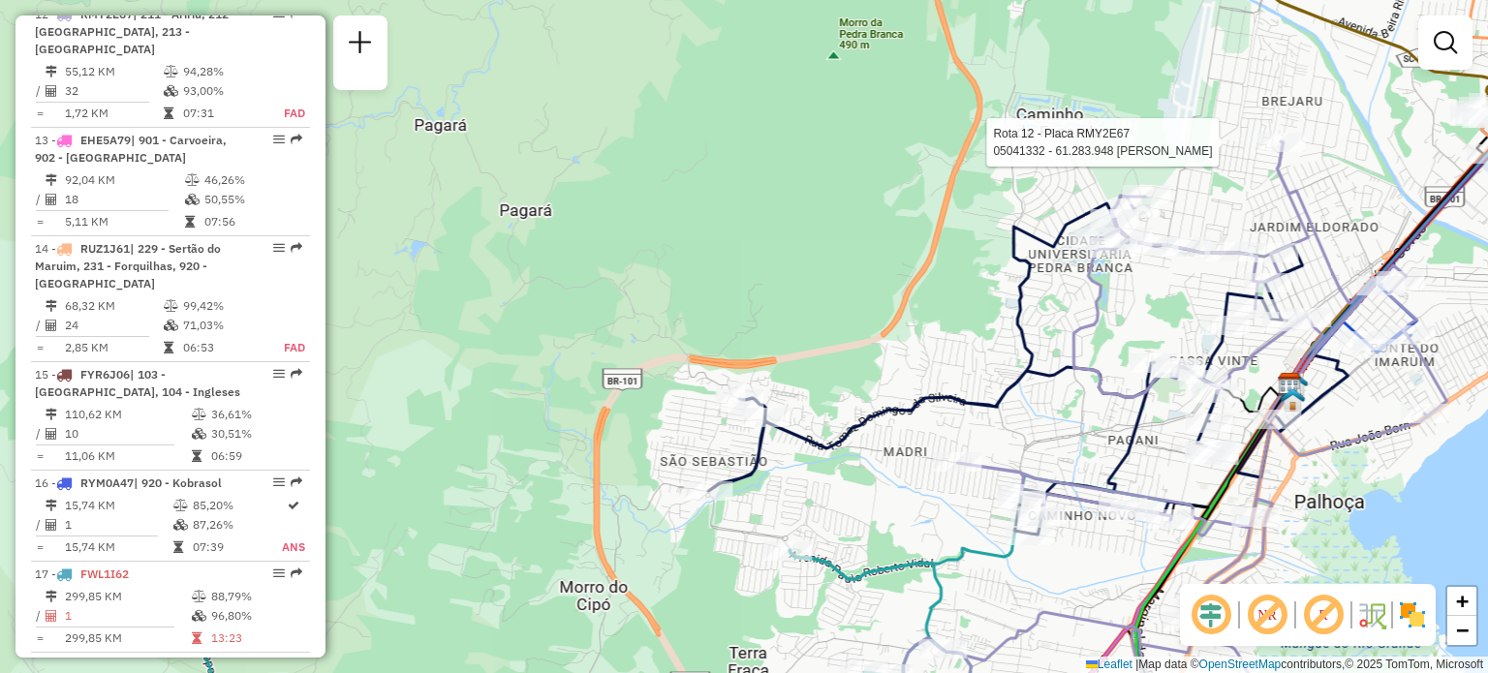
drag, startPoint x: 796, startPoint y: 389, endPoint x: 833, endPoint y: 285, distance: 110.9
click at [833, 285] on div "Rota 12 - Placa RMY2E67 05041332 - 61.283.948 MILENE MARINHO FRANCA Janela de a…" at bounding box center [744, 336] width 1488 height 673
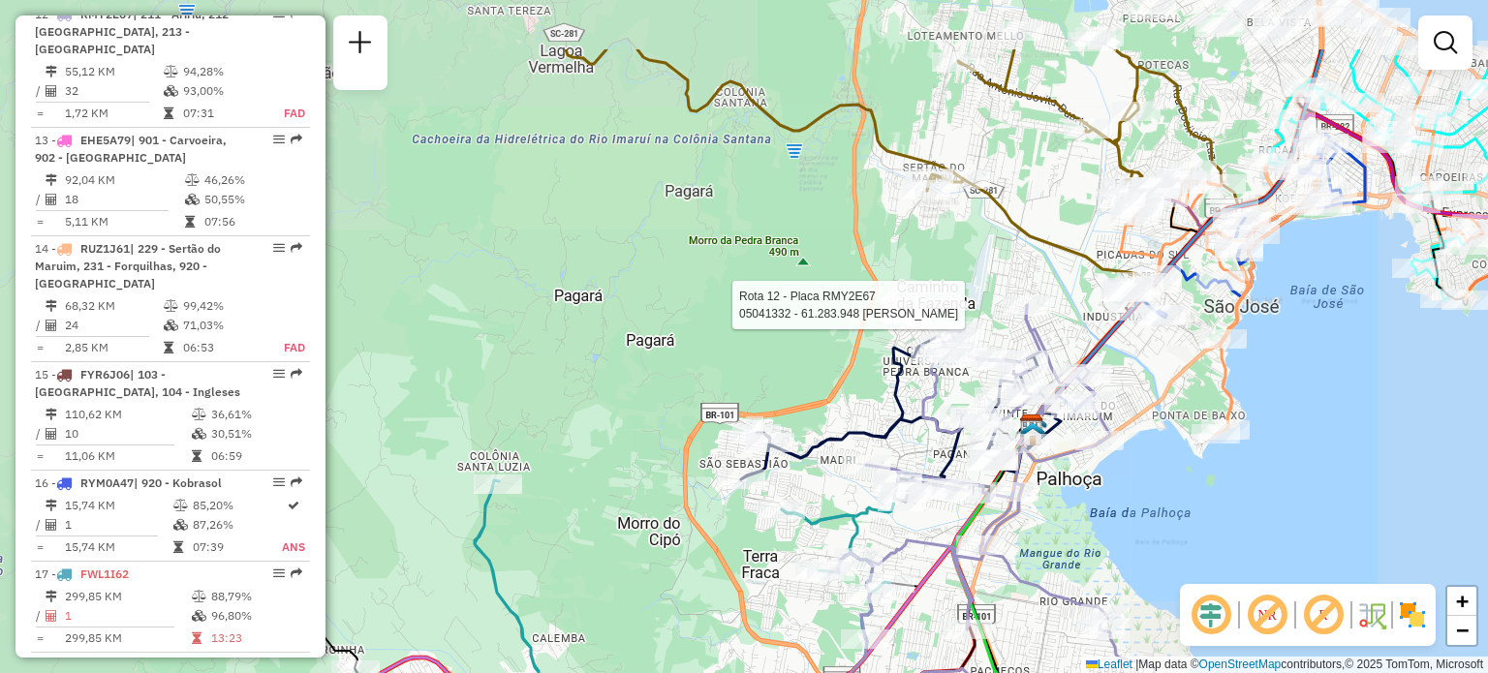
drag, startPoint x: 891, startPoint y: 259, endPoint x: 841, endPoint y: 372, distance: 124.0
click at [827, 407] on div "Rota 12 - Placa RMY2E67 05041332 - 61.283.948 MILENE MARINHO FRANCA Janela de a…" at bounding box center [744, 336] width 1488 height 673
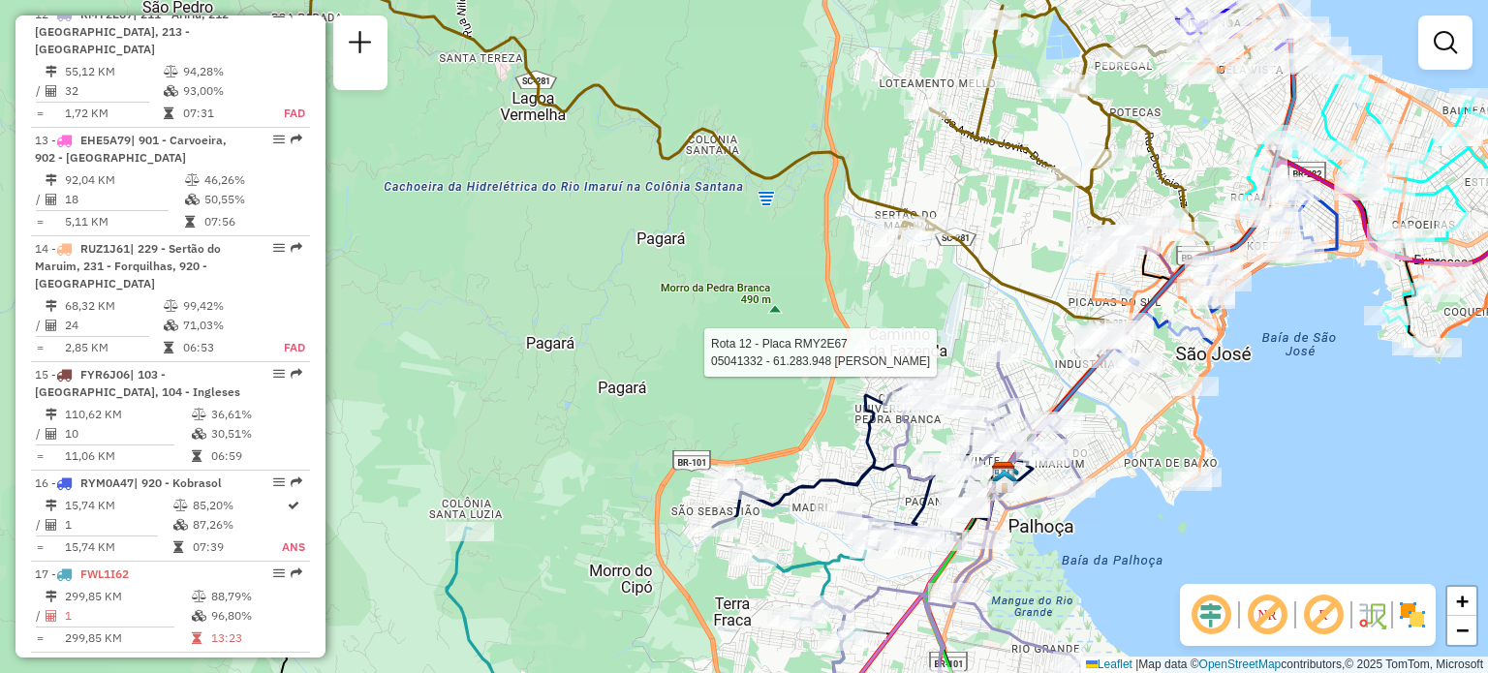
drag, startPoint x: 1104, startPoint y: 181, endPoint x: 835, endPoint y: 421, distance: 360.8
click at [837, 413] on div "Rota 12 - Placa RMY2E67 05041332 - 61.283.948 MILENE MARINHO FRANCA Janela de a…" at bounding box center [744, 336] width 1488 height 673
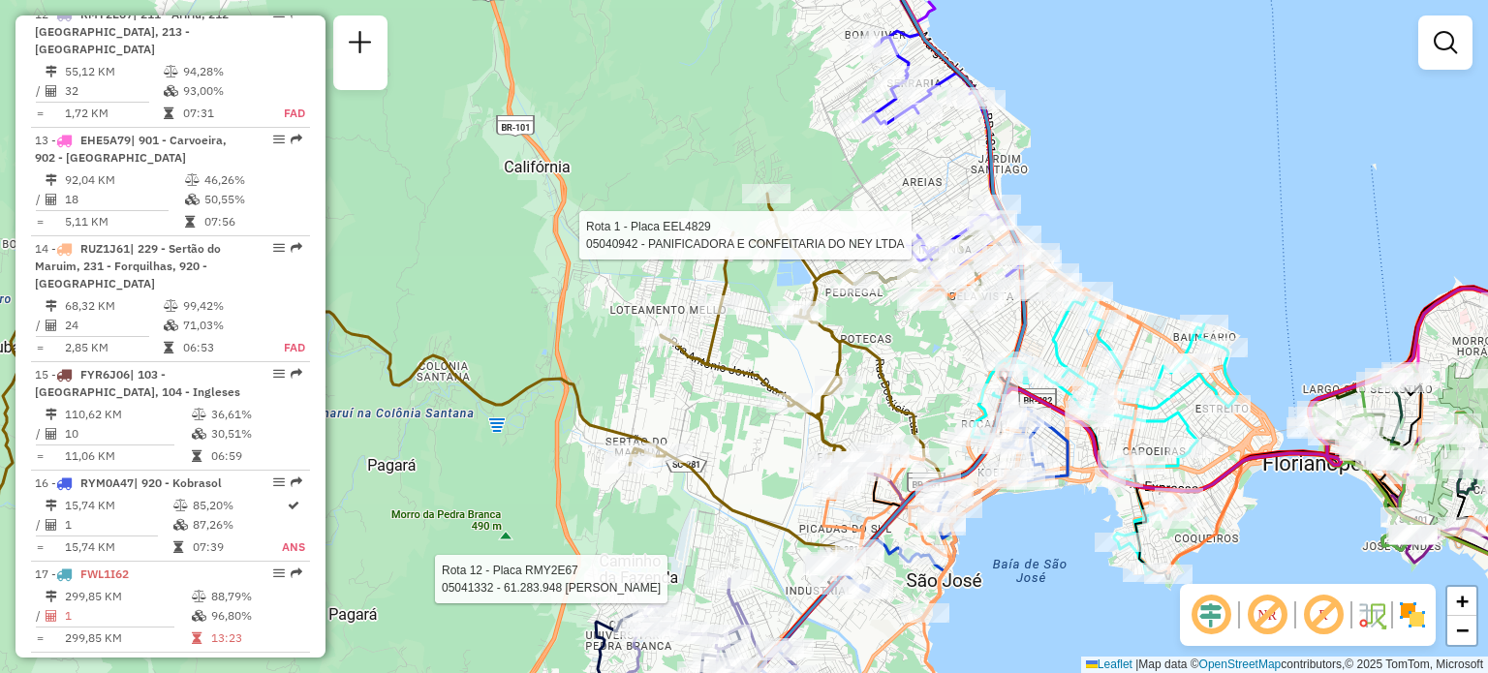
select select "**********"
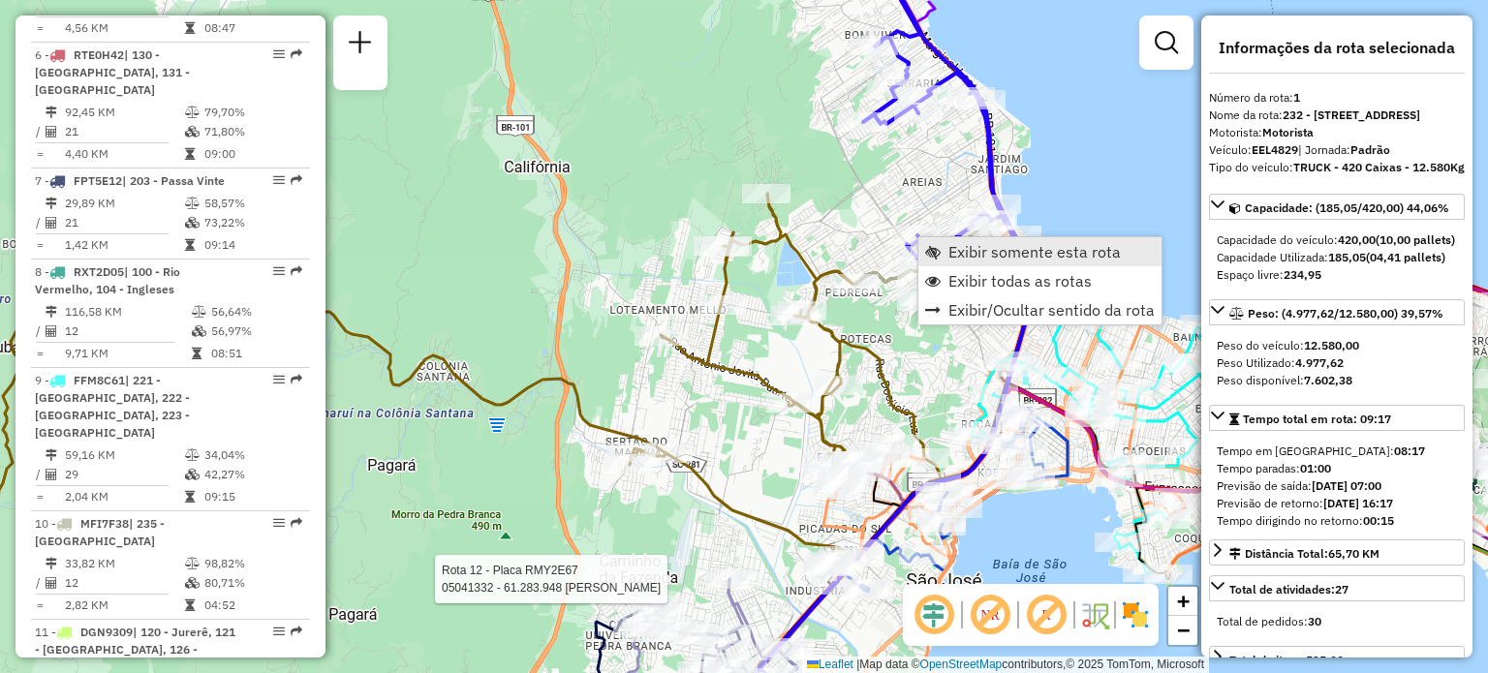
click at [937, 248] on span "Exibir somente esta rota" at bounding box center [932, 251] width 15 height 15
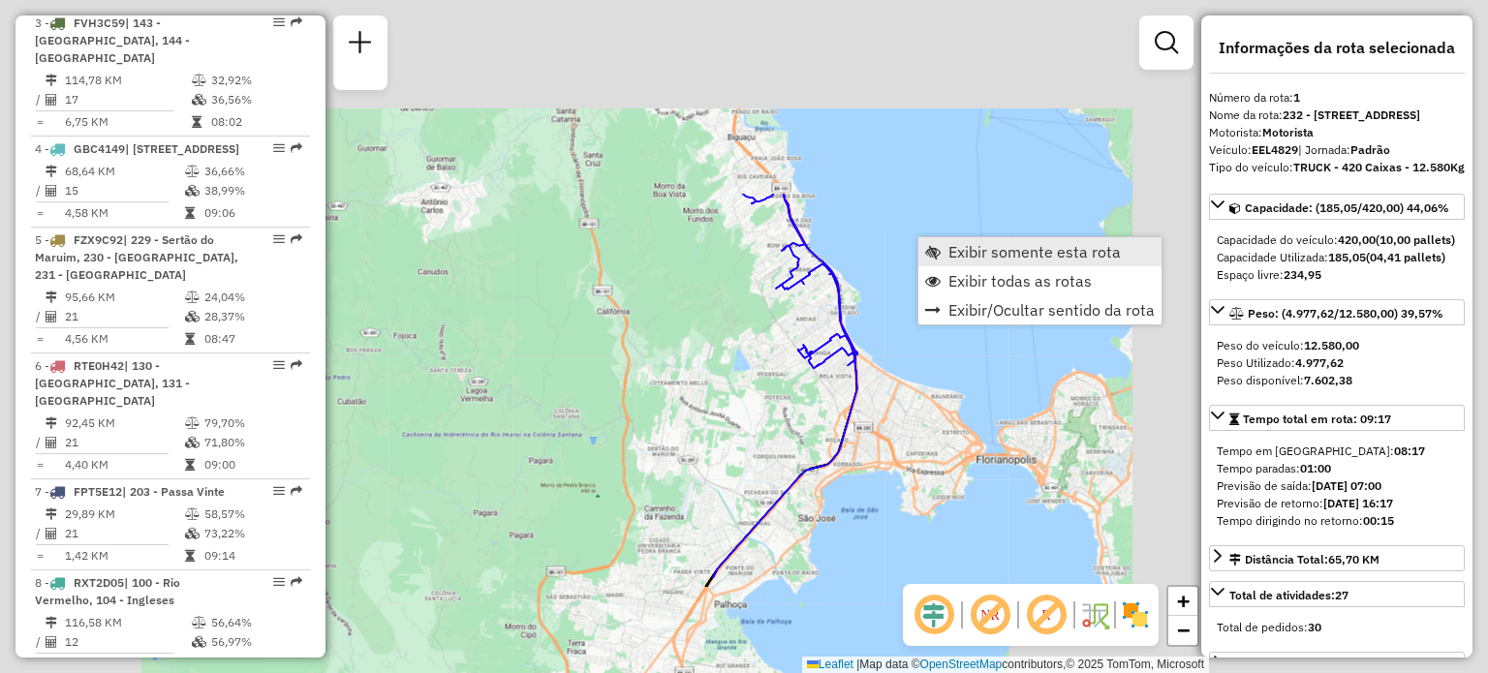
scroll to position [777, 0]
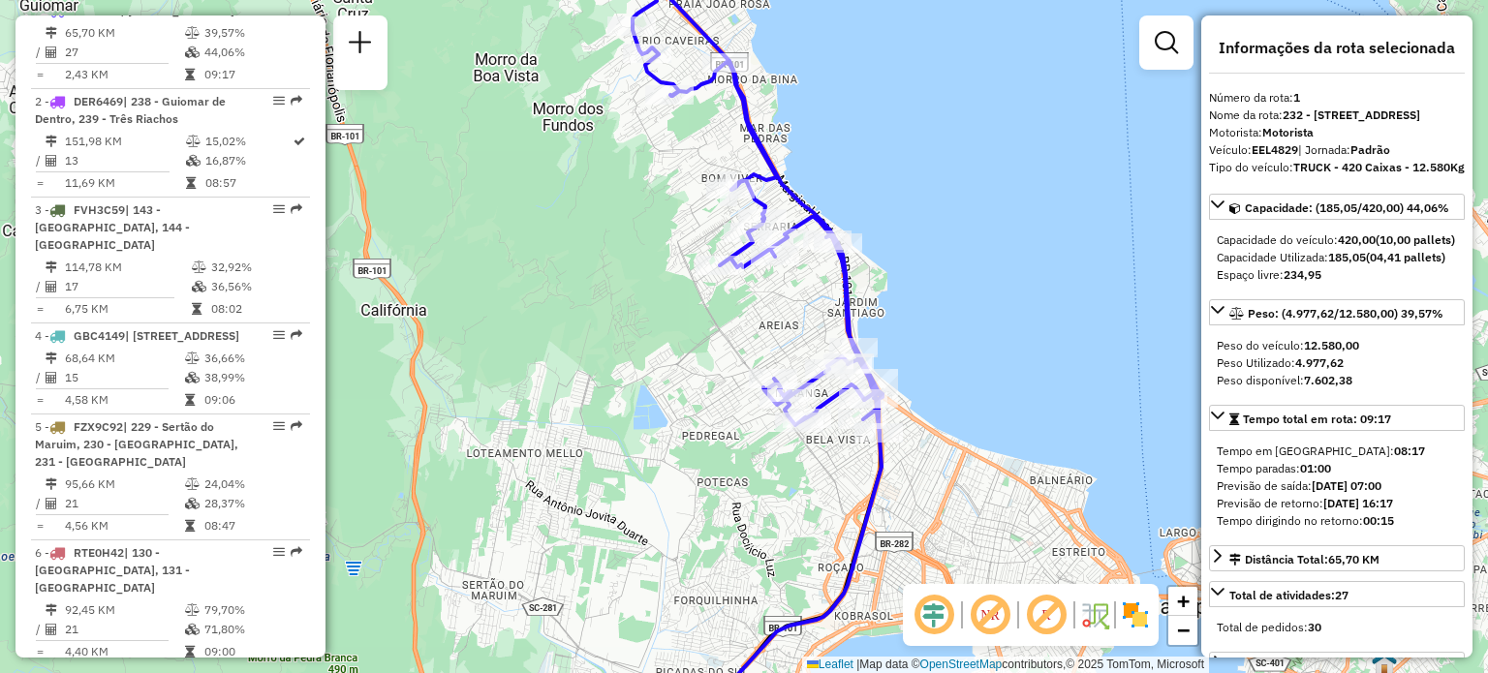
drag, startPoint x: 740, startPoint y: 105, endPoint x: 815, endPoint y: 235, distance: 151.0
click at [814, 235] on icon at bounding box center [729, 184] width 306 height 498
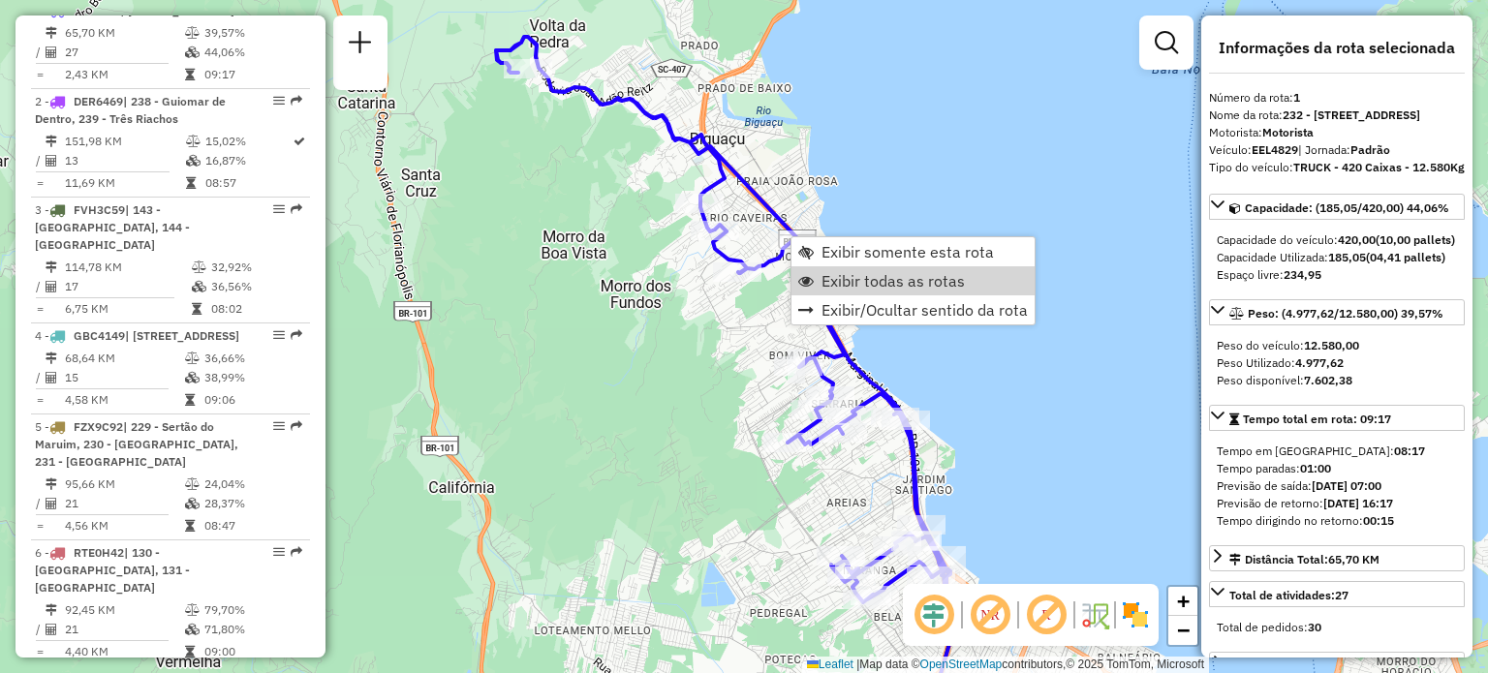
click at [839, 275] on span "Exibir todas as rotas" at bounding box center [892, 280] width 143 height 15
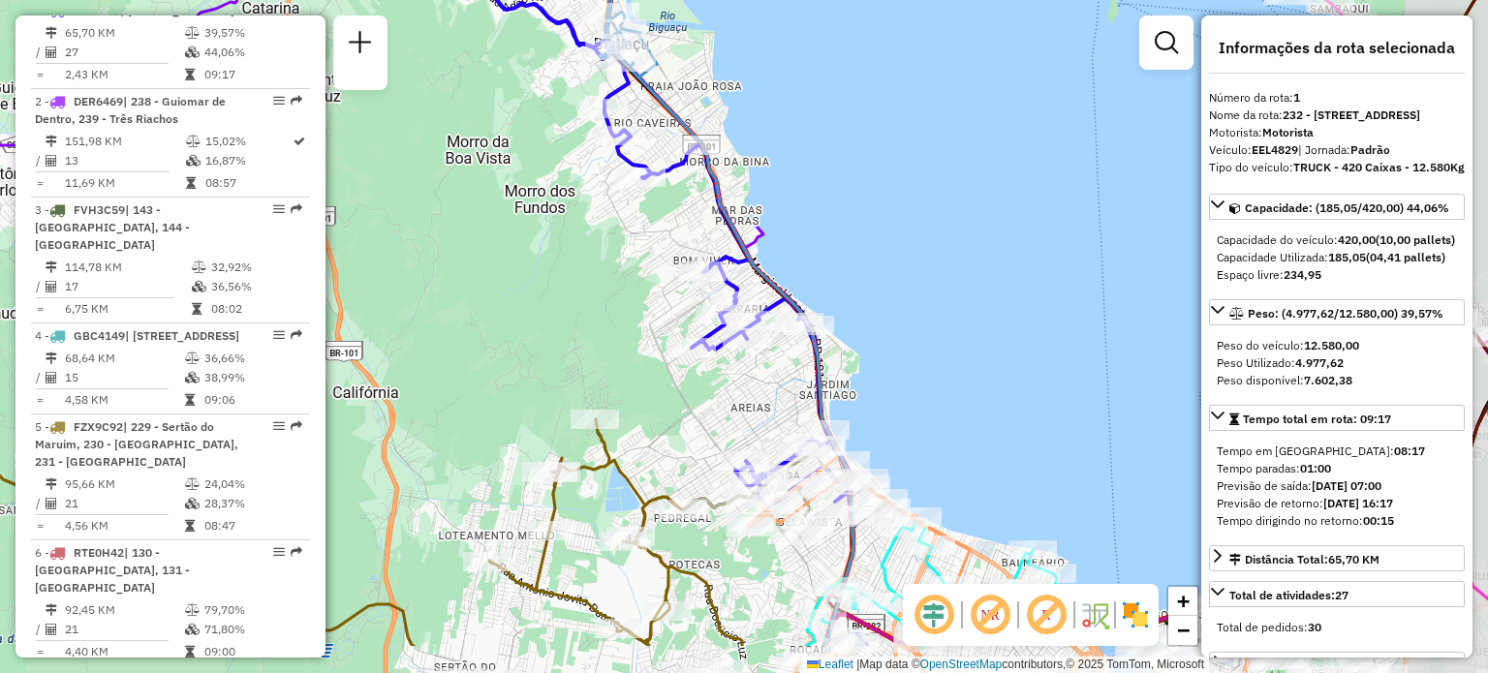
drag, startPoint x: 1030, startPoint y: 435, endPoint x: 854, endPoint y: 272, distance: 239.9
click at [861, 216] on div "Janela de atendimento Grade de atendimento Capacidade Transportadoras Veículos …" at bounding box center [744, 336] width 1488 height 673
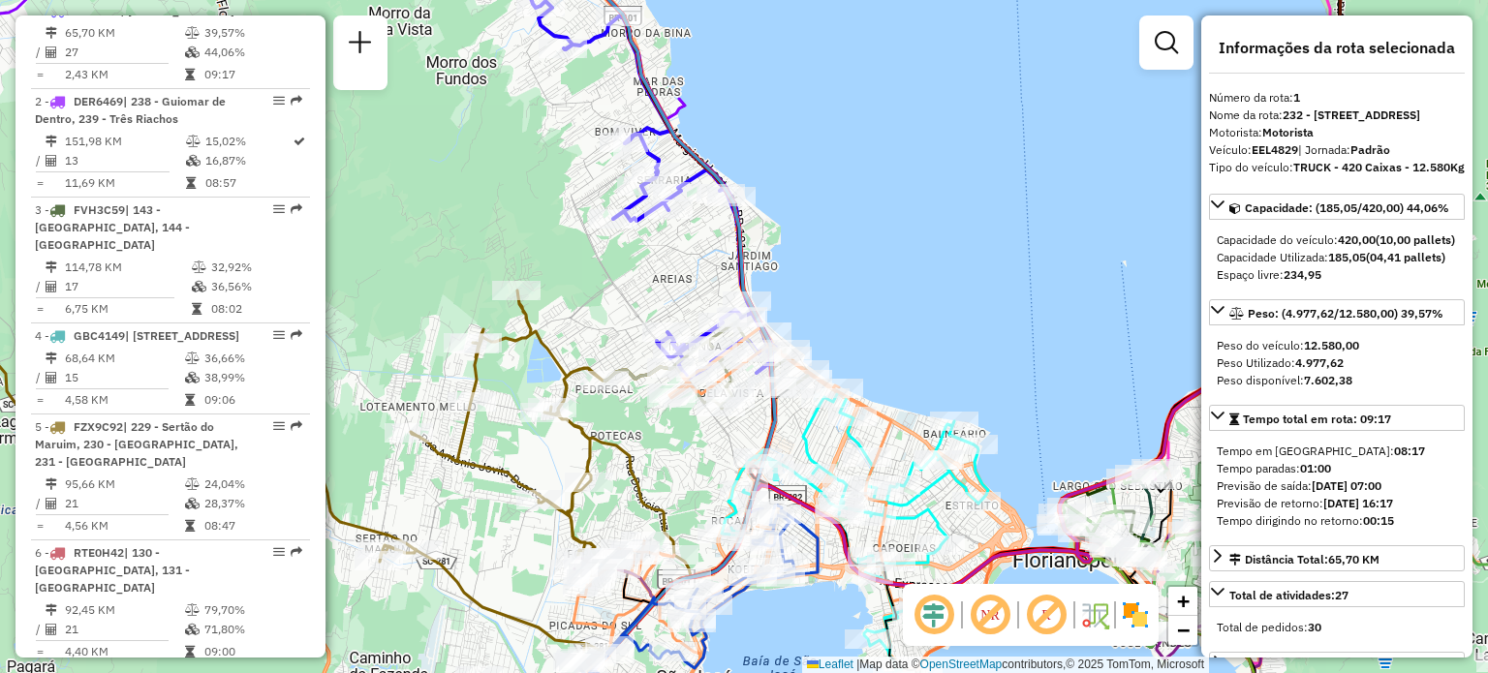
drag, startPoint x: 752, startPoint y: 442, endPoint x: 768, endPoint y: 197, distance: 245.6
click at [764, 193] on div "Rota 10 - Placa MFI7F38 05008650 - LORENA DA SILVA Rota 9 - Placa FFM8C61 05032…" at bounding box center [744, 336] width 1488 height 673
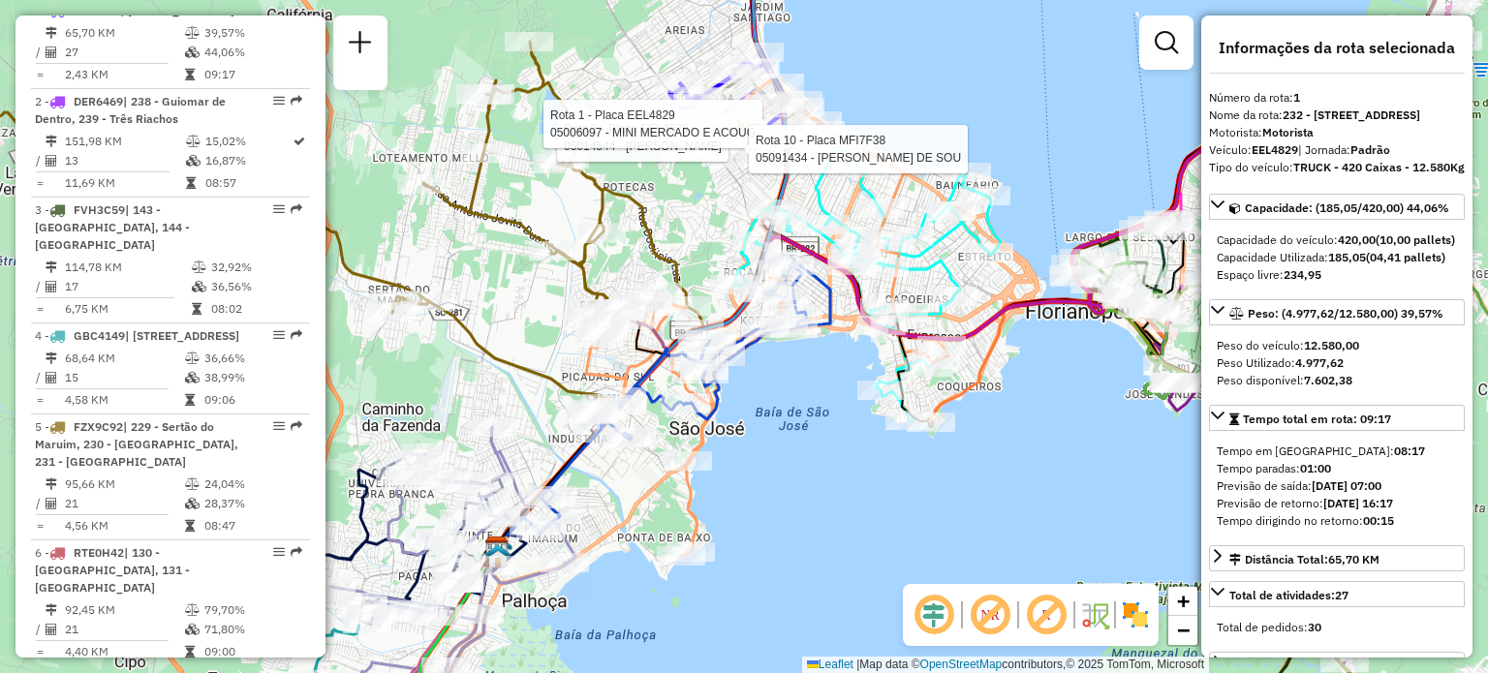
click at [667, 212] on div "Rota 1 - Placa EEL4829 05014544 - ABRAO VENANCIO FERNA Rota 1 - Placa EEL4829 0…" at bounding box center [744, 336] width 1488 height 673
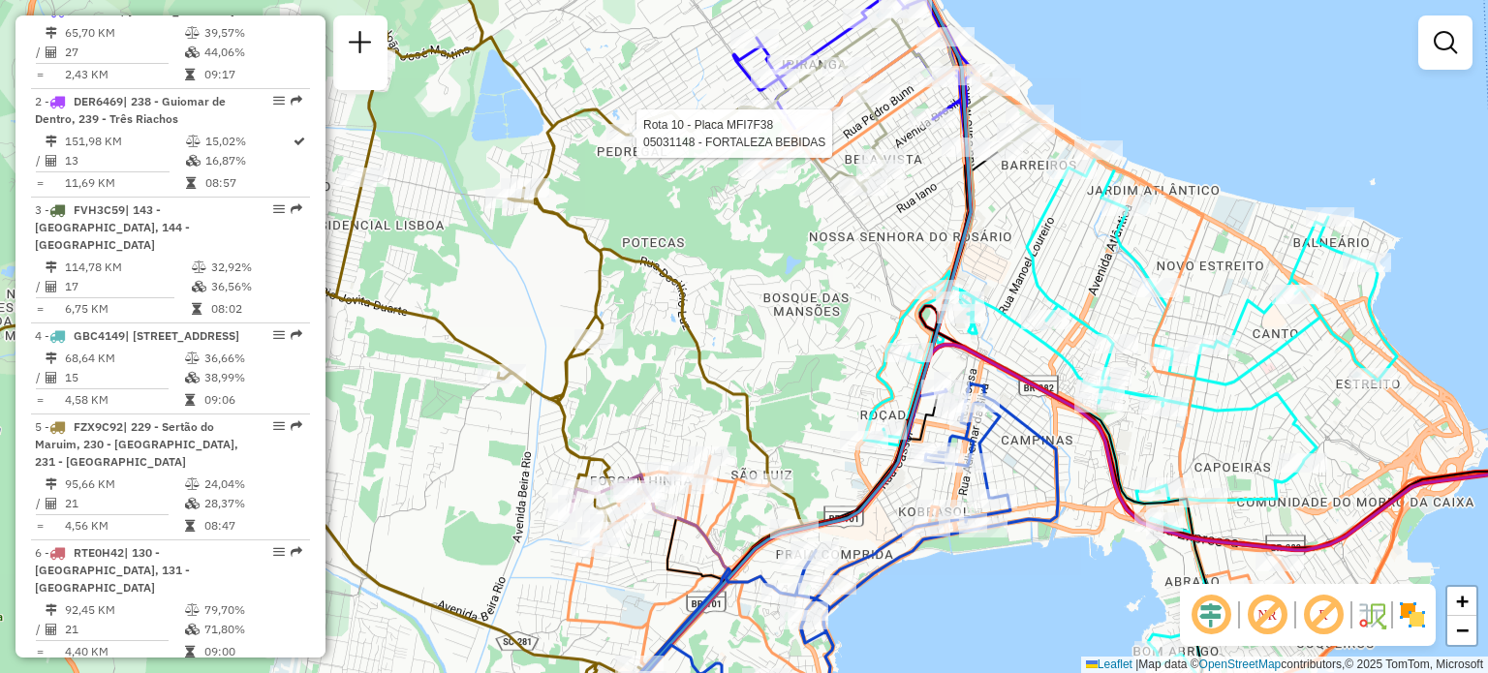
select select "**********"
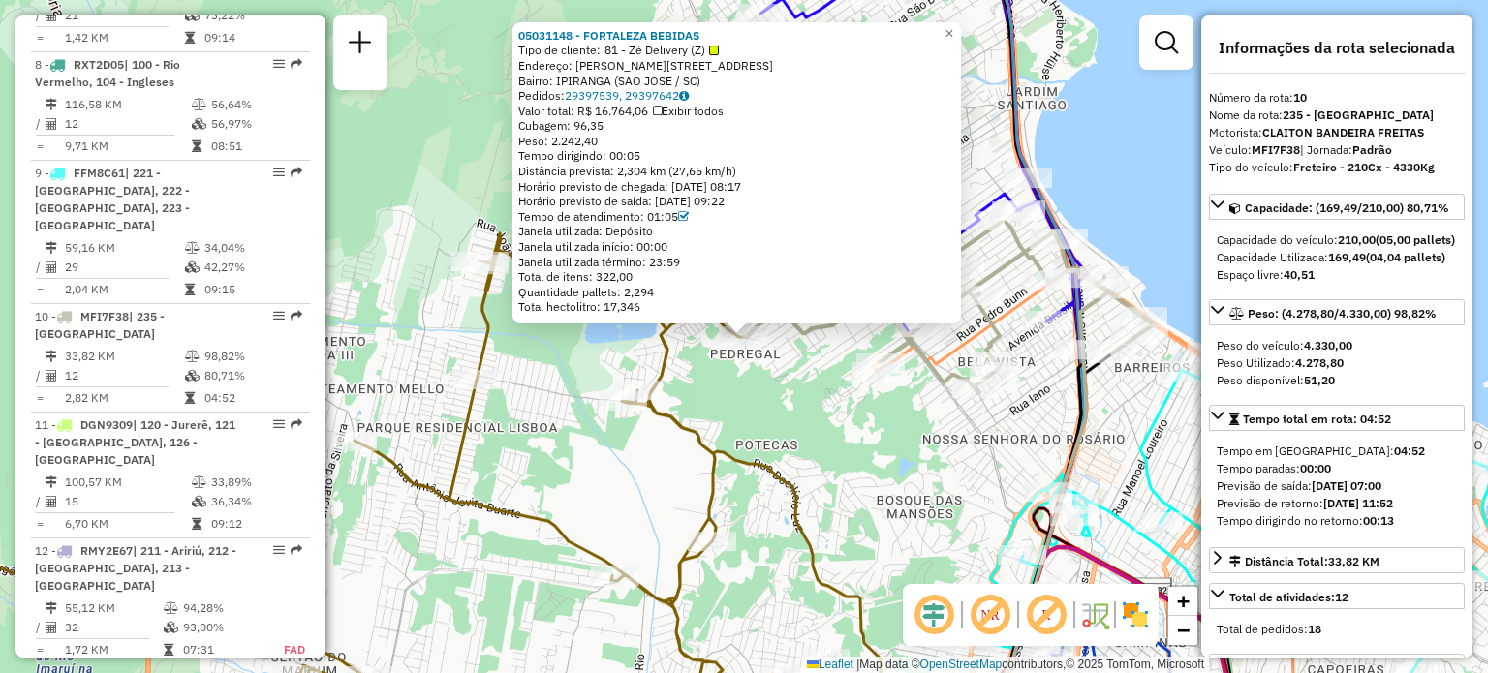
scroll to position [1786, 0]
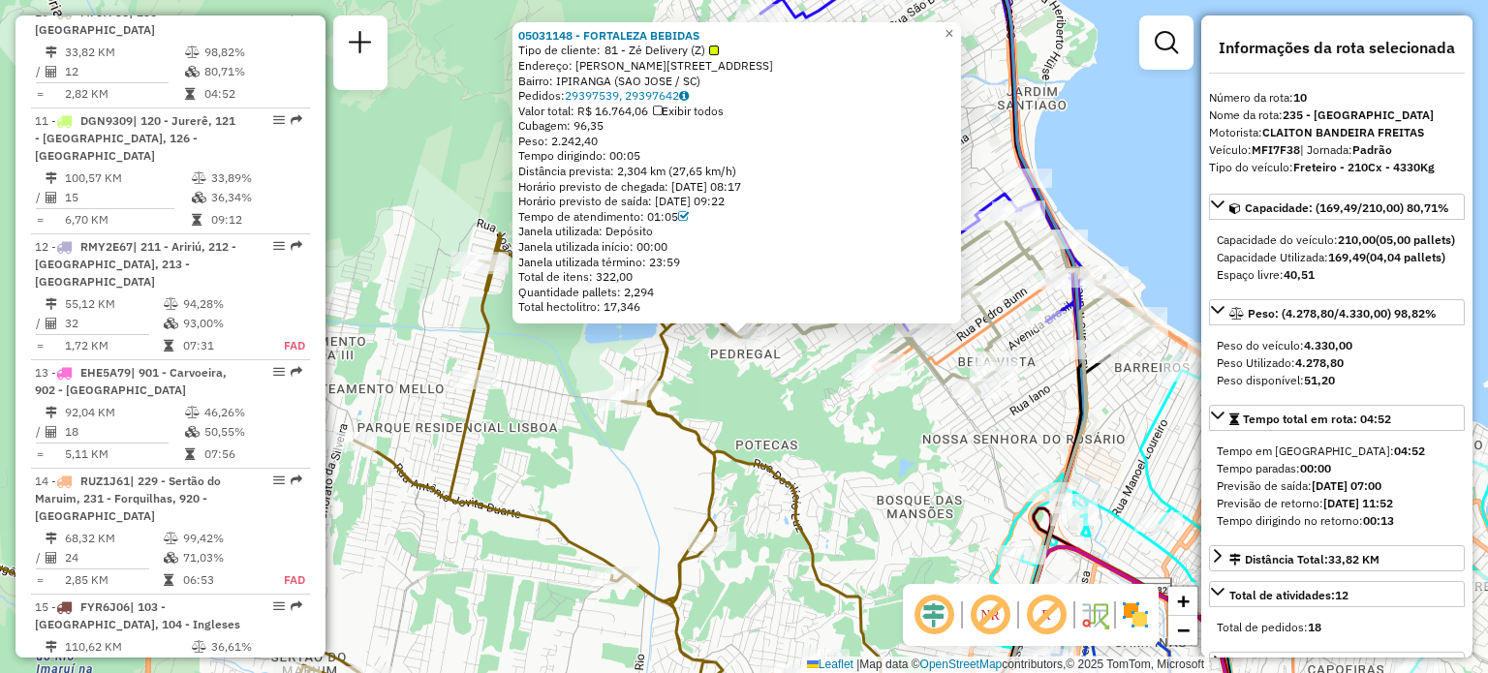
click at [773, 431] on div "Rota 10 - Placa MFI7F38 05031148 - FORTALEZA BEBIDAS 05031148 - FORTALEZA BEBID…" at bounding box center [744, 336] width 1488 height 673
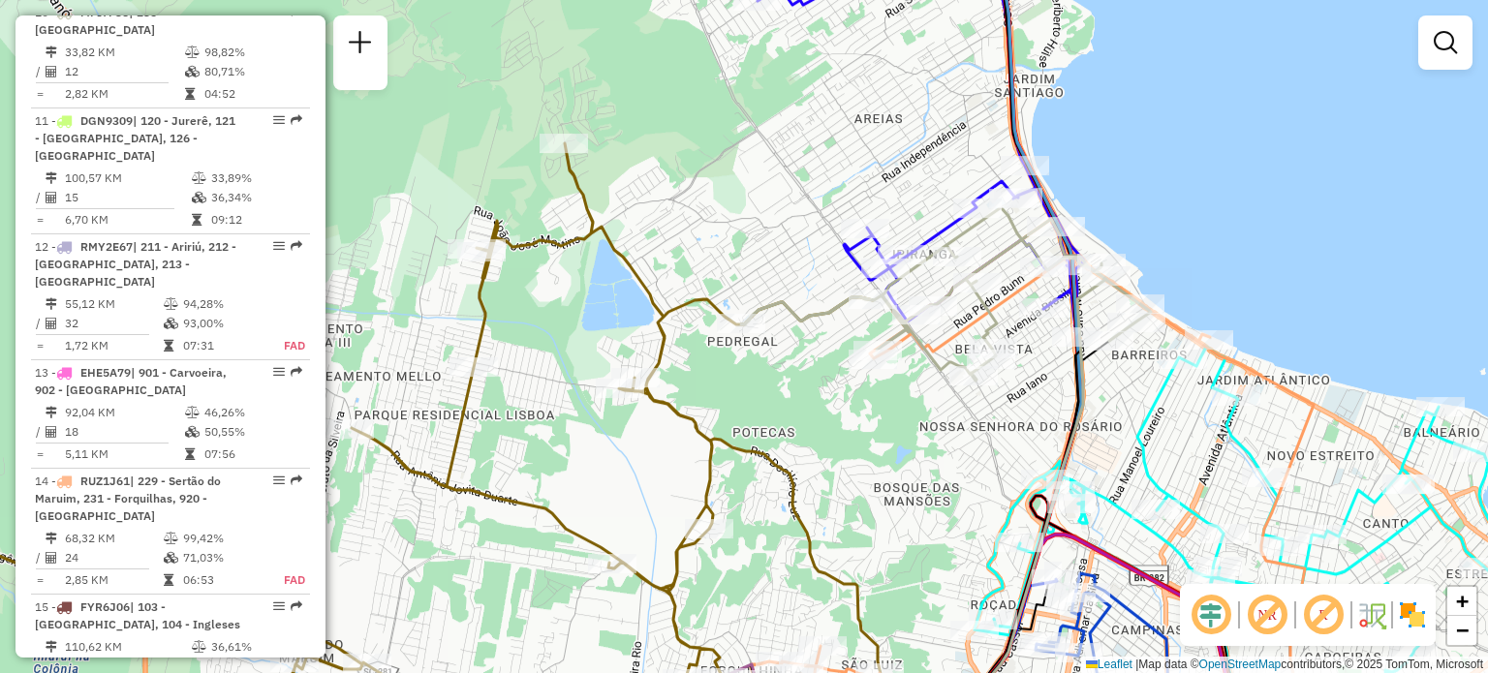
drag, startPoint x: 841, startPoint y: 446, endPoint x: 777, endPoint y: 336, distance: 126.7
click at [793, 345] on div "Janela de atendimento Grade de atendimento Capacidade Transportadoras Veículos …" at bounding box center [744, 336] width 1488 height 673
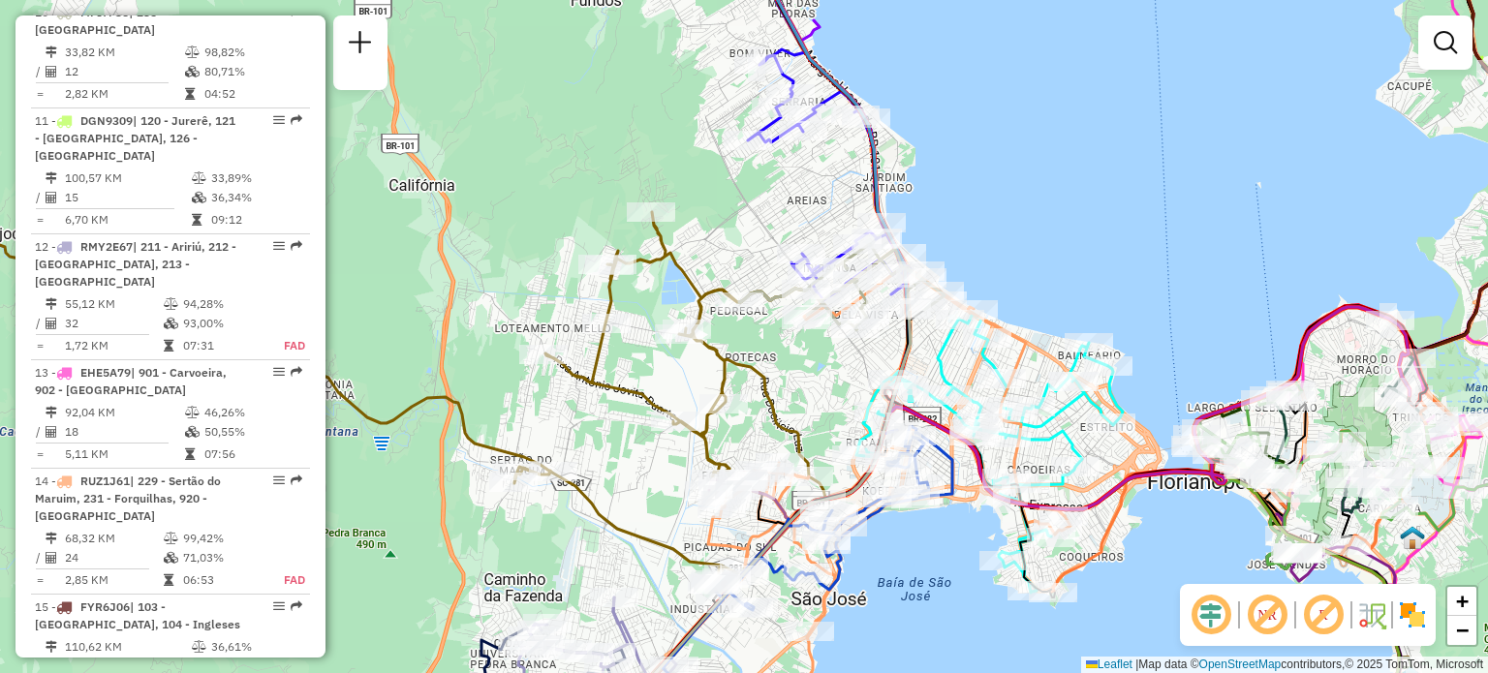
drag, startPoint x: 658, startPoint y: 446, endPoint x: 883, endPoint y: 332, distance: 252.5
click at [875, 332] on div "Janela de atendimento Grade de atendimento Capacidade Transportadoras Veículos …" at bounding box center [744, 336] width 1488 height 673
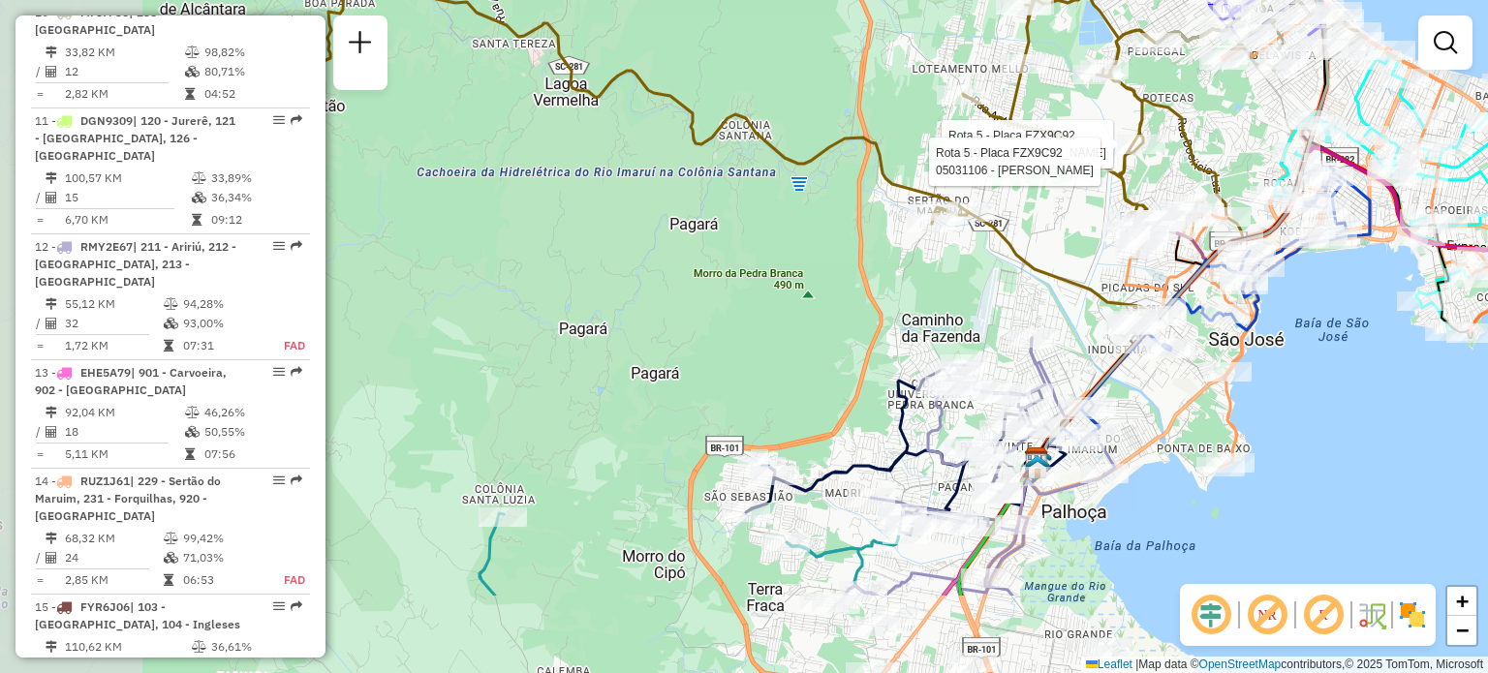
drag, startPoint x: 661, startPoint y: 360, endPoint x: 740, endPoint y: 172, distance: 204.0
click at [748, 176] on div "Rota 5 - Placa FZX9C92 05019288 - DAYANA DA SILVEIRA Rota 5 - Placa FZX9C92 050…" at bounding box center [744, 336] width 1488 height 673
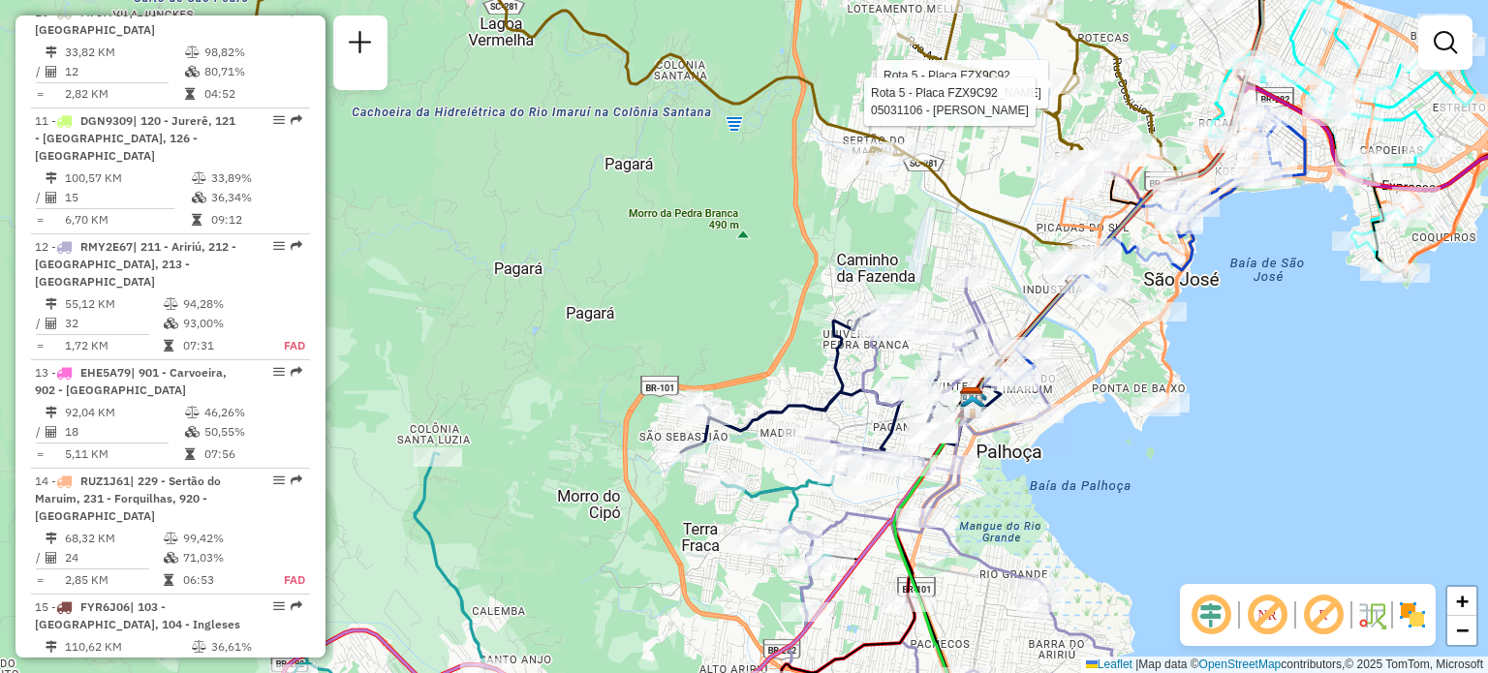
drag, startPoint x: 763, startPoint y: 457, endPoint x: 722, endPoint y: 265, distance: 196.0
click at [741, 268] on div "Rota 5 - Placa FZX9C92 05019288 - DAYANA DA SILVEIRA Rota 5 - Placa FZX9C92 050…" at bounding box center [744, 336] width 1488 height 673
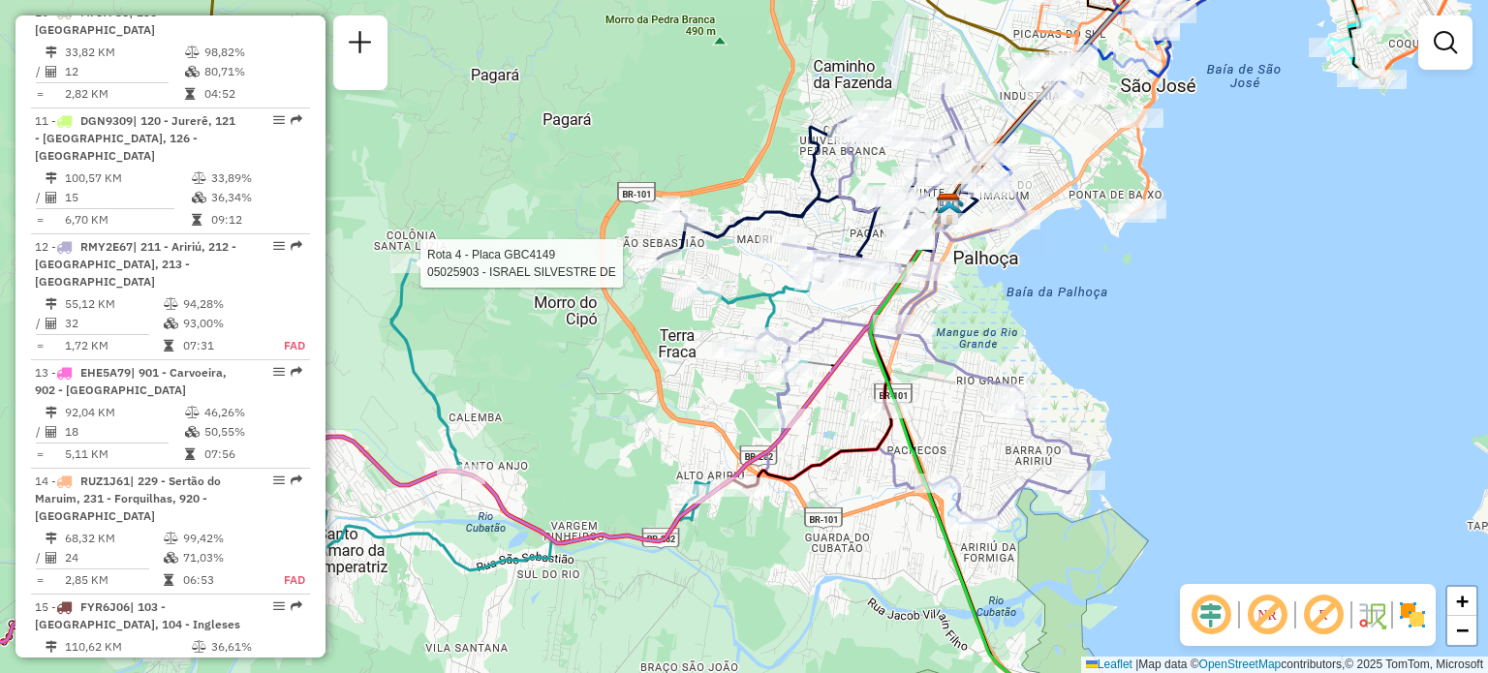
select select "**********"
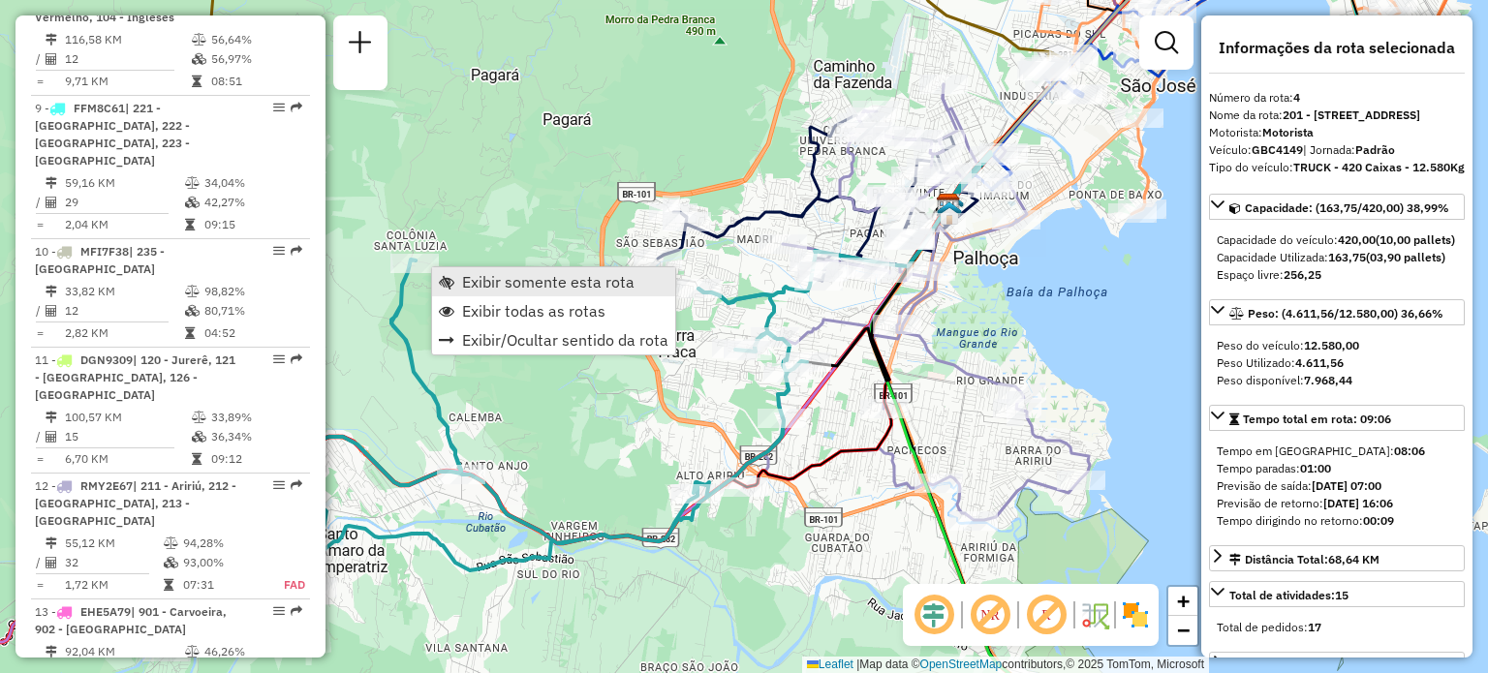
click at [453, 282] on link "Exibir somente esta rota" at bounding box center [553, 281] width 243 height 29
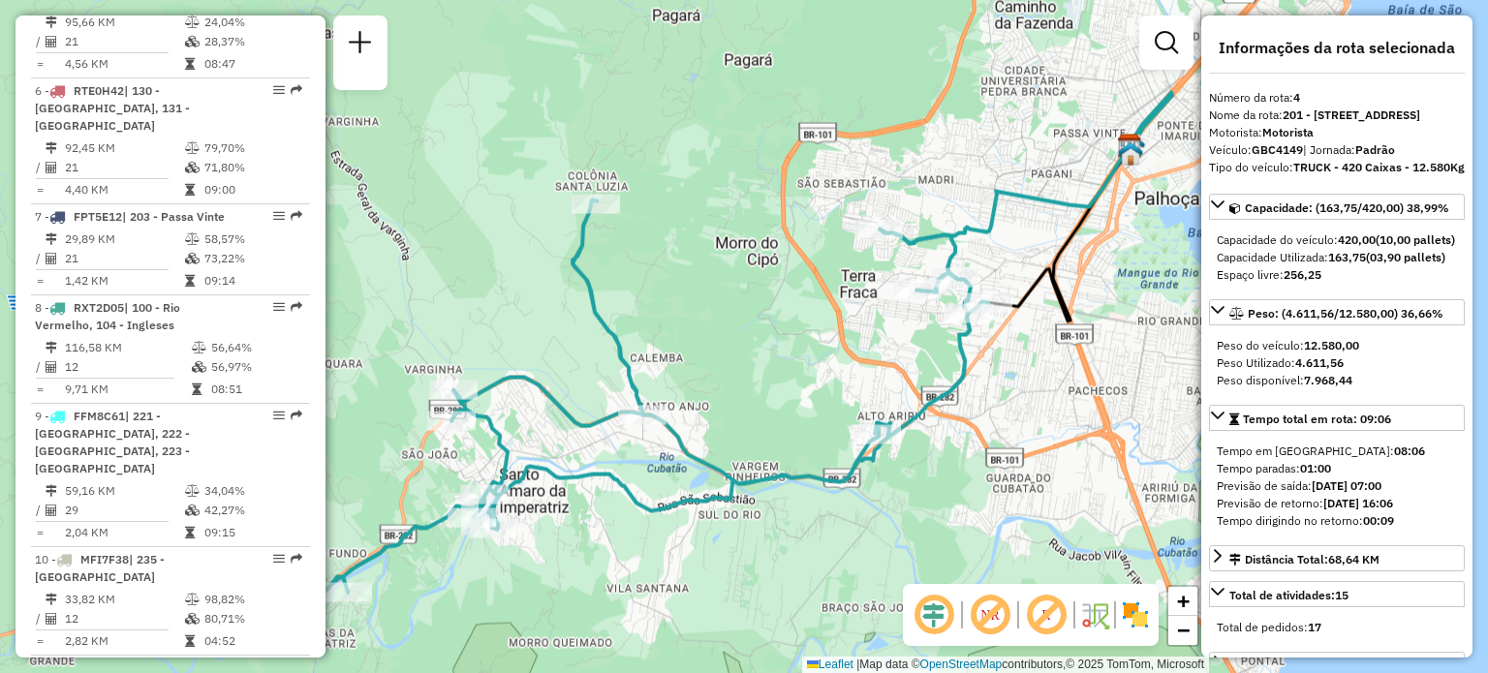
scroll to position [1100, 0]
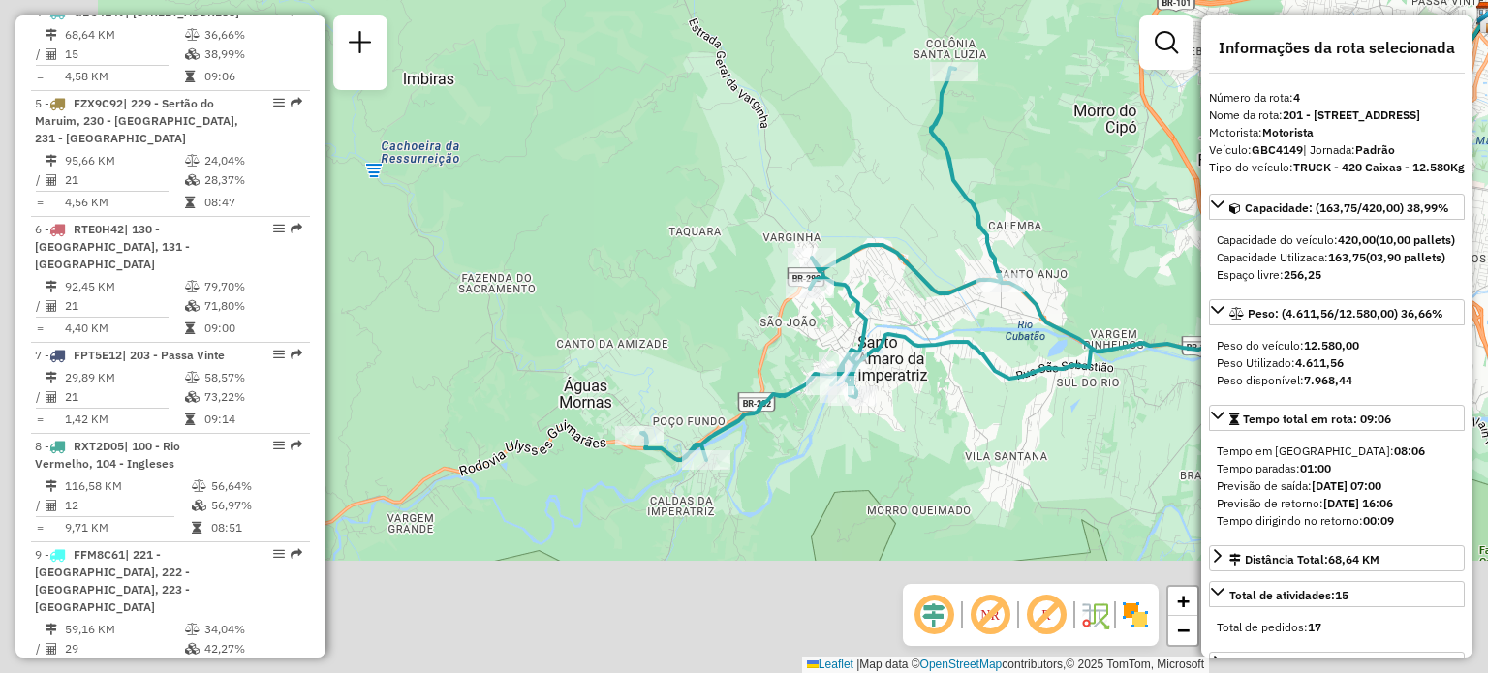
drag, startPoint x: 639, startPoint y: 480, endPoint x: 988, endPoint y: 347, distance: 373.4
click at [988, 347] on icon at bounding box center [993, 264] width 705 height 392
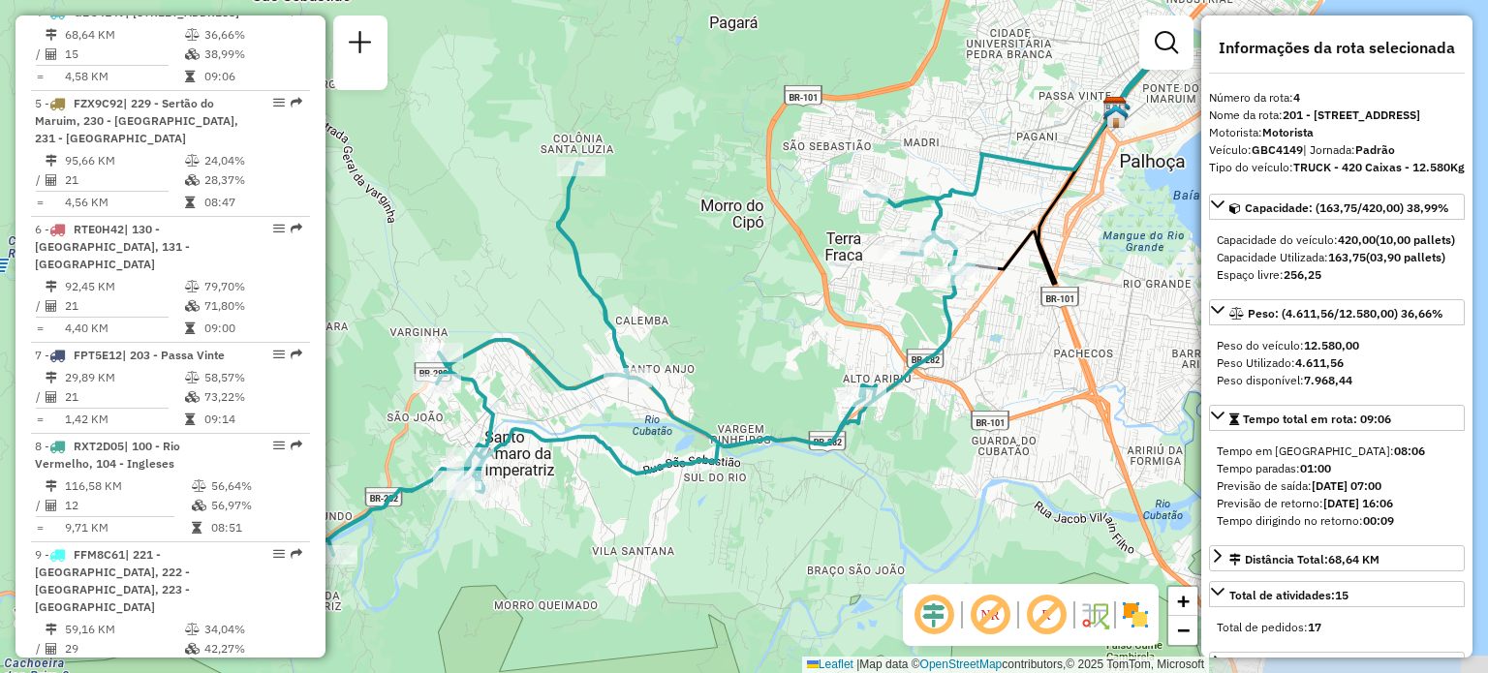
drag, startPoint x: 895, startPoint y: 218, endPoint x: 493, endPoint y: 333, distance: 418.1
click at [489, 331] on div "Janela de atendimento Grade de atendimento Capacidade Transportadoras Veículos …" at bounding box center [744, 336] width 1488 height 673
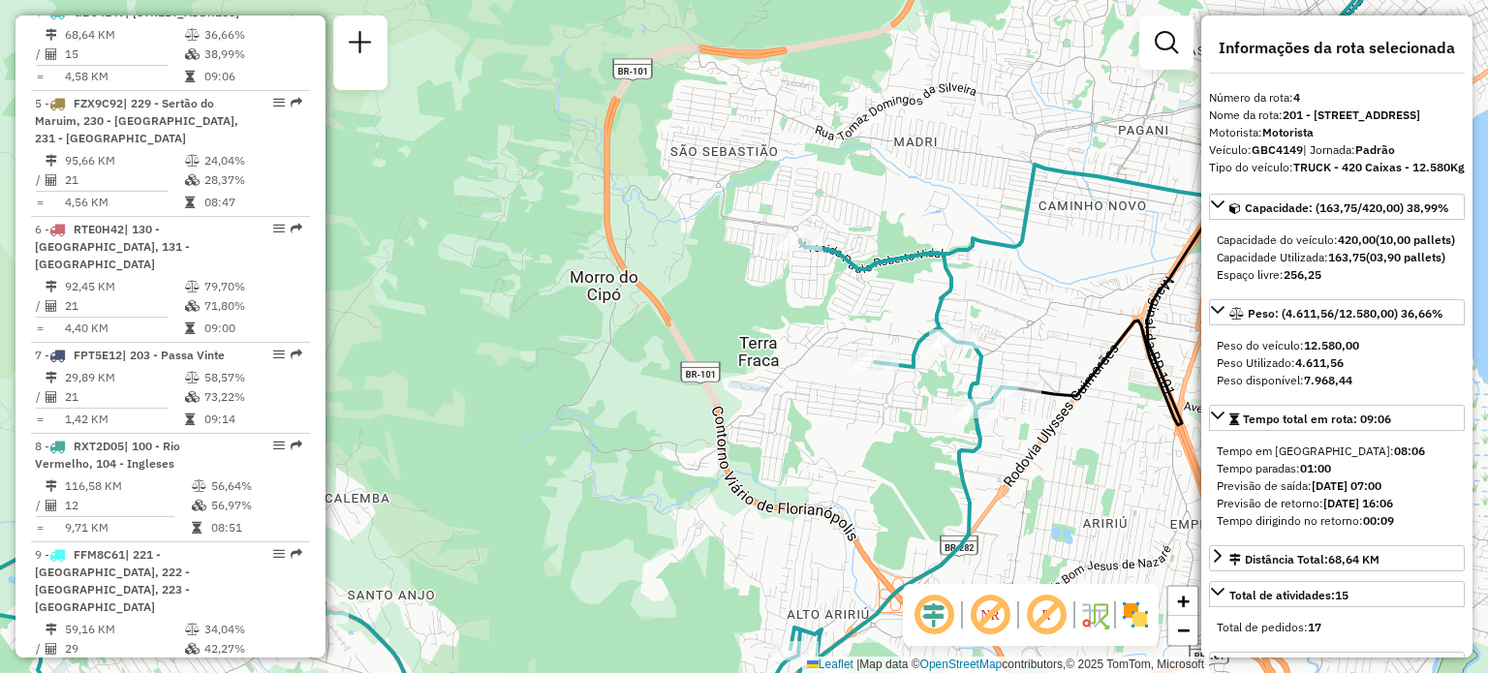
drag, startPoint x: 1009, startPoint y: 239, endPoint x: 1011, endPoint y: 316, distance: 76.5
click at [993, 282] on div "Janela de atendimento Grade de atendimento Capacidade Transportadoras Veículos …" at bounding box center [744, 336] width 1488 height 673
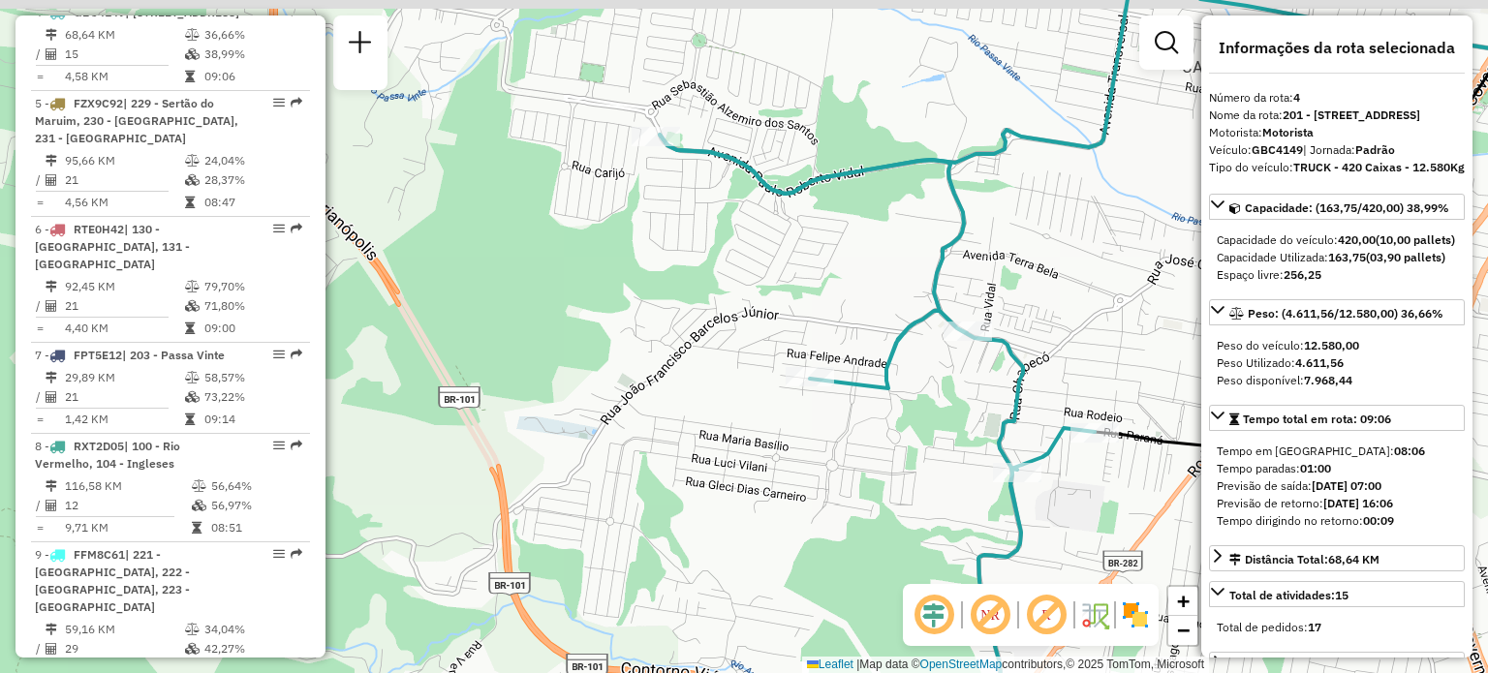
drag, startPoint x: 676, startPoint y: 169, endPoint x: 692, endPoint y: 212, distance: 46.6
click at [692, 212] on div "Janela de atendimento Grade de atendimento Capacidade Transportadoras Veículos …" at bounding box center [744, 336] width 1488 height 673
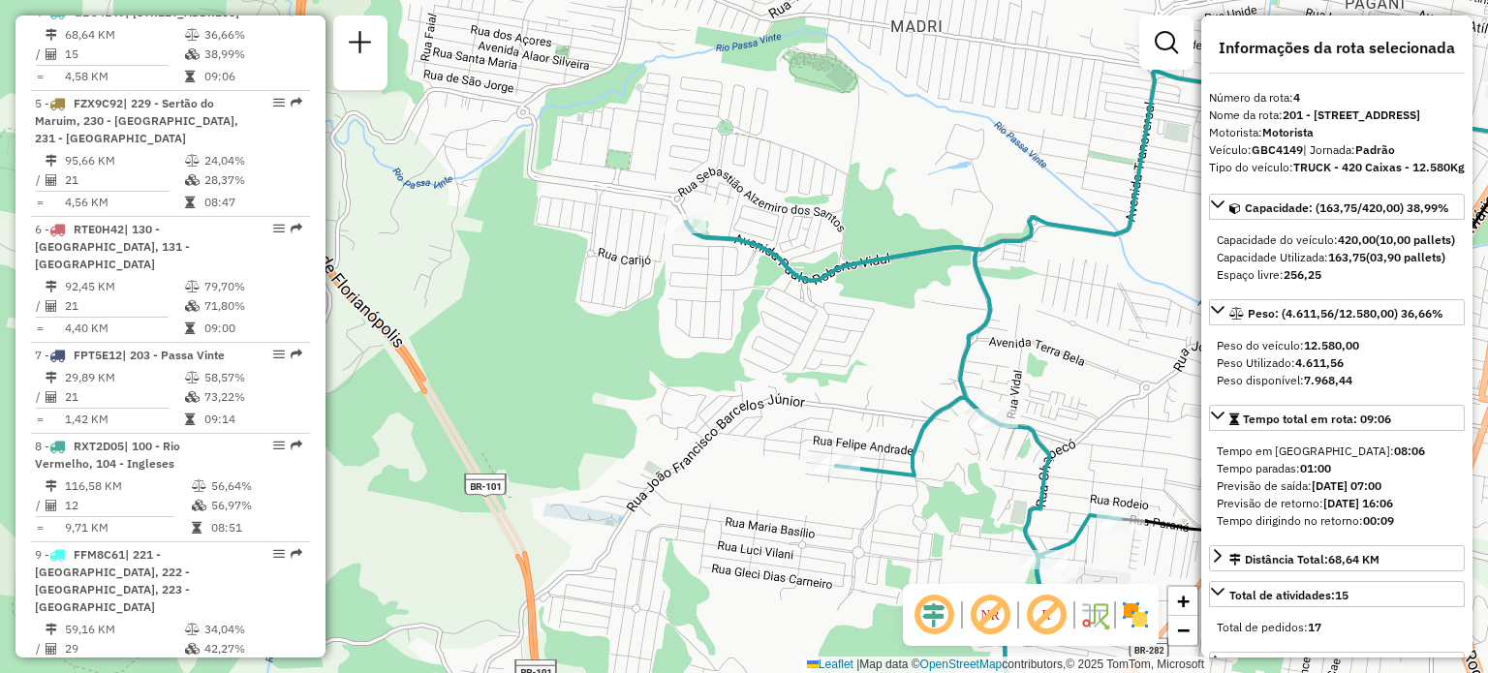
drag, startPoint x: 852, startPoint y: 303, endPoint x: 672, endPoint y: 307, distance: 180.2
click at [674, 307] on div "Janela de atendimento Grade de atendimento Capacidade Transportadoras Veículos …" at bounding box center [744, 336] width 1488 height 673
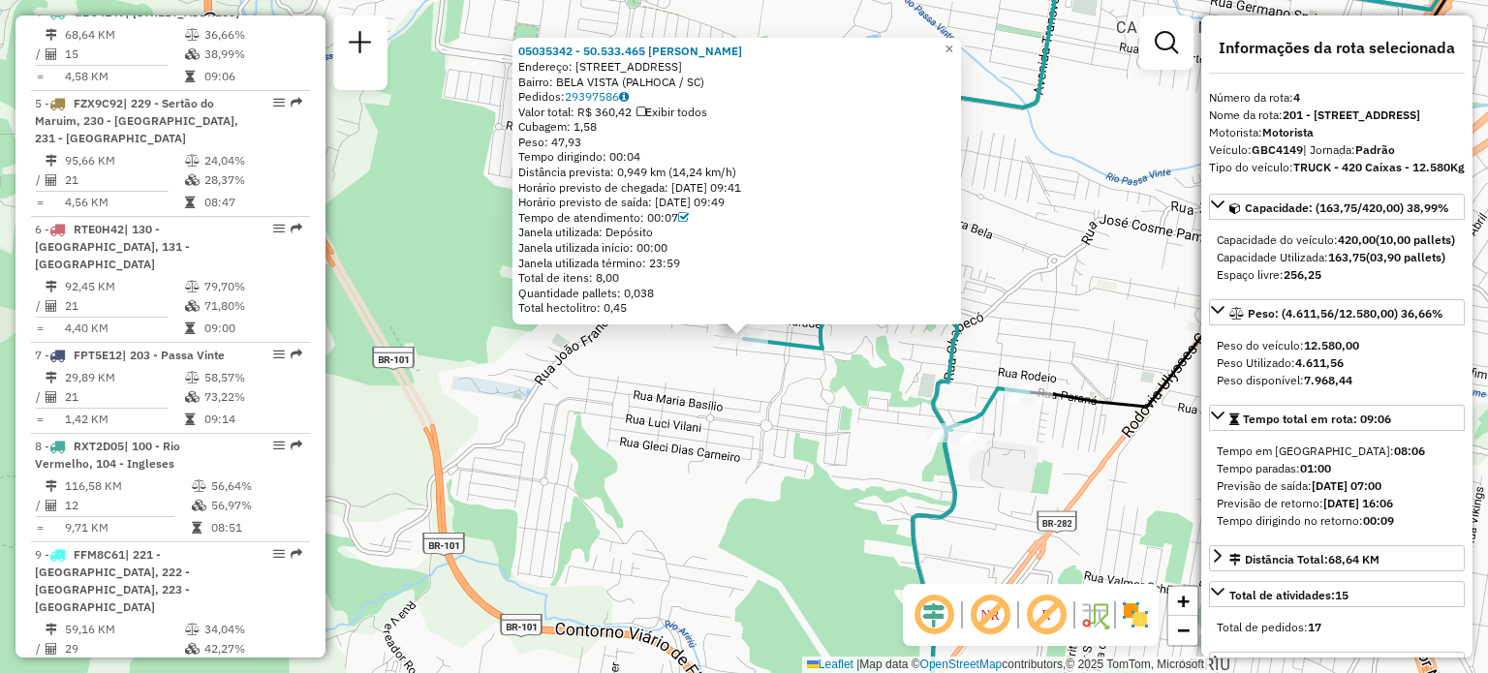
click at [818, 461] on div "05035342 - 50.533.465 ANA BEATR Endereço: R RUA VALMOR FRANCISCO 344 Bairro: BE…" at bounding box center [744, 336] width 1488 height 673
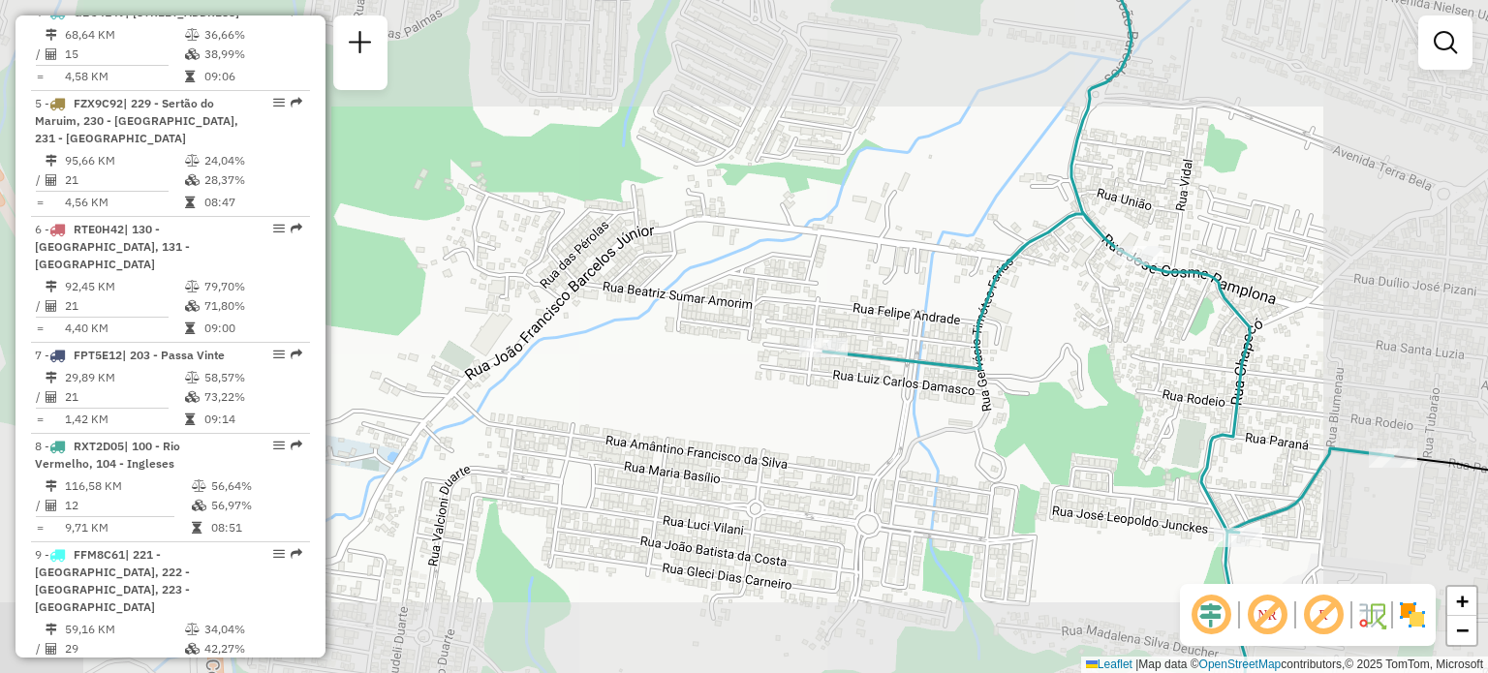
drag, startPoint x: 1004, startPoint y: 335, endPoint x: 754, endPoint y: 353, distance: 250.5
click at [768, 353] on div "Janela de atendimento Grade de atendimento Capacidade Transportadoras Veículos …" at bounding box center [744, 336] width 1488 height 673
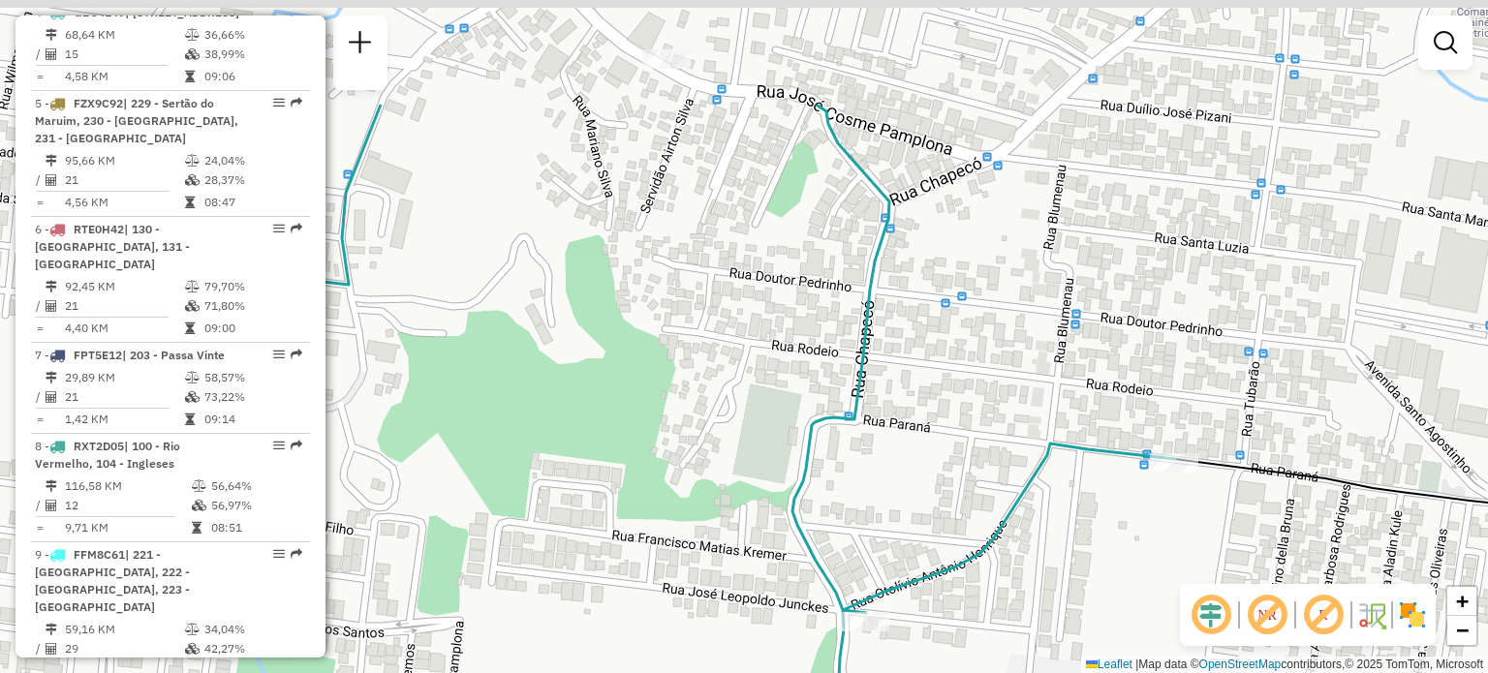
drag, startPoint x: 965, startPoint y: 210, endPoint x: 933, endPoint y: 413, distance: 204.9
click at [933, 412] on div "Janela de atendimento Grade de atendimento Capacidade Transportadoras Veículos …" at bounding box center [744, 336] width 1488 height 673
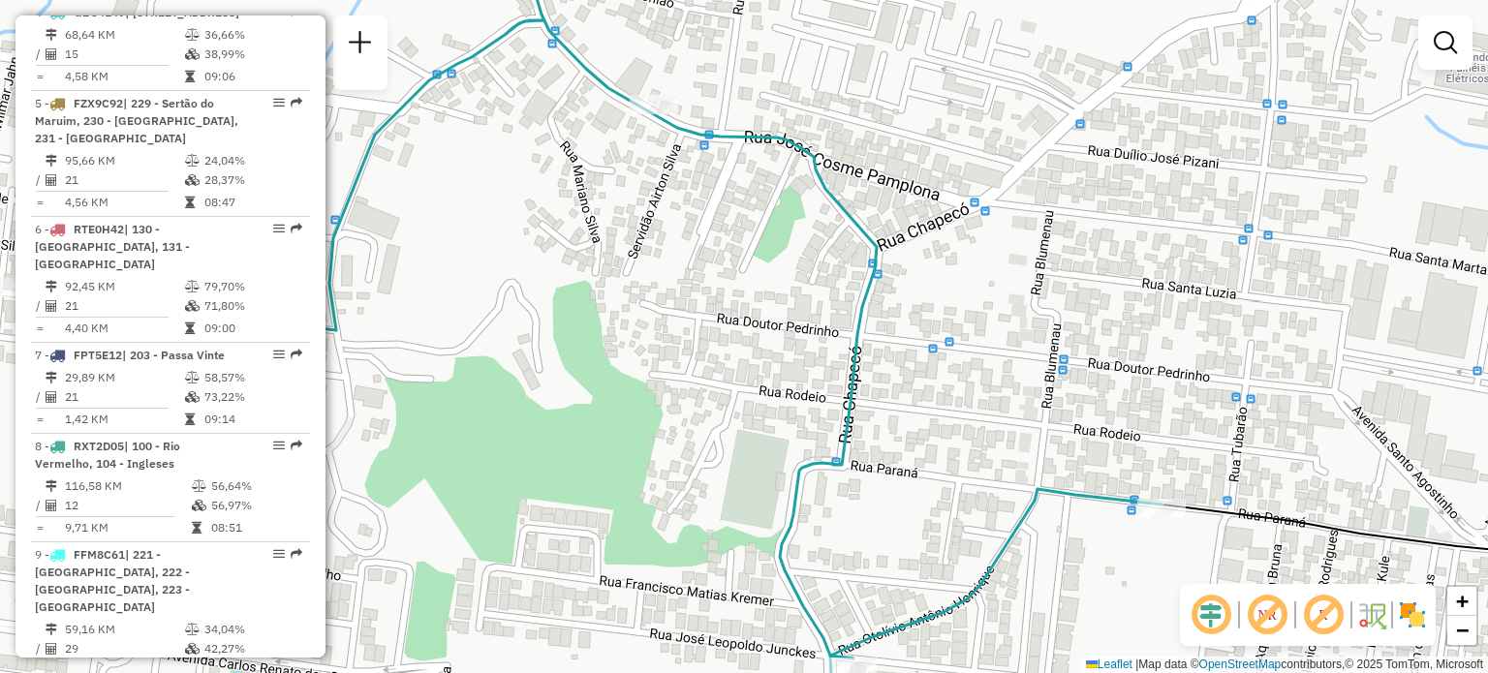
drag, startPoint x: 949, startPoint y: 265, endPoint x: 982, endPoint y: 326, distance: 69.3
click at [982, 326] on div "Janela de atendimento Grade de atendimento Capacidade Transportadoras Veículos …" at bounding box center [744, 336] width 1488 height 673
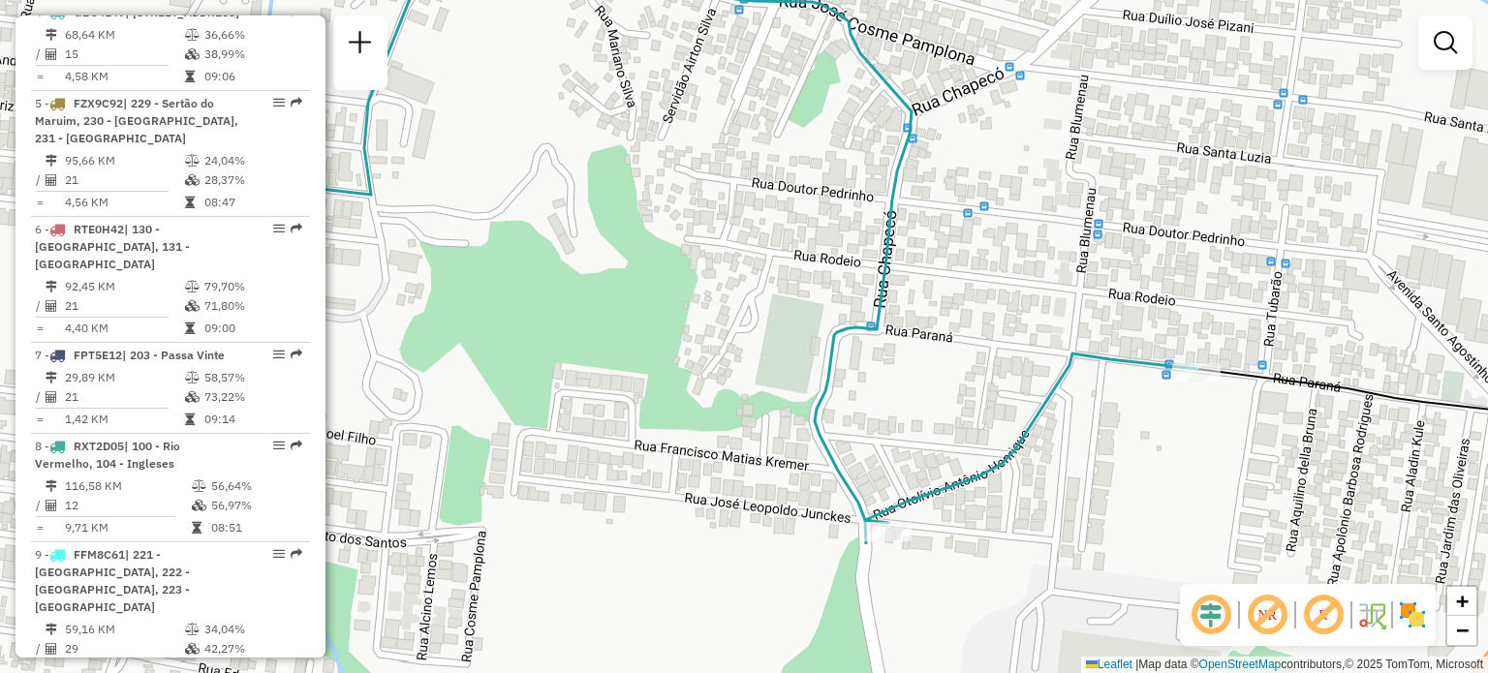
drag, startPoint x: 974, startPoint y: 333, endPoint x: 974, endPoint y: 140, distance: 192.7
click at [974, 144] on div "Janela de atendimento Grade de atendimento Capacidade Transportadoras Veículos …" at bounding box center [744, 336] width 1488 height 673
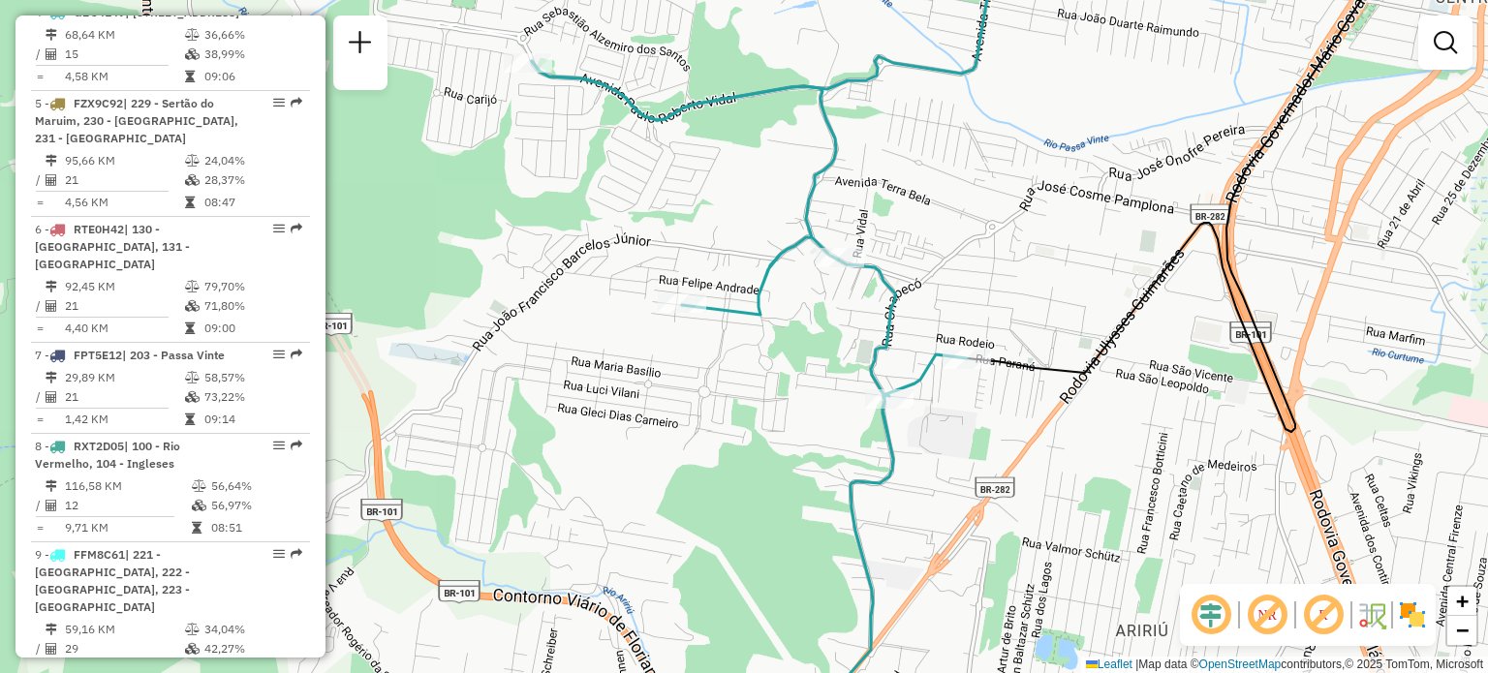
drag, startPoint x: 1010, startPoint y: 435, endPoint x: 996, endPoint y: 291, distance: 145.0
click at [996, 293] on div "Janela de atendimento Grade de atendimento Capacidade Transportadoras Veículos …" at bounding box center [744, 336] width 1488 height 673
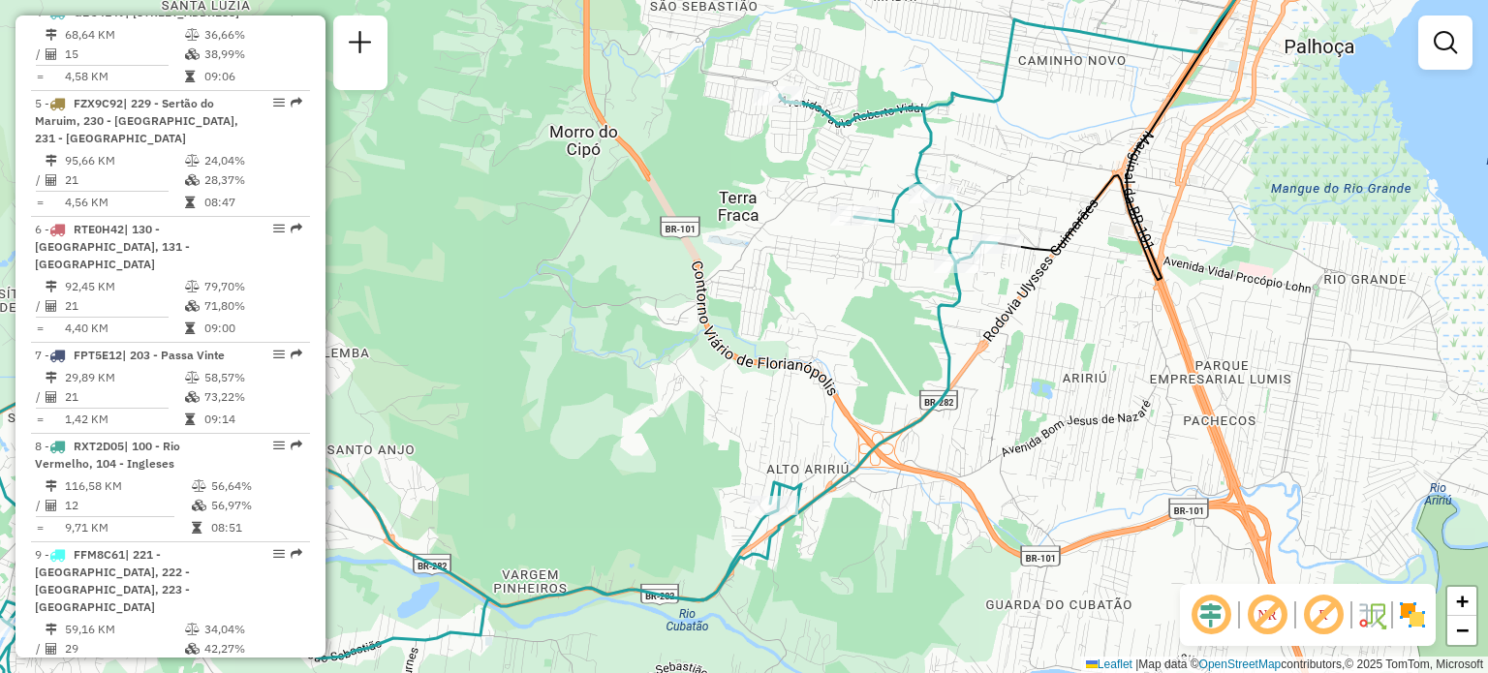
drag, startPoint x: 795, startPoint y: 323, endPoint x: 918, endPoint y: 220, distance: 160.8
click at [918, 221] on div "Janela de atendimento Grade de atendimento Capacidade Transportadoras Veículos …" at bounding box center [744, 336] width 1488 height 673
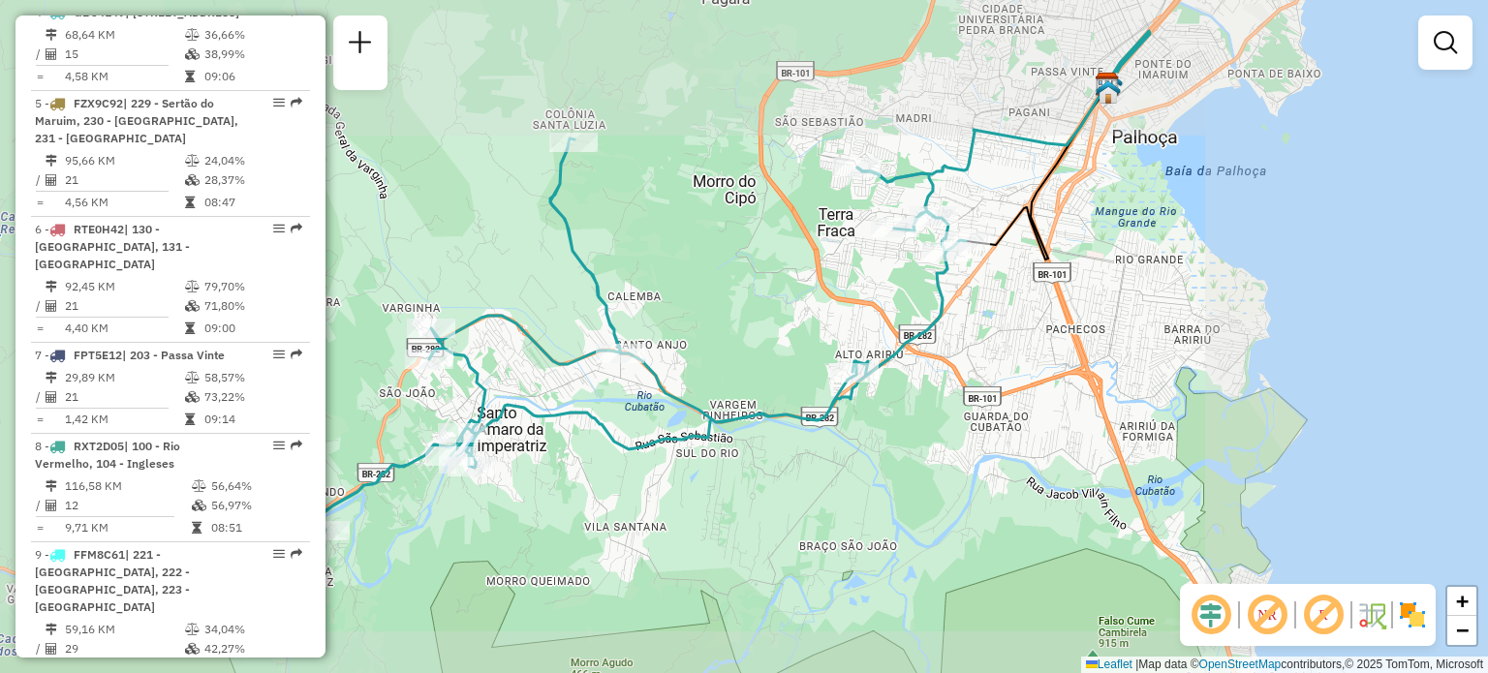
drag, startPoint x: 722, startPoint y: 413, endPoint x: 965, endPoint y: 389, distance: 244.2
click at [965, 389] on icon at bounding box center [613, 334] width 705 height 392
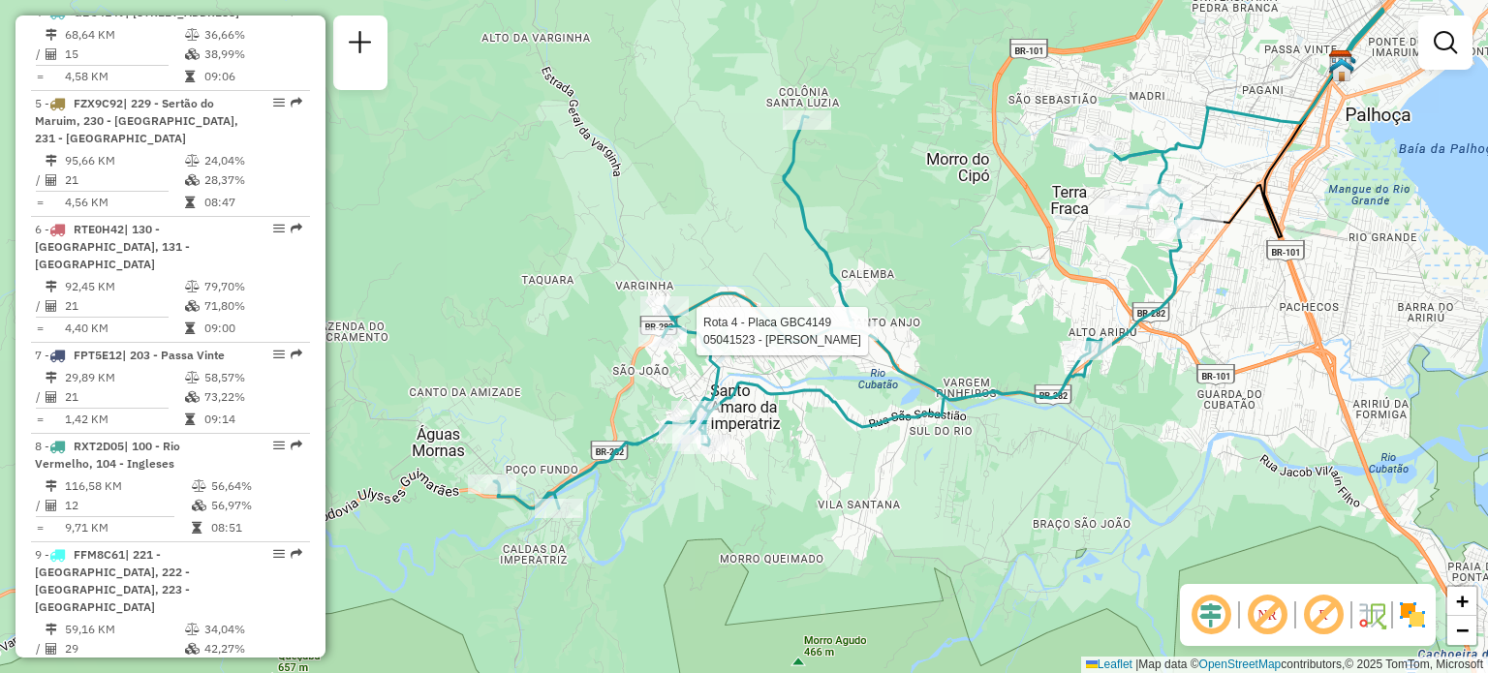
select select "**********"
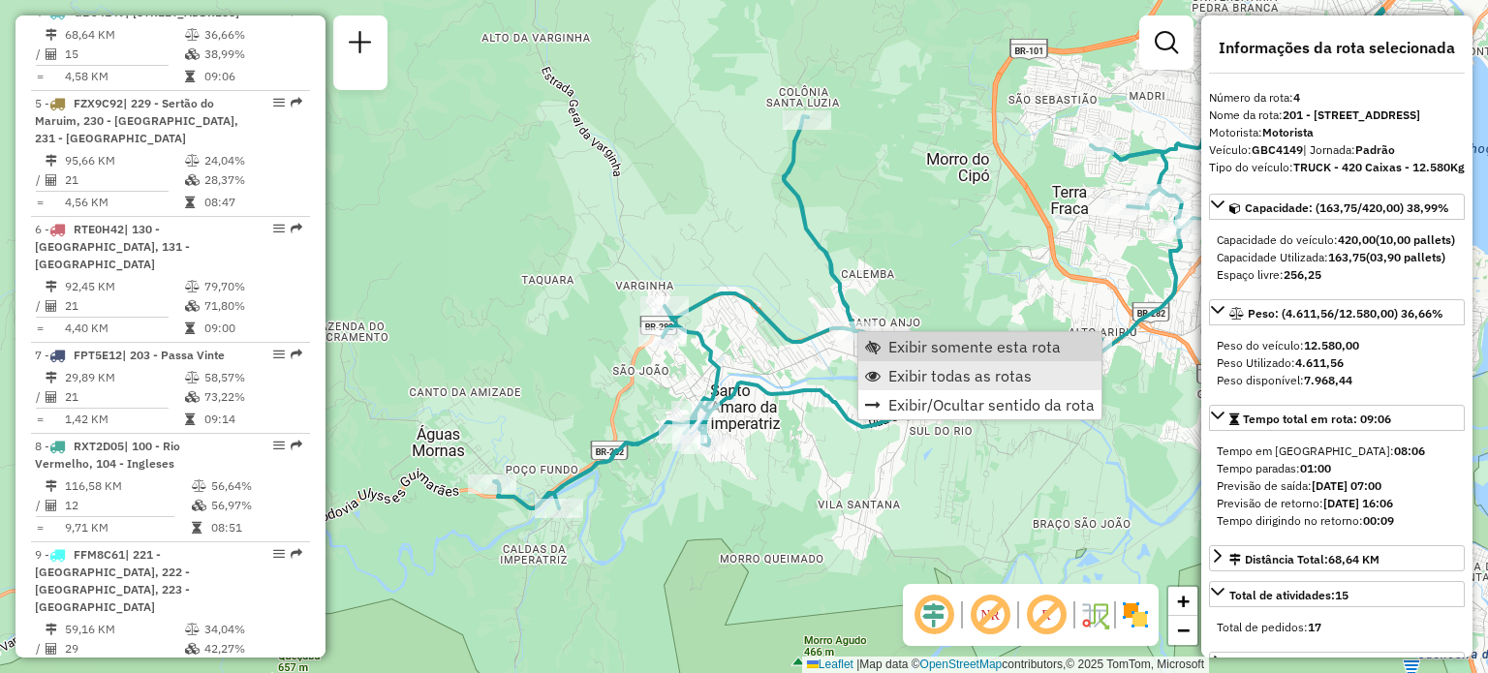
click at [900, 368] on span "Exibir todas as rotas" at bounding box center [959, 375] width 143 height 15
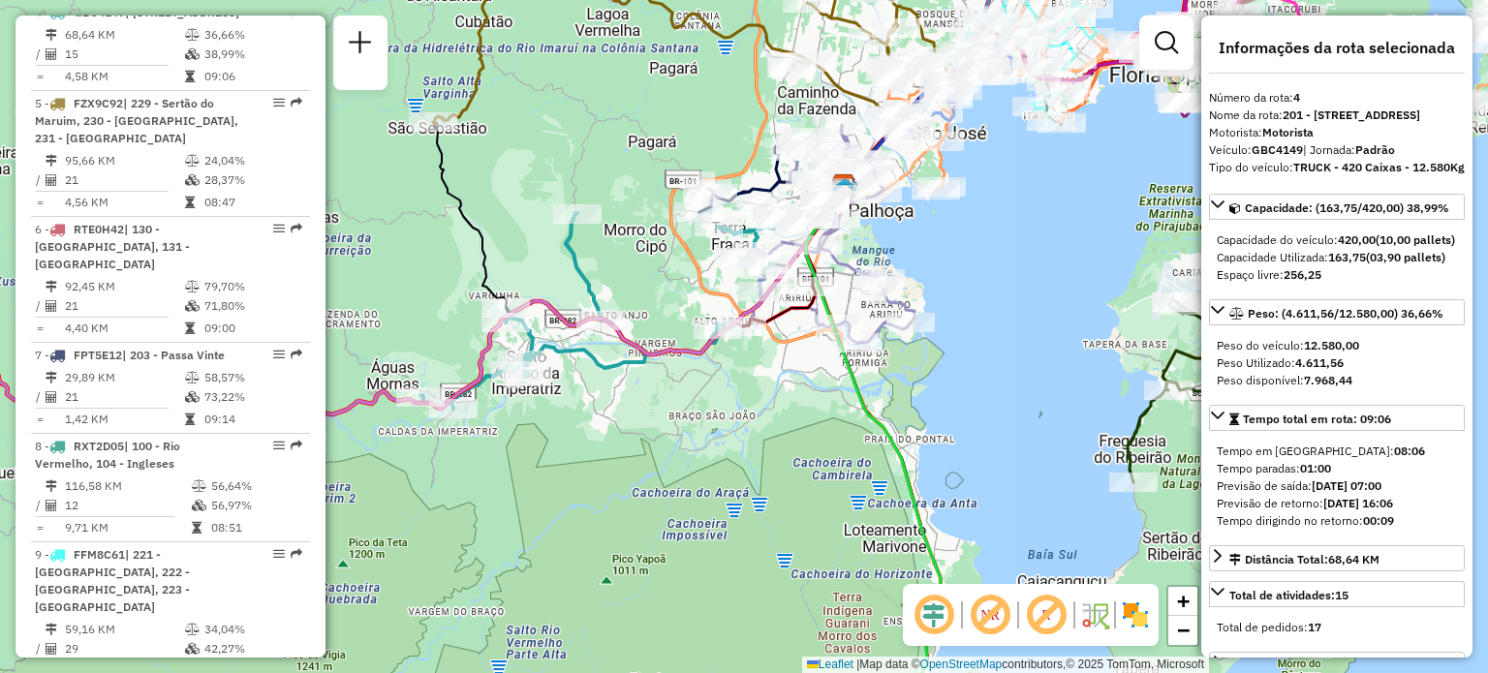
drag, startPoint x: 932, startPoint y: 406, endPoint x: 691, endPoint y: 148, distance: 352.2
click at [686, 154] on div "Janela de atendimento Grade de atendimento Capacidade Transportadoras Veículos …" at bounding box center [744, 336] width 1488 height 673
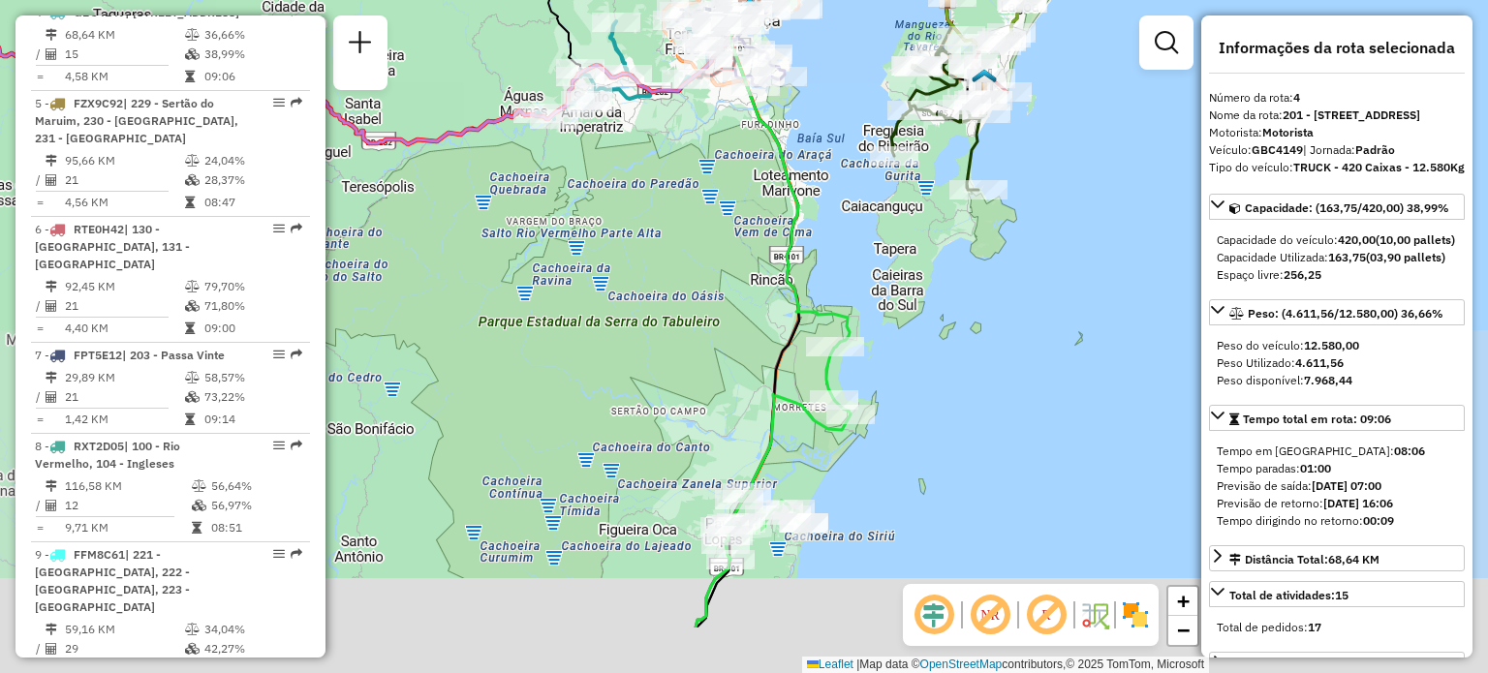
drag, startPoint x: 793, startPoint y: 398, endPoint x: 793, endPoint y: 275, distance: 123.0
click at [786, 224] on icon at bounding box center [789, 170] width 119 height 353
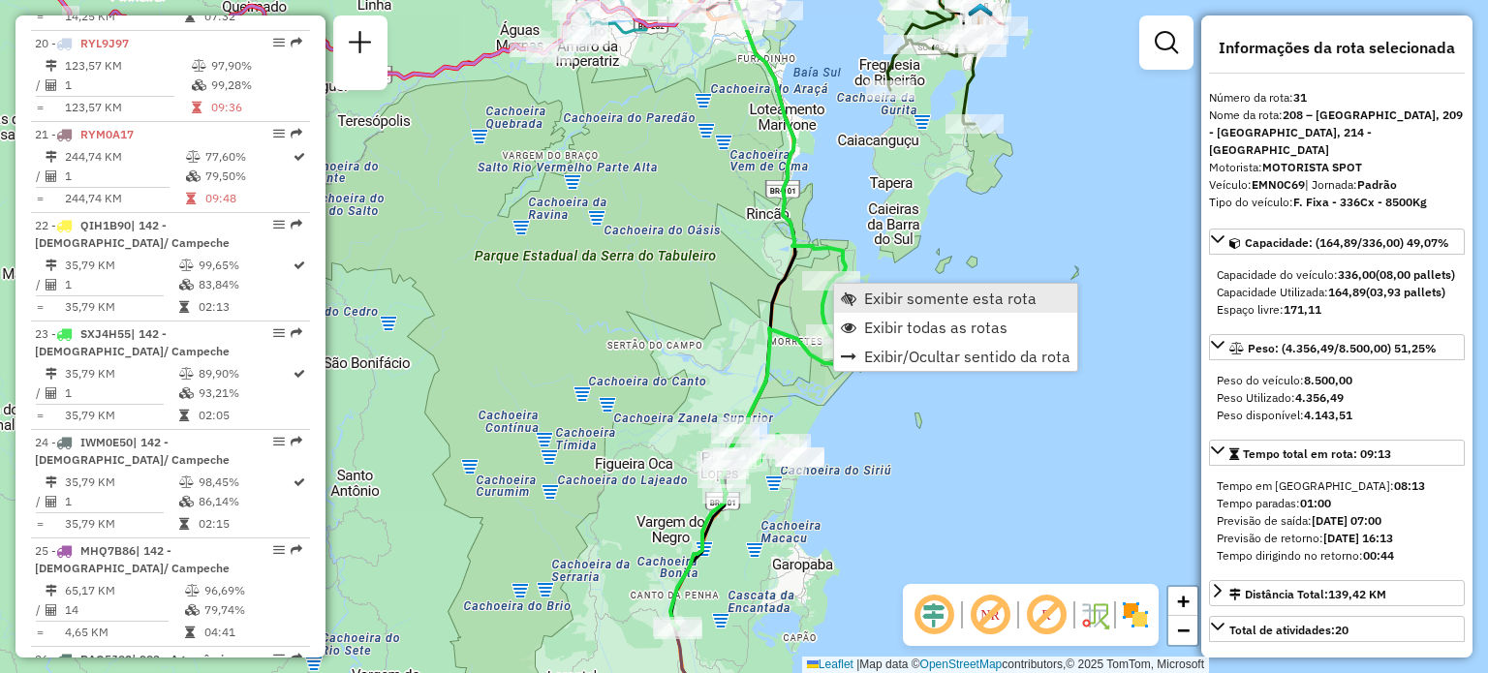
scroll to position [3977, 0]
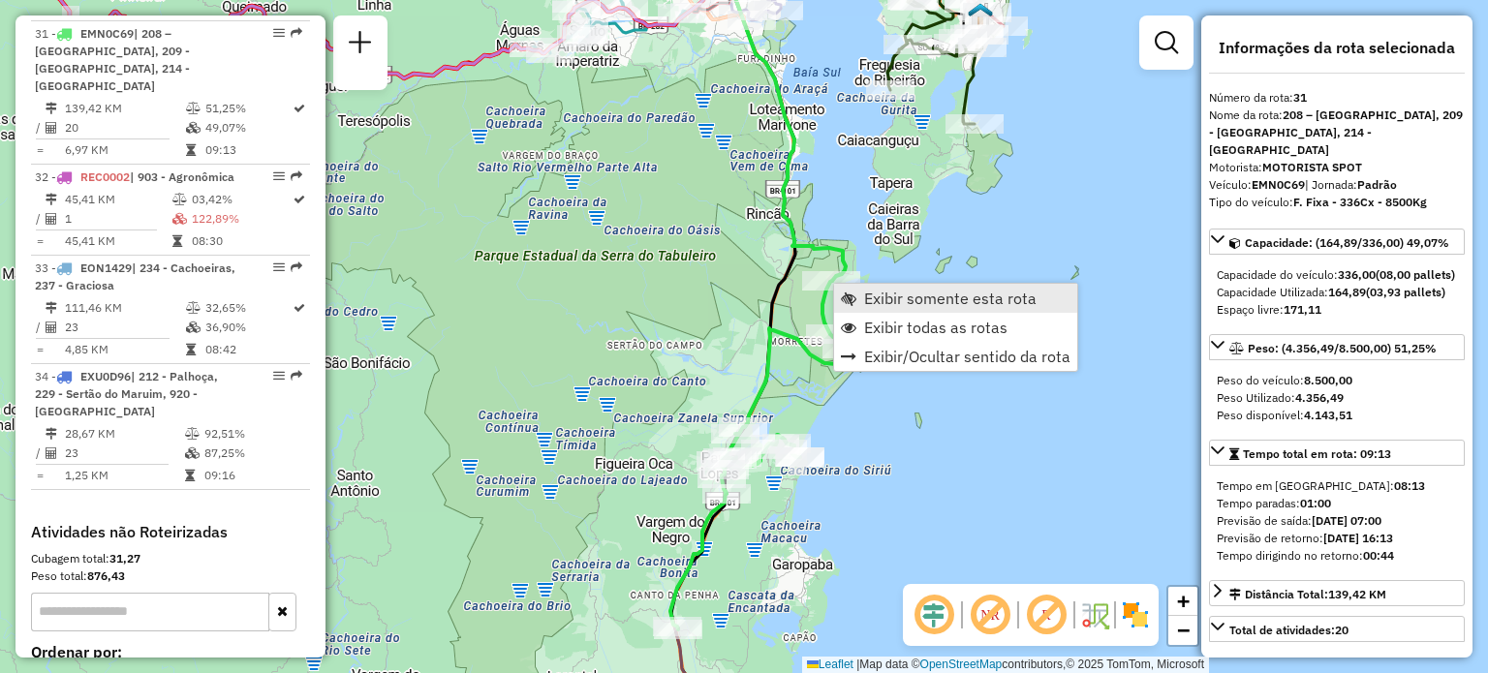
click at [871, 299] on span "Exibir somente esta rota" at bounding box center [950, 298] width 172 height 15
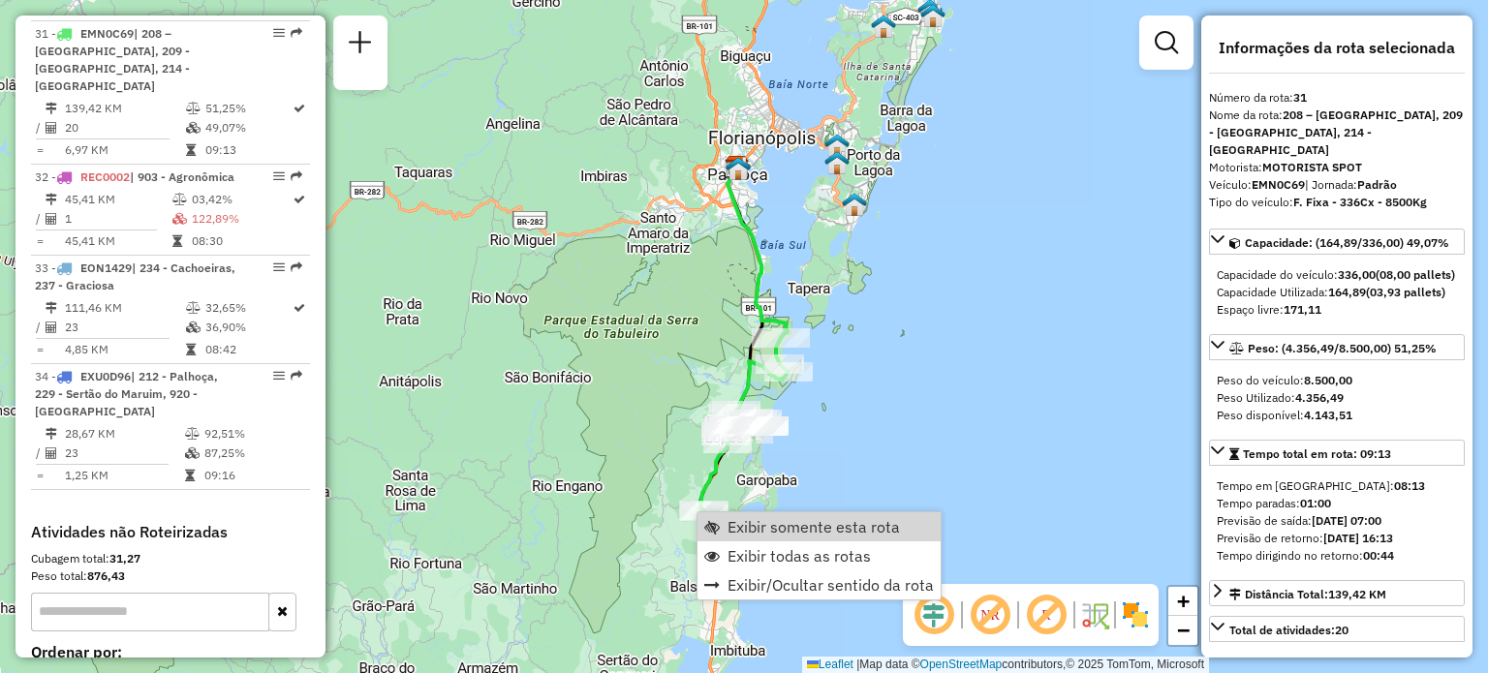
click at [761, 507] on div "Janela de atendimento Grade de atendimento Capacidade Transportadoras Veículos …" at bounding box center [744, 336] width 1488 height 673
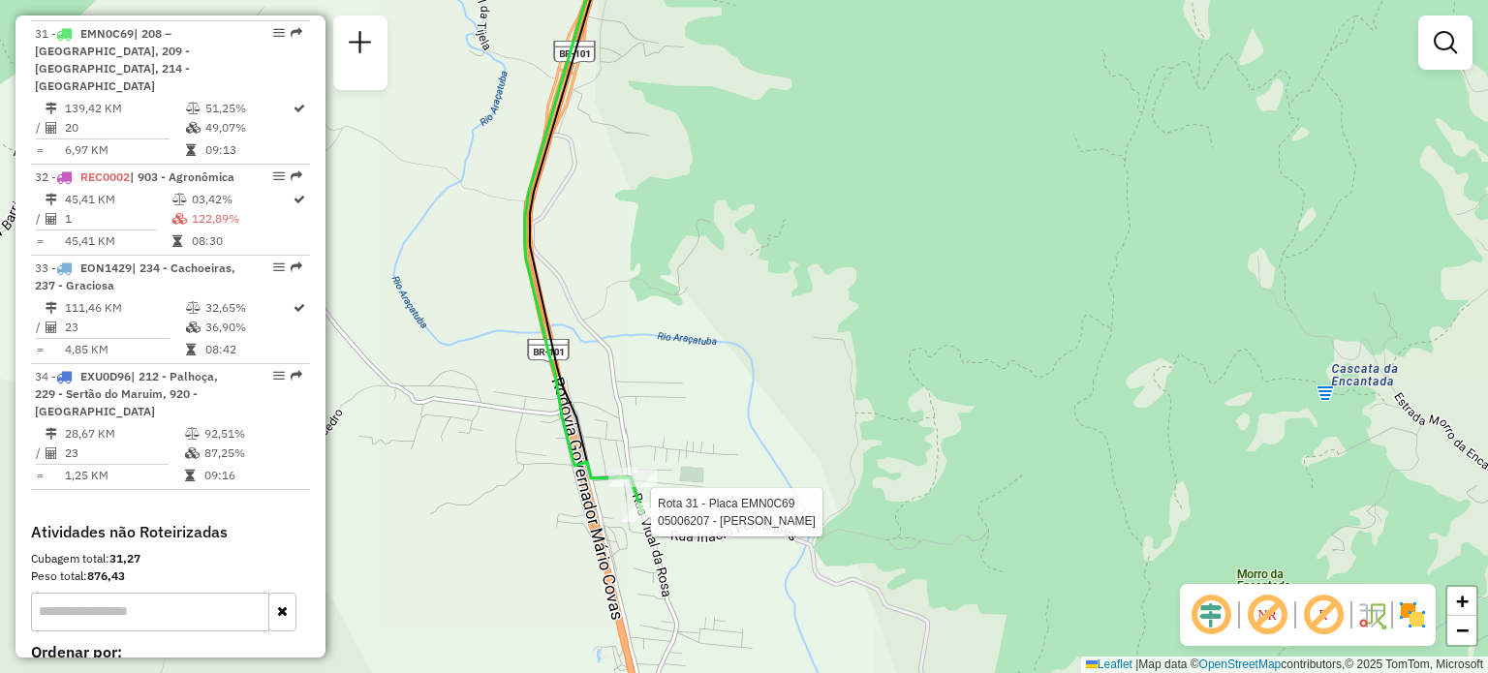
click at [649, 522] on div at bounding box center [645, 512] width 48 height 19
select select "**********"
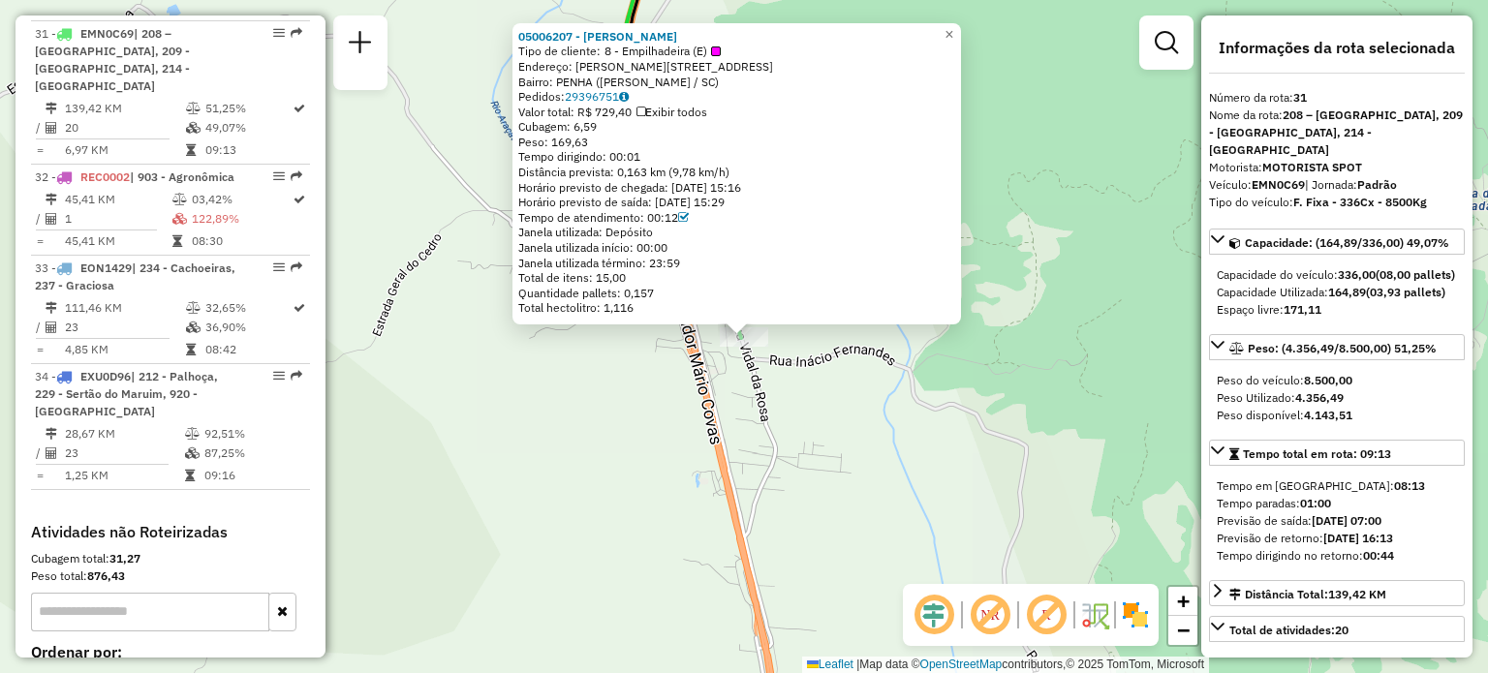
drag, startPoint x: 612, startPoint y: 418, endPoint x: 601, endPoint y: 435, distance: 19.6
click at [605, 430] on div "05006207 - VALDIR QUINTINO VIEI Tipo de cliente: 8 - Empilhadeira (E) Endereço:…" at bounding box center [744, 336] width 1488 height 673
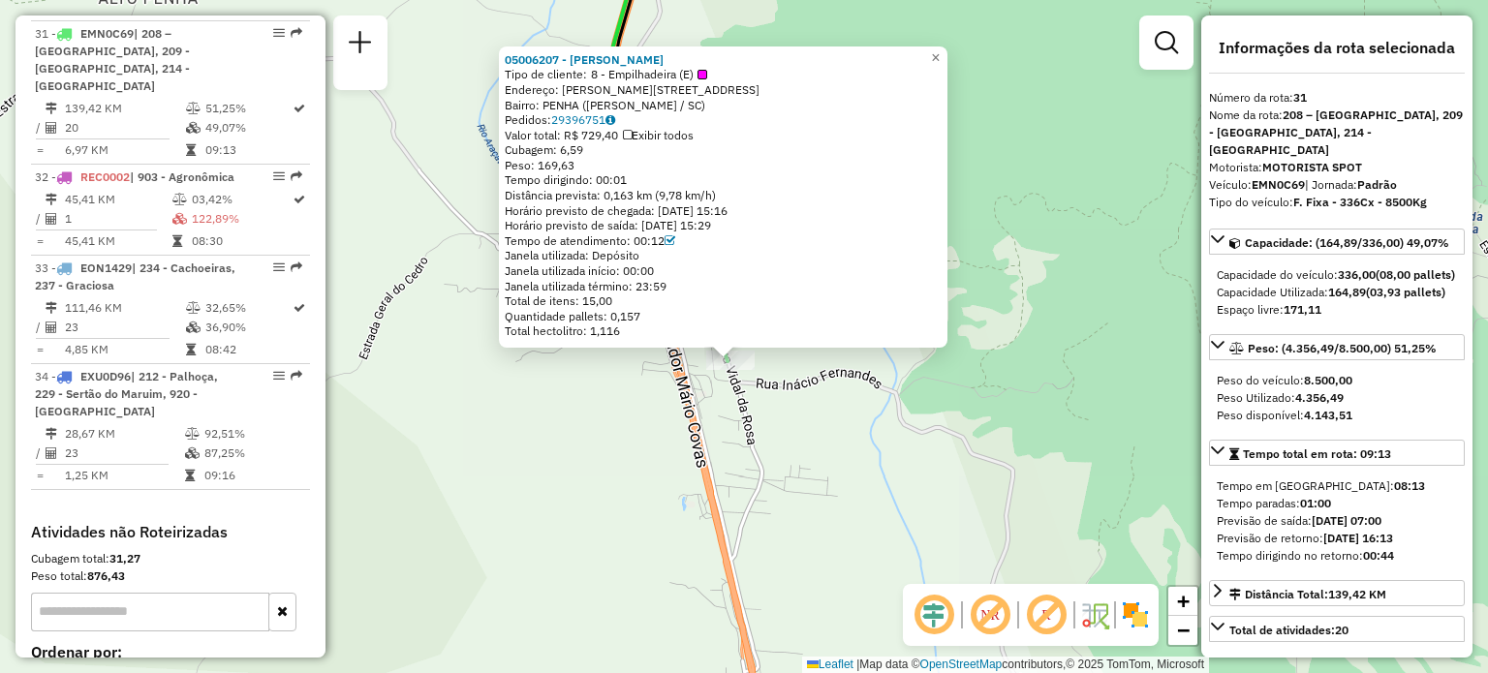
click at [747, 418] on div "05006207 - VALDIR QUINTINO VIEI Tipo de cliente: 8 - Empilhadeira (E) Endereço:…" at bounding box center [744, 336] width 1488 height 673
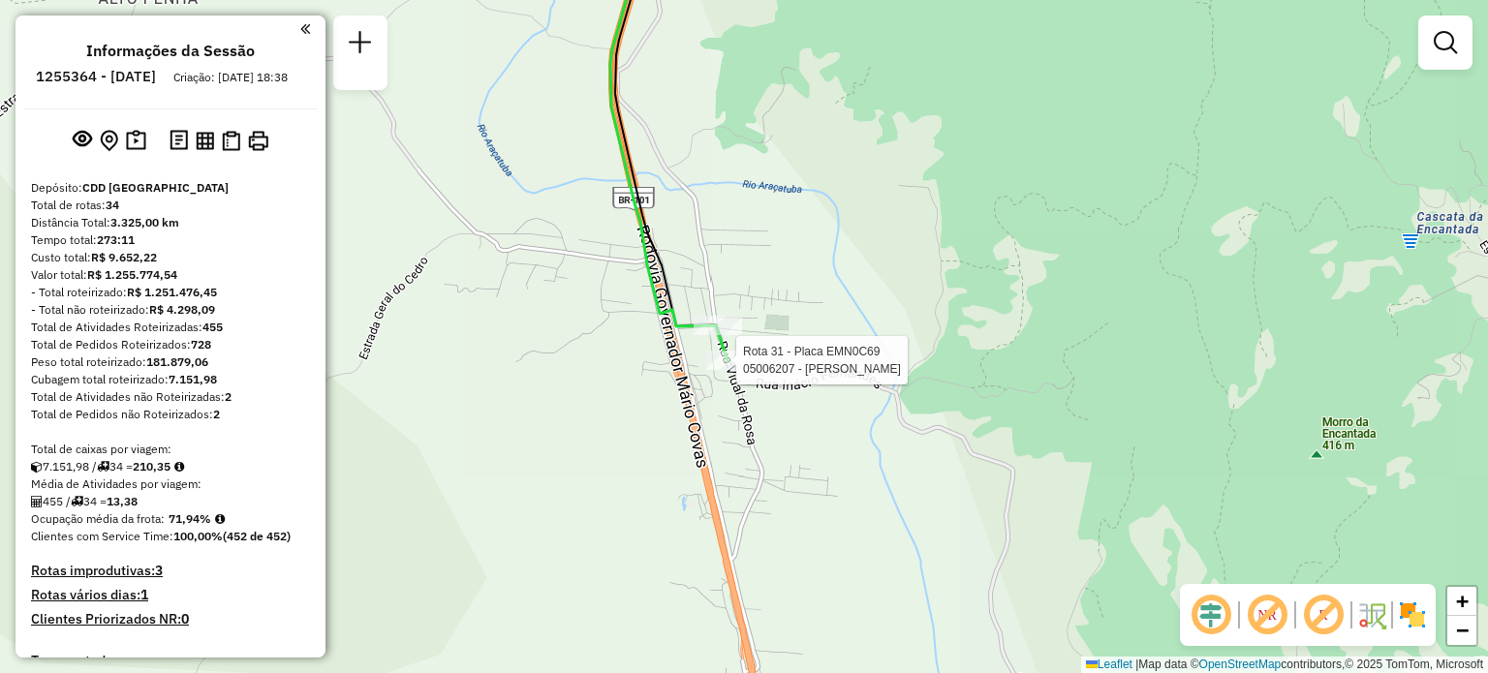
scroll to position [3977, 0]
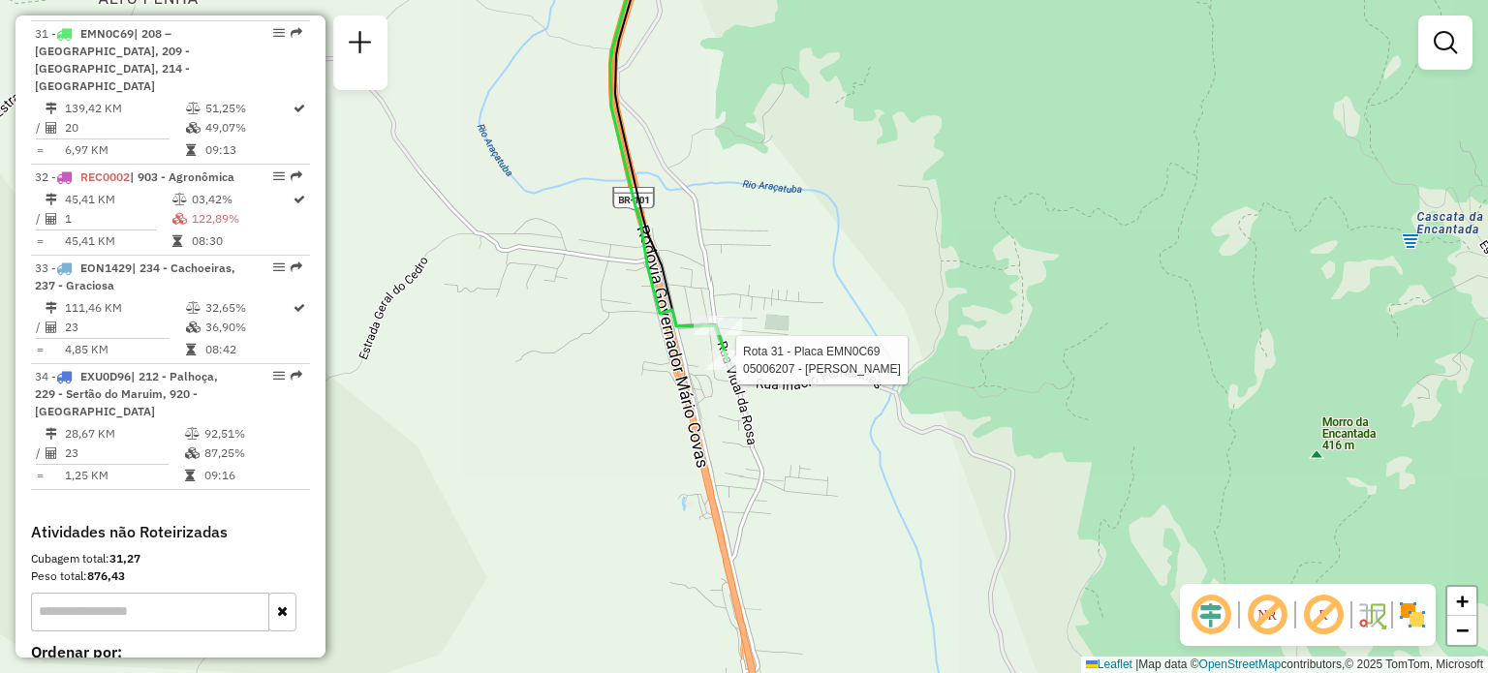
select select "**********"
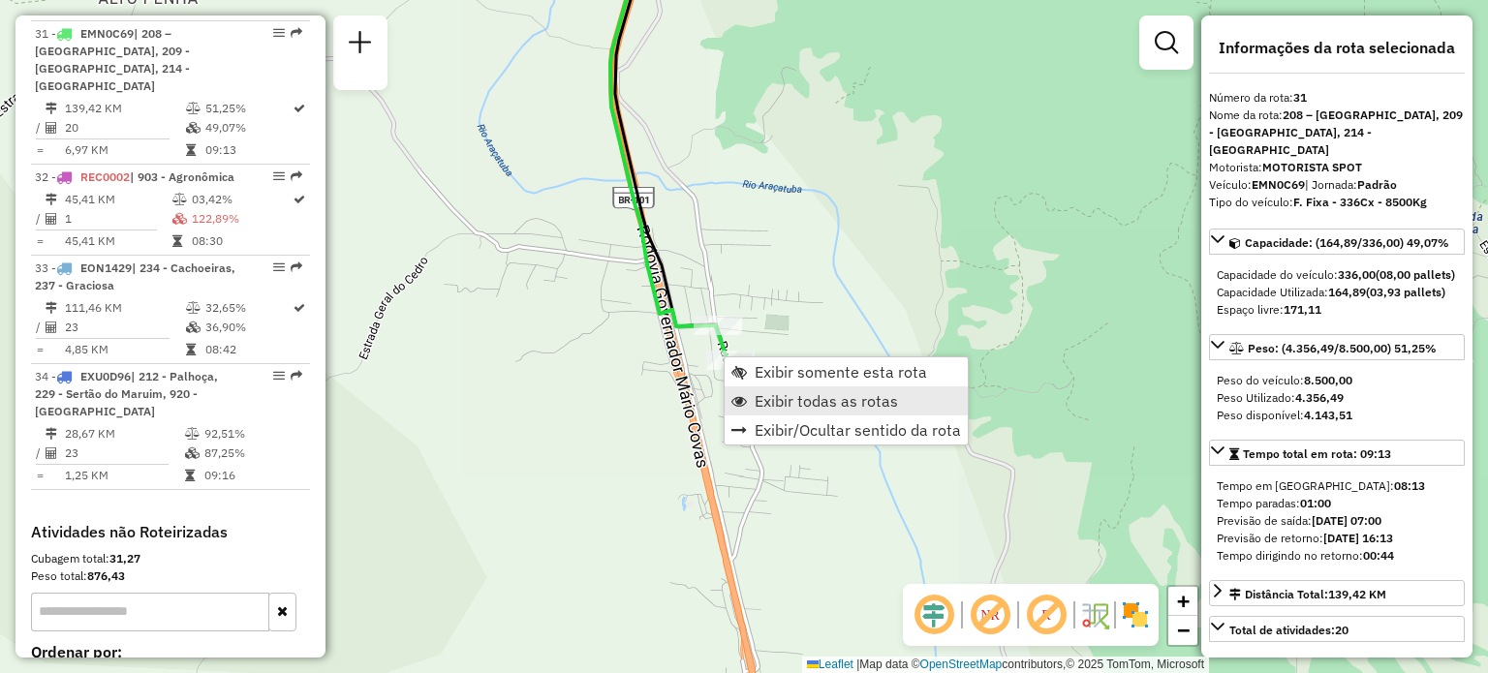
click at [781, 395] on span "Exibir todas as rotas" at bounding box center [825, 400] width 143 height 15
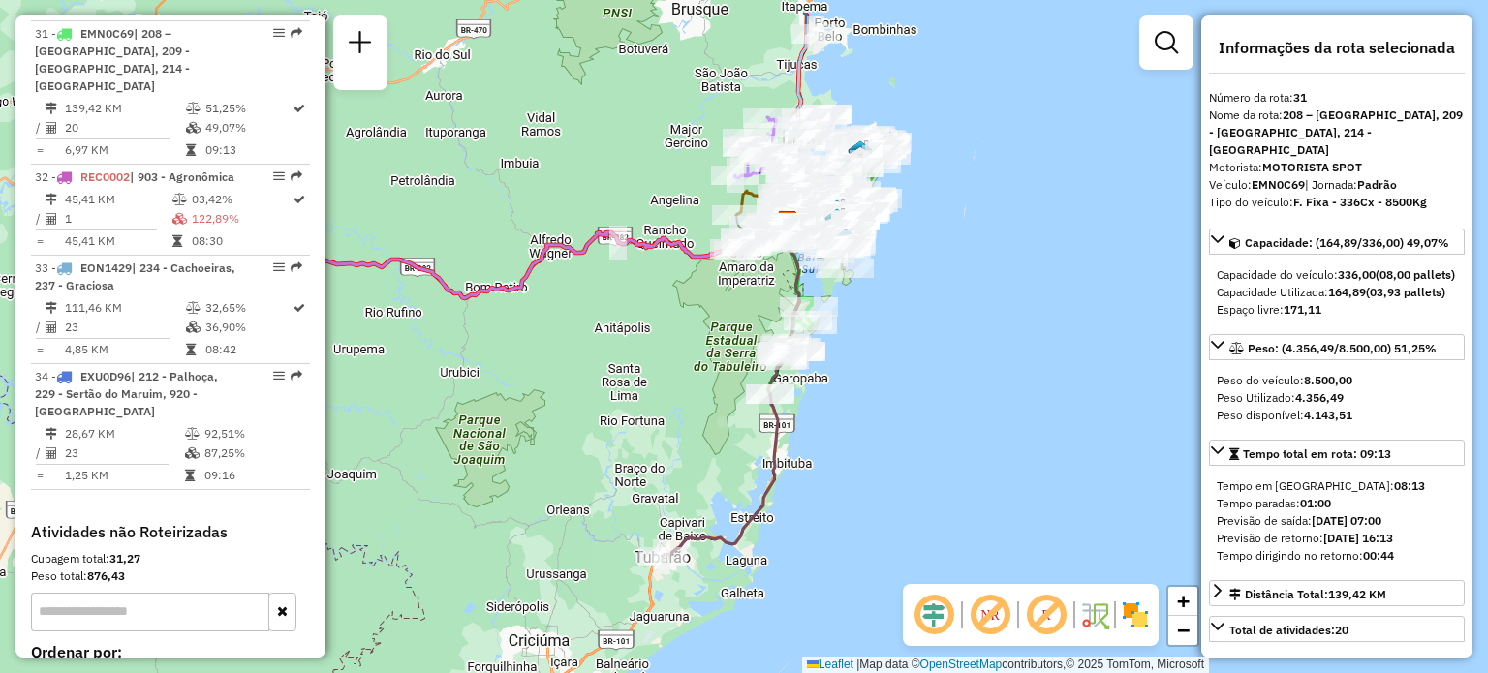
drag, startPoint x: 819, startPoint y: 470, endPoint x: 875, endPoint y: 417, distance: 76.0
click at [816, 575] on div "Janela de atendimento Grade de atendimento Capacidade Transportadoras Veículos …" at bounding box center [744, 336] width 1488 height 673
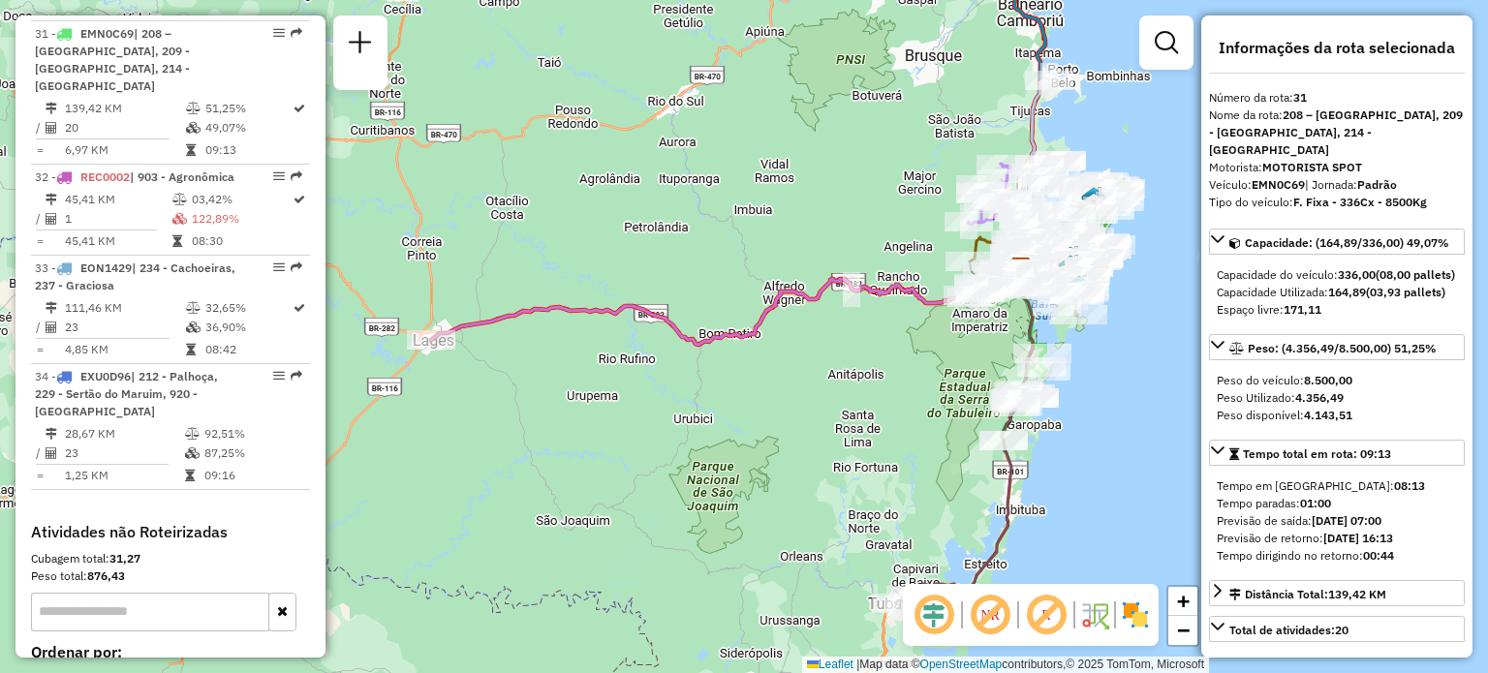
drag, startPoint x: 922, startPoint y: 417, endPoint x: 1133, endPoint y: 405, distance: 211.5
click at [1134, 405] on div "Janela de atendimento Grade de atendimento Capacidade Transportadoras Veículos …" at bounding box center [744, 336] width 1488 height 673
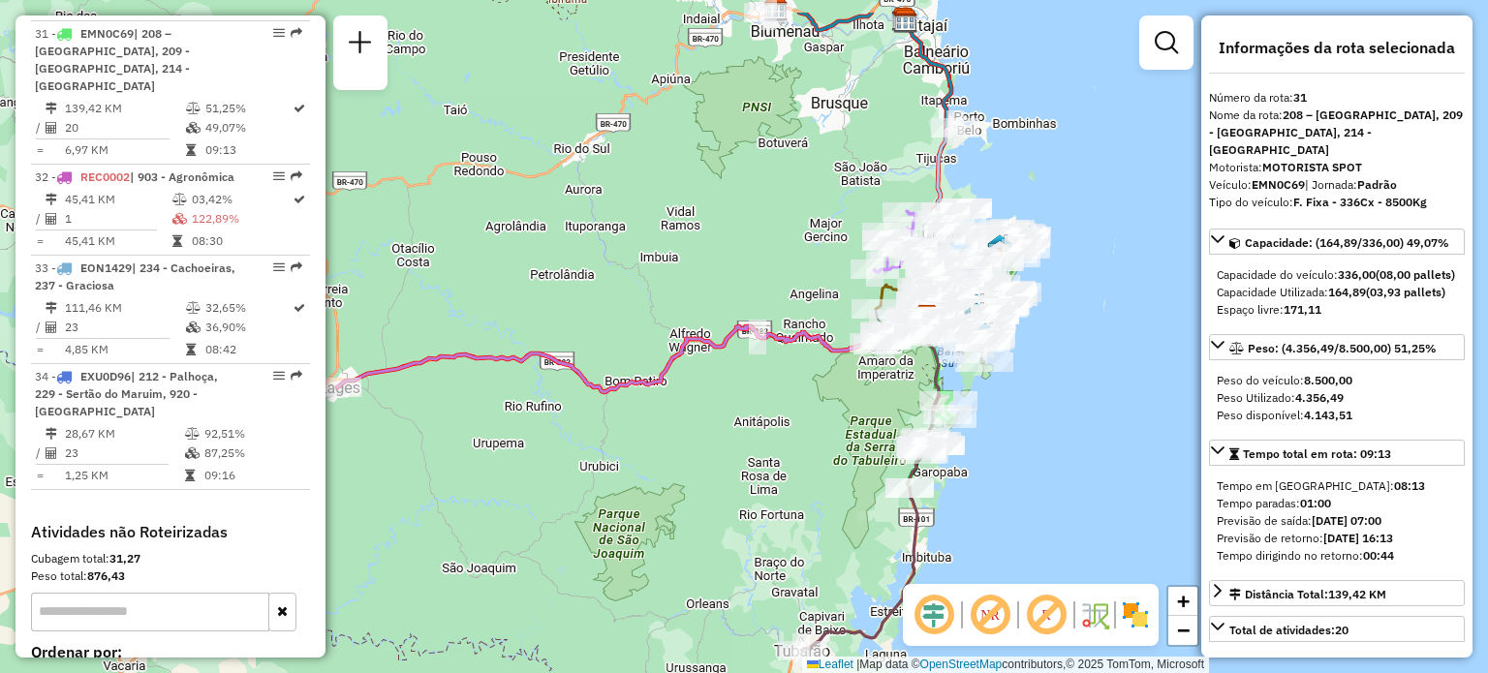
drag, startPoint x: 798, startPoint y: 195, endPoint x: 686, endPoint y: 297, distance: 152.2
click at [664, 293] on div "Janela de atendimento Grade de atendimento Capacidade Transportadoras Veículos …" at bounding box center [744, 336] width 1488 height 673
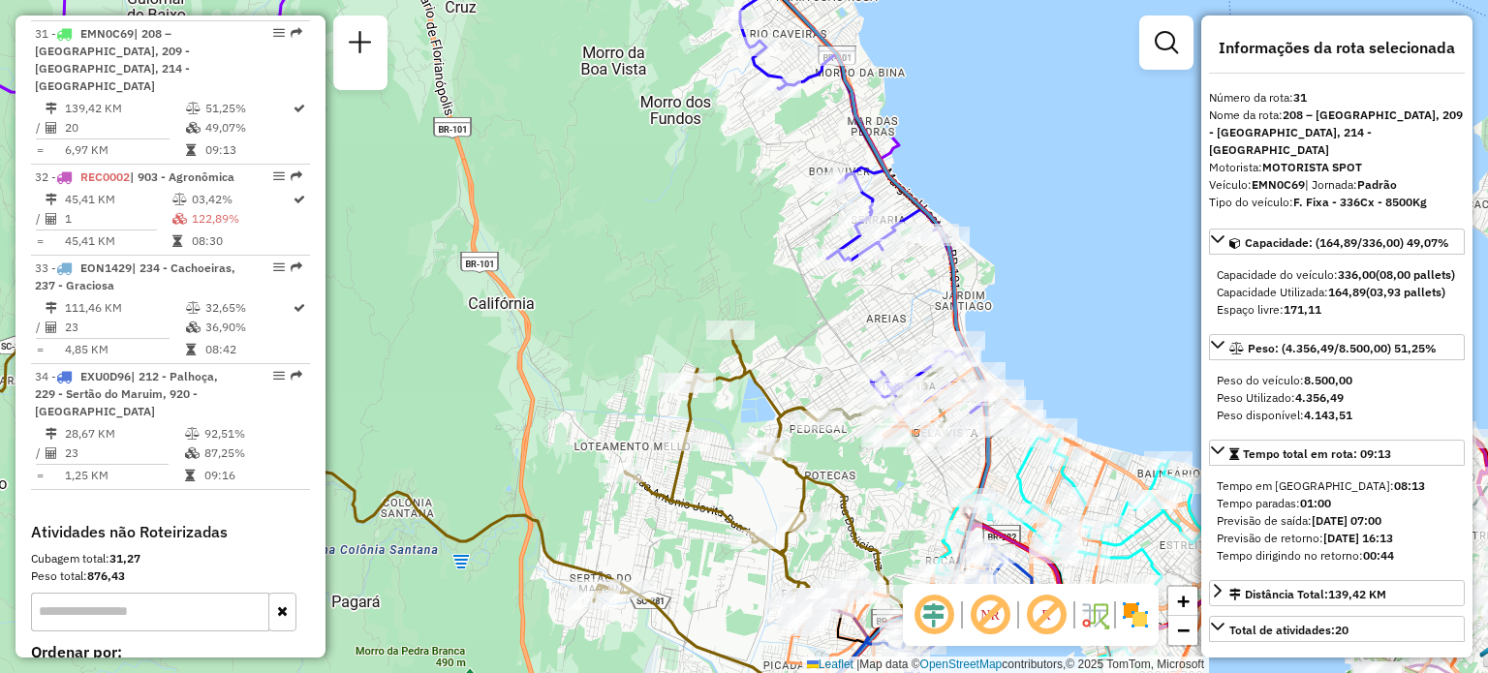
drag, startPoint x: 868, startPoint y: 464, endPoint x: 806, endPoint y: 357, distance: 123.3
click at [806, 357] on div "Janela de atendimento Grade de atendimento Capacidade Transportadoras Veículos …" at bounding box center [744, 336] width 1488 height 673
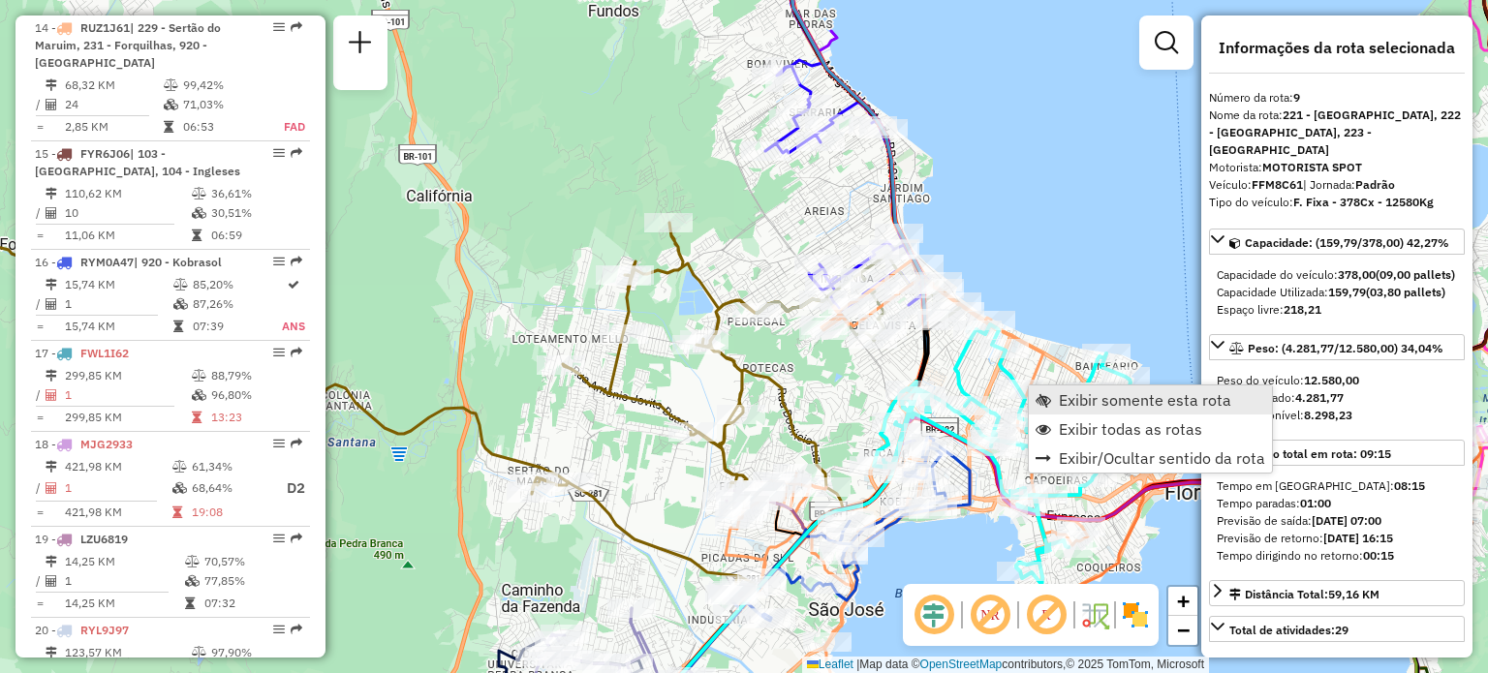
scroll to position [1660, 0]
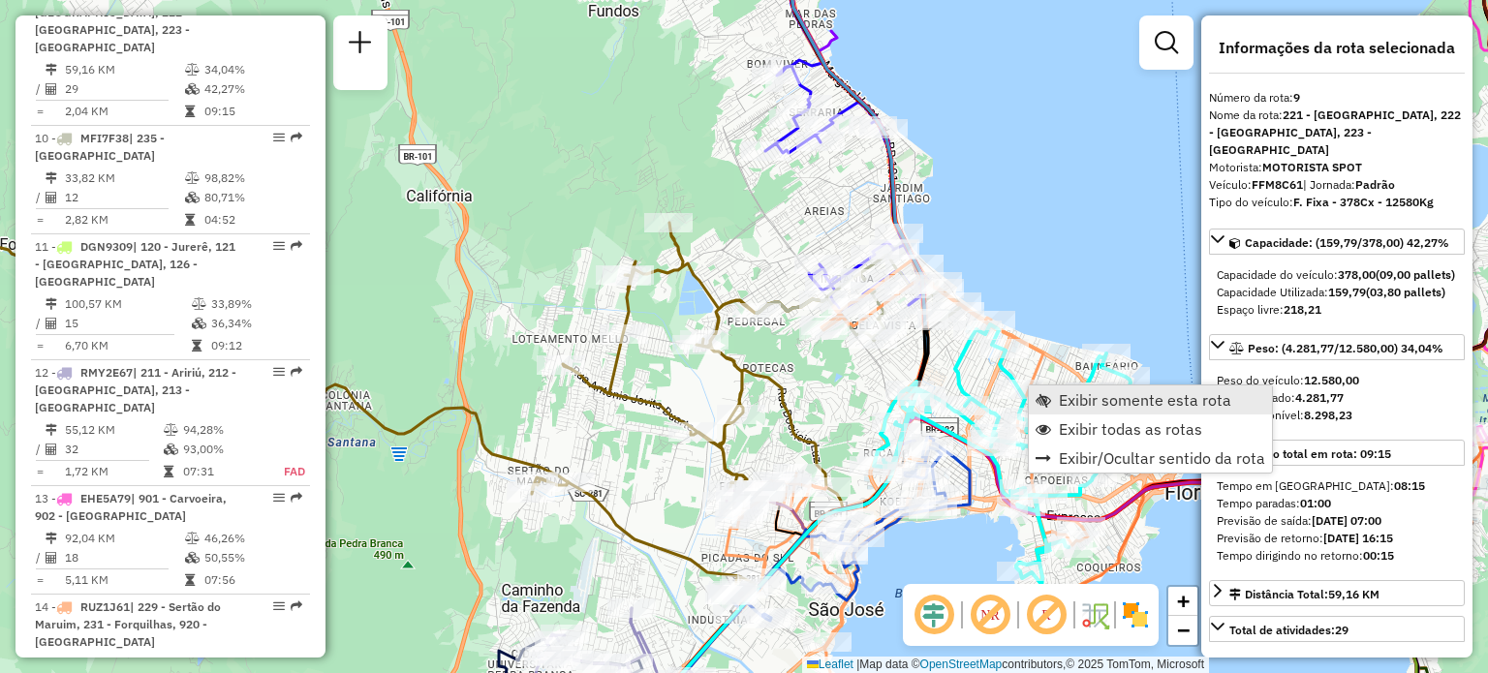
click at [1049, 394] on span "Exibir somente esta rota" at bounding box center [1042, 399] width 15 height 15
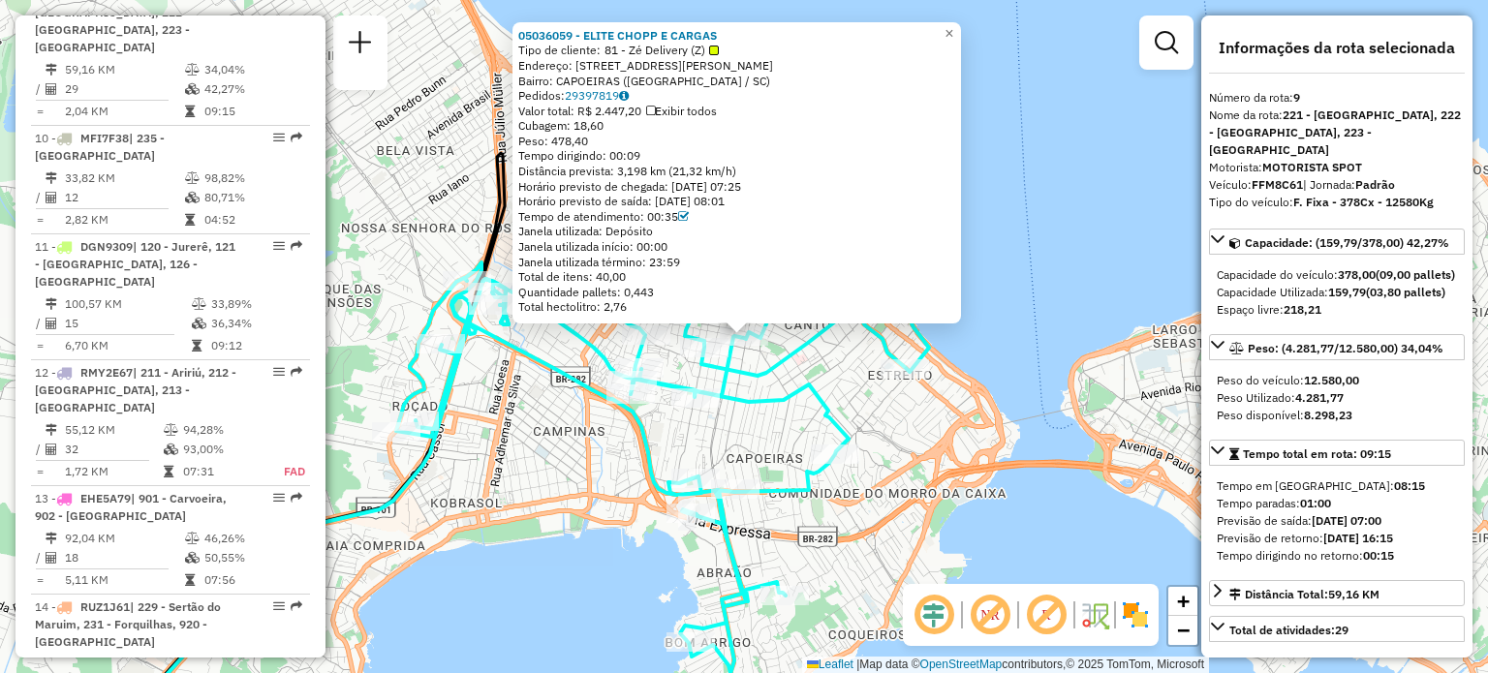
click at [820, 408] on icon at bounding box center [662, 427] width 533 height 558
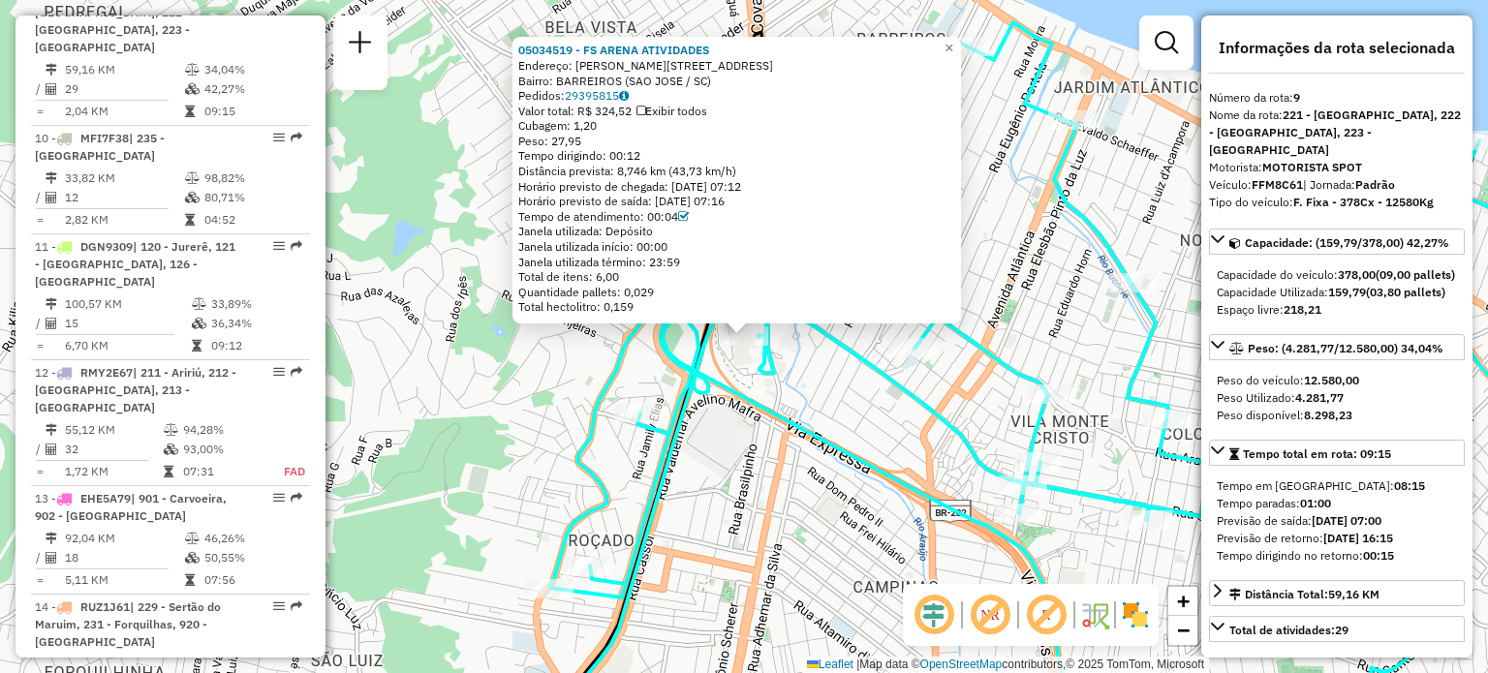
click at [859, 403] on div "05034519 - FS ARENA ATIVIDADES Endereço: [PERSON_NAME] 1079 Bairro: BARREIROS (…" at bounding box center [744, 336] width 1488 height 673
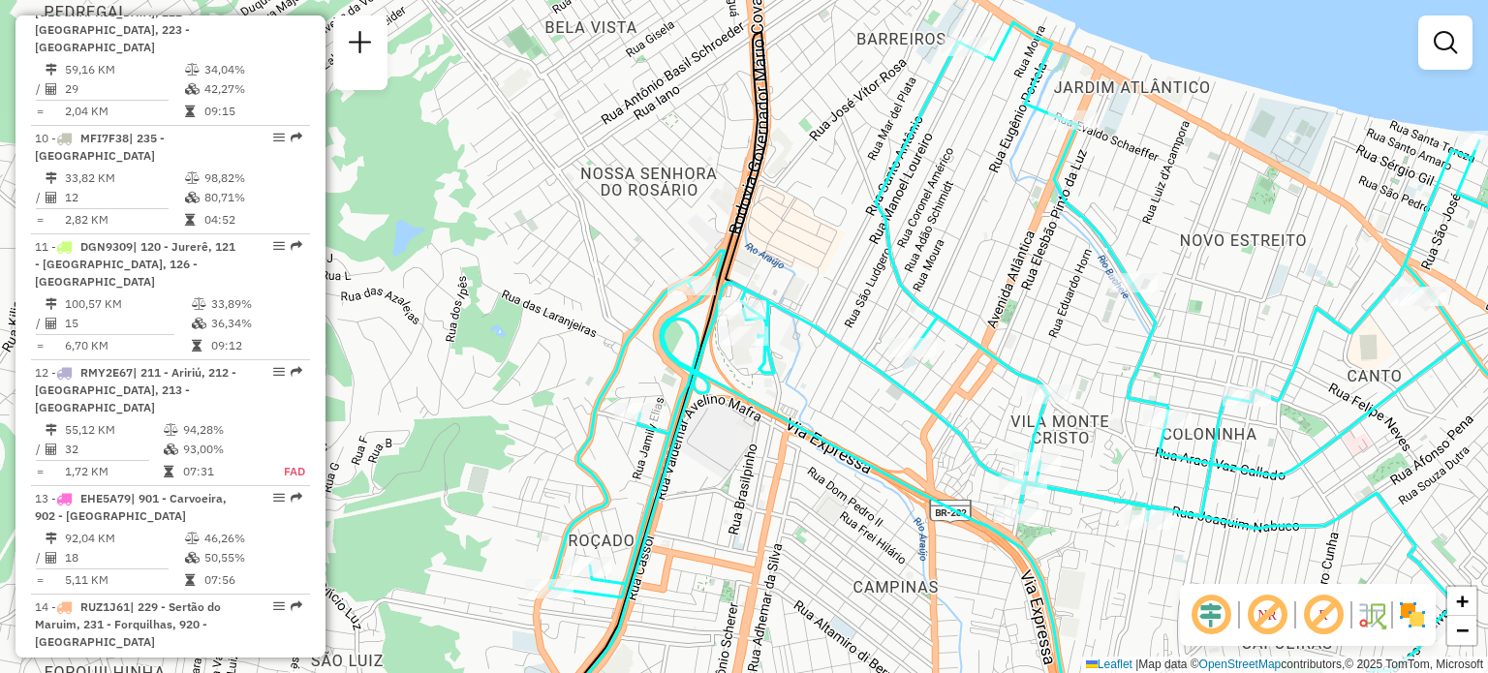
click at [630, 428] on icon at bounding box center [1083, 381] width 1068 height 719
select select "**********"
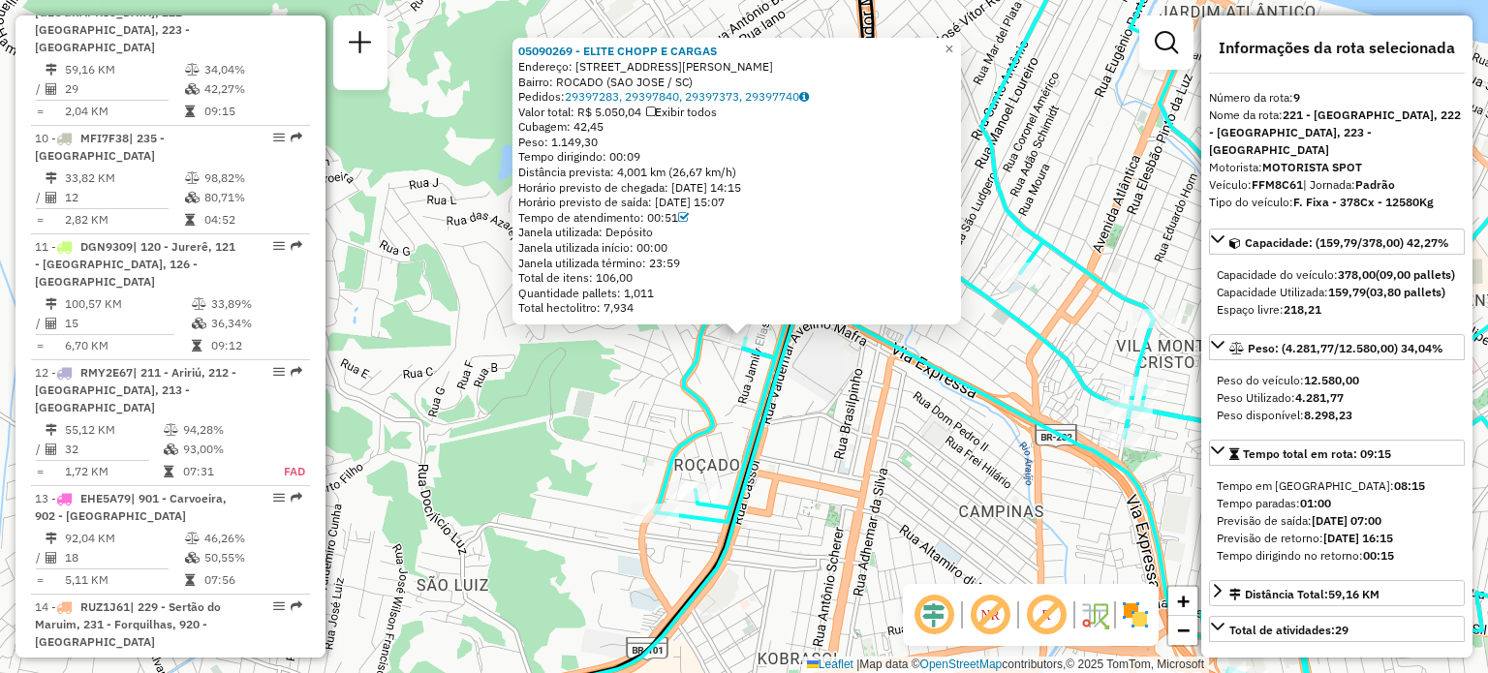
click at [535, 449] on div "05090269 - ELITE CHOPP E CARGAS Endereço: [STREET_ADDRESS][PERSON_NAME][PERSON_…" at bounding box center [744, 336] width 1488 height 673
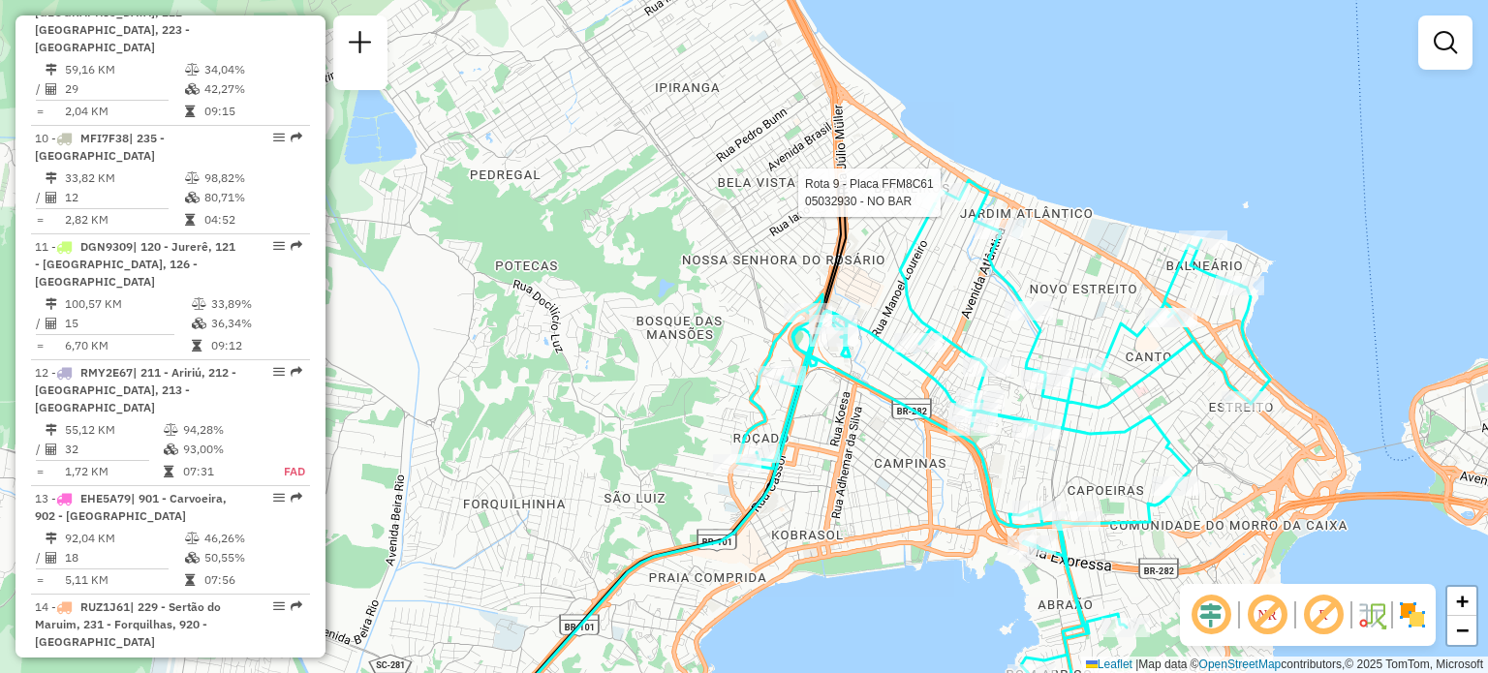
select select "**********"
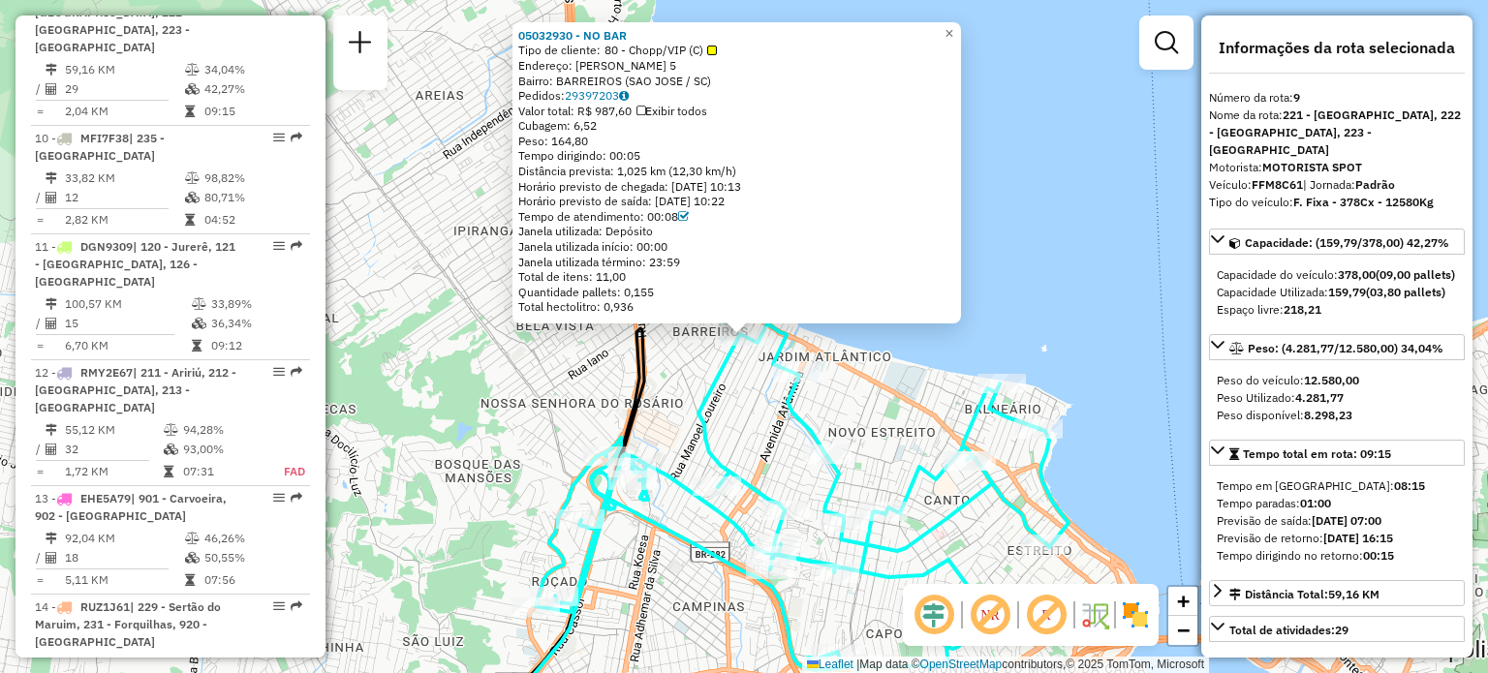
click at [1017, 468] on div "05032930 - NO BAR Tipo de cliente: 80 - Chopp/VIP (C) Endereço: [PERSON_NAME] 5…" at bounding box center [744, 336] width 1488 height 673
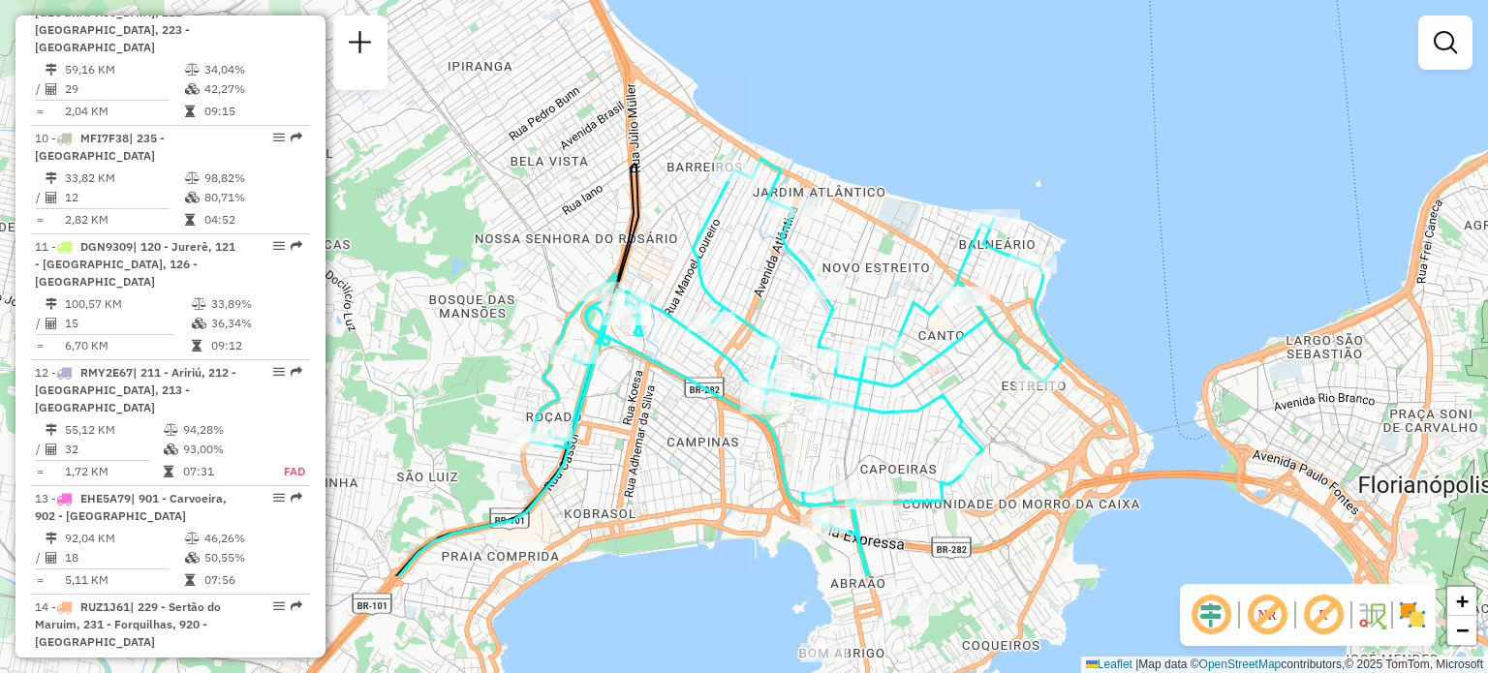
drag, startPoint x: 992, startPoint y: 512, endPoint x: 968, endPoint y: 292, distance: 221.2
click at [969, 297] on div "Janela de atendimento Grade de atendimento Capacidade Transportadoras Veículos …" at bounding box center [744, 336] width 1488 height 673
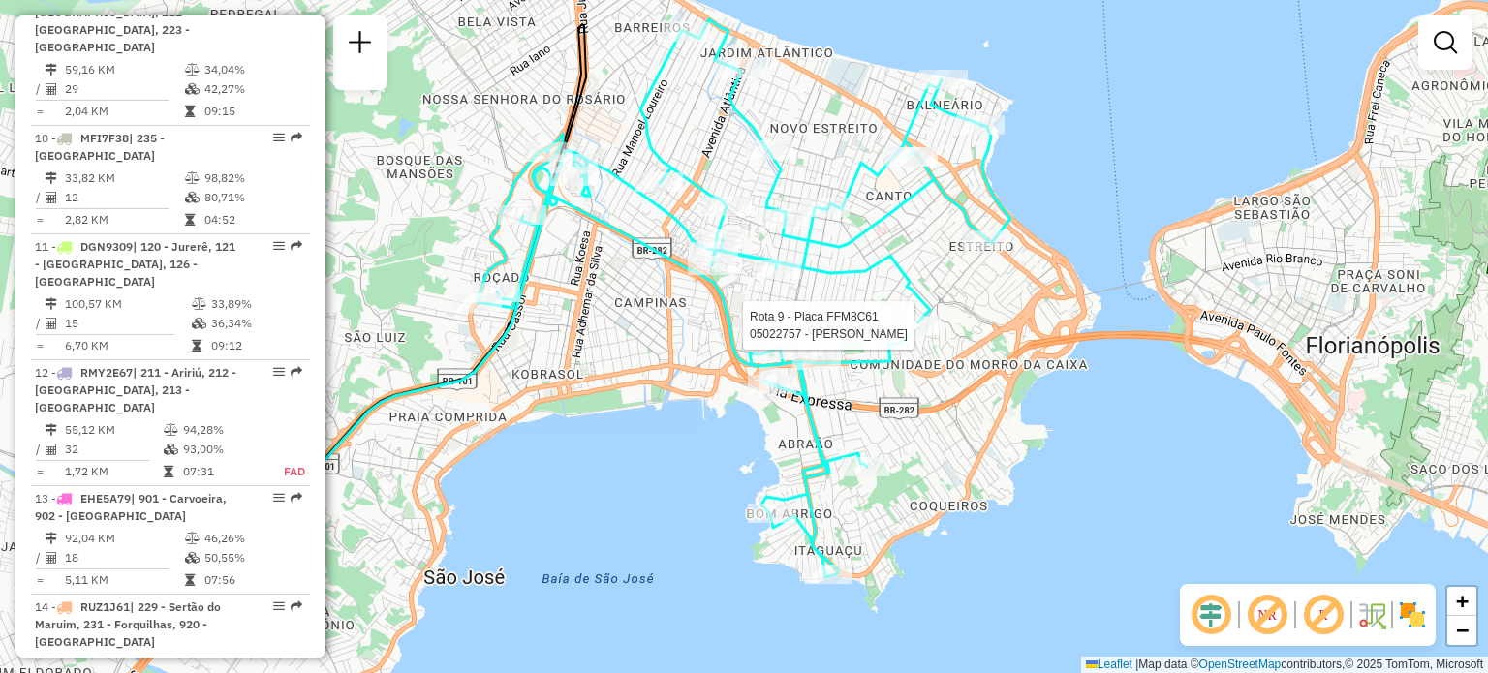
click at [899, 316] on div at bounding box center [916, 325] width 48 height 19
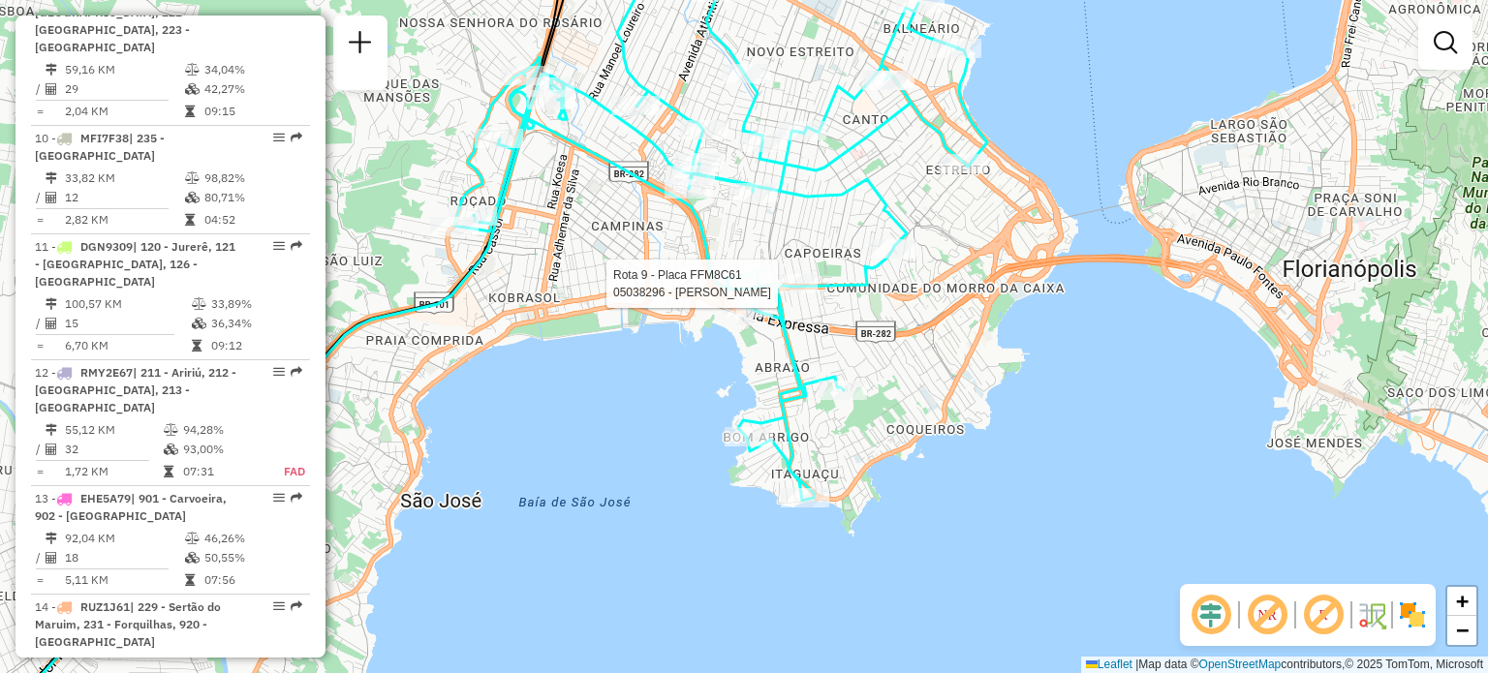
select select "**********"
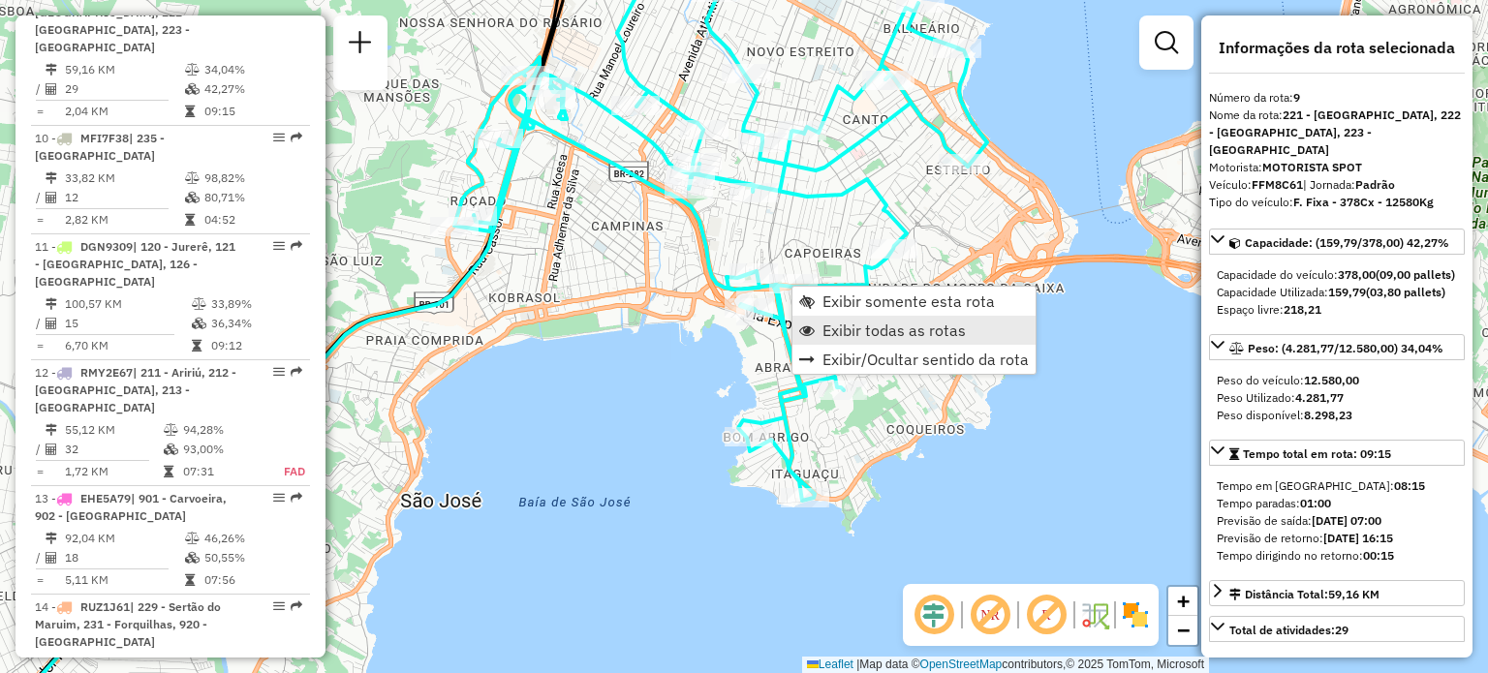
click at [820, 321] on link "Exibir todas as rotas" at bounding box center [913, 330] width 243 height 29
